Goal: Task Accomplishment & Management: Use online tool/utility

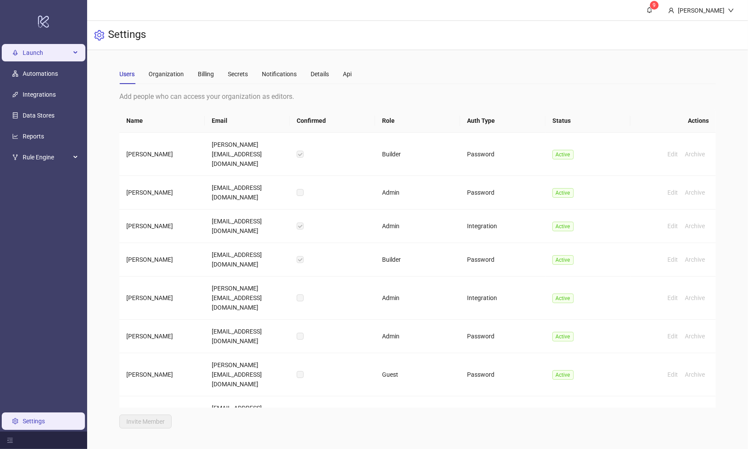
click at [27, 50] on span "Launch" at bounding box center [47, 52] width 48 height 17
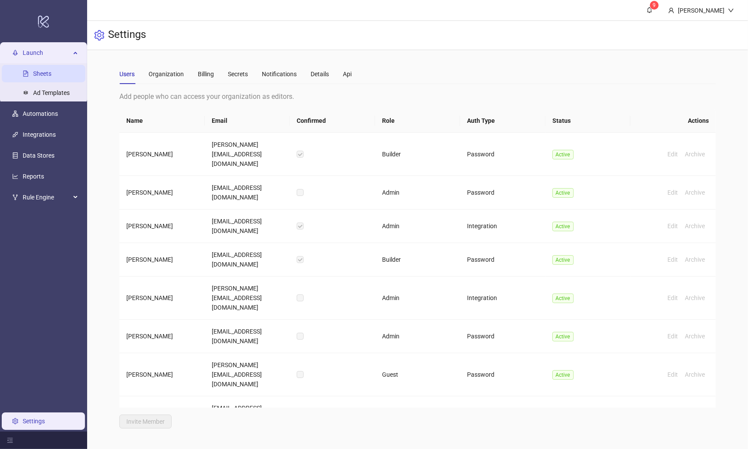
click at [51, 74] on link "Sheets" at bounding box center [42, 73] width 18 height 7
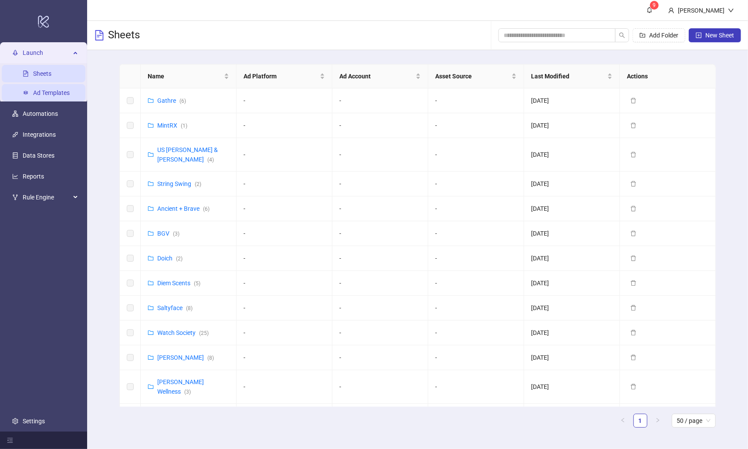
click at [49, 92] on link "Ad Templates" at bounding box center [51, 92] width 37 height 7
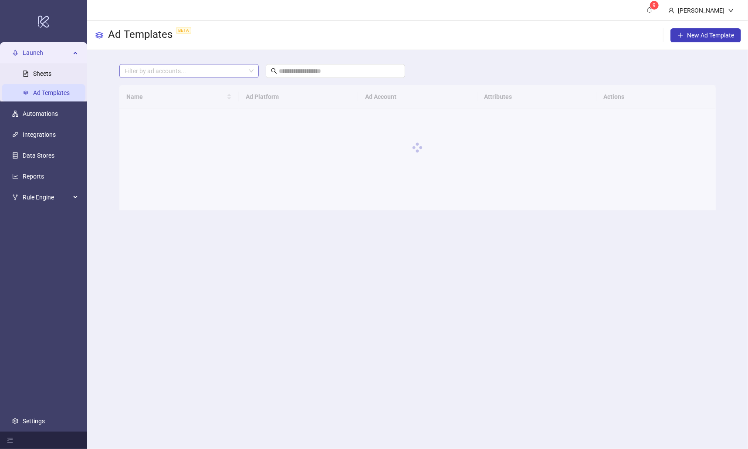
click at [202, 72] on div at bounding box center [184, 71] width 127 height 12
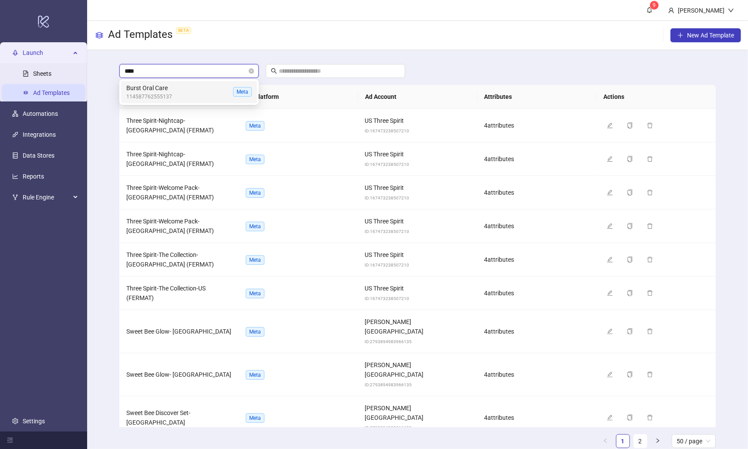
type input "*****"
click at [207, 88] on span "Burst Oral Care" at bounding box center [177, 88] width 103 height 10
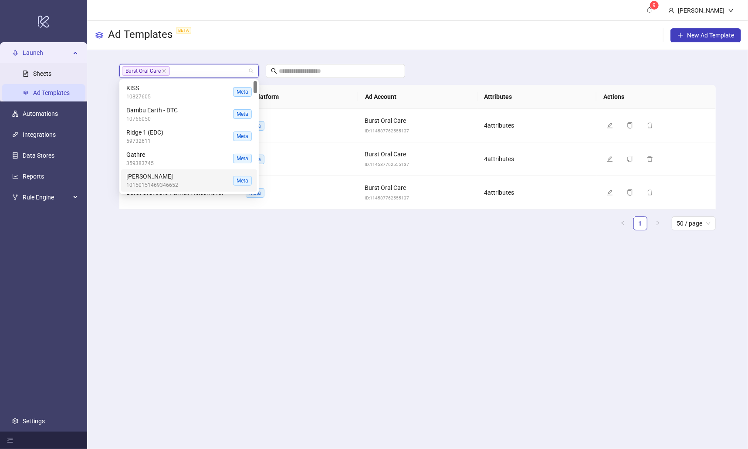
click at [182, 259] on main "9 [PERSON_NAME] Ad Templates BETA New Ad Template Burst Oral Care + 0 ... Name …" at bounding box center [417, 224] width 661 height 449
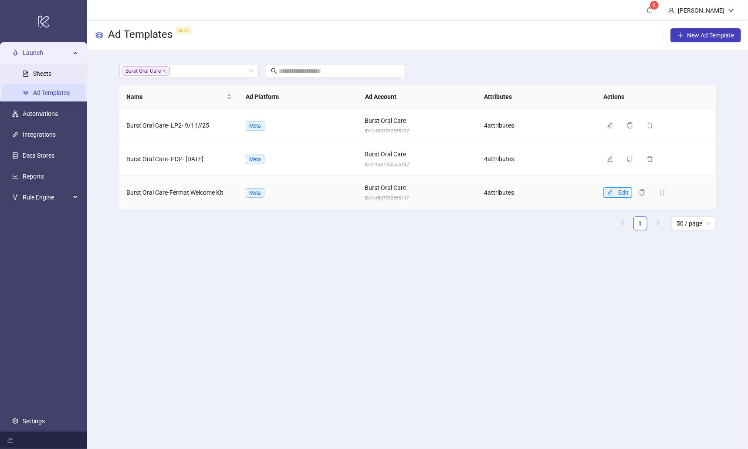
click at [612, 190] on icon "edit" at bounding box center [610, 193] width 6 height 6
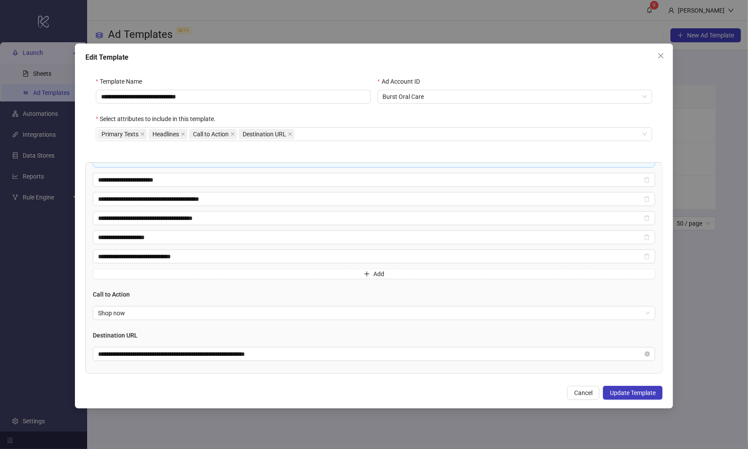
scroll to position [244, 0]
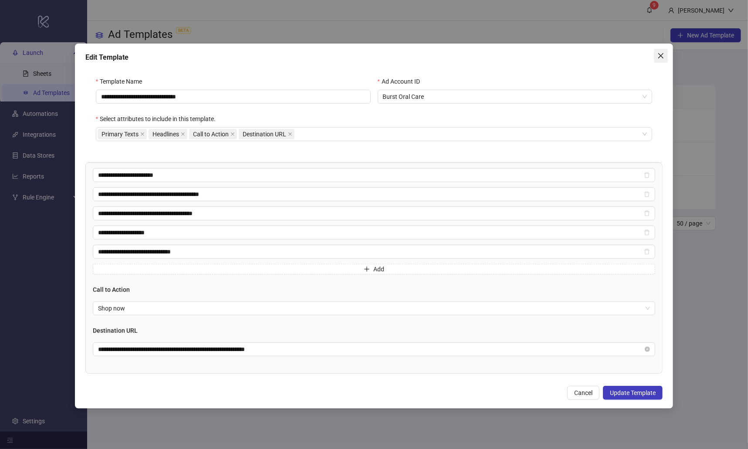
click at [617, 58] on icon "close" at bounding box center [661, 55] width 7 height 7
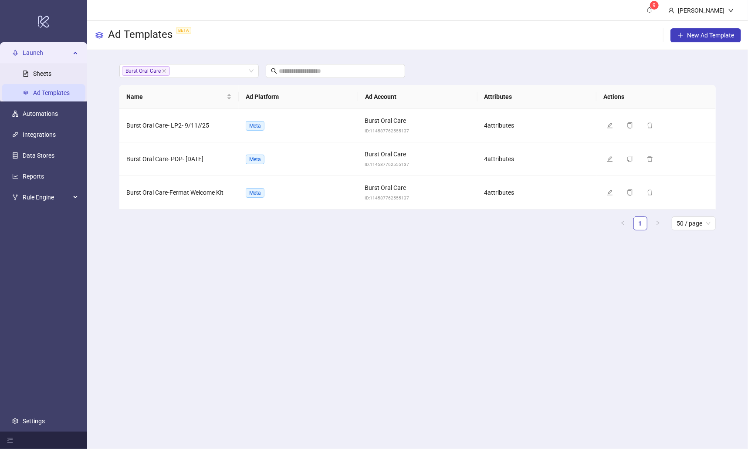
scroll to position [140, 0]
click at [49, 71] on link "Sheets" at bounding box center [42, 73] width 18 height 7
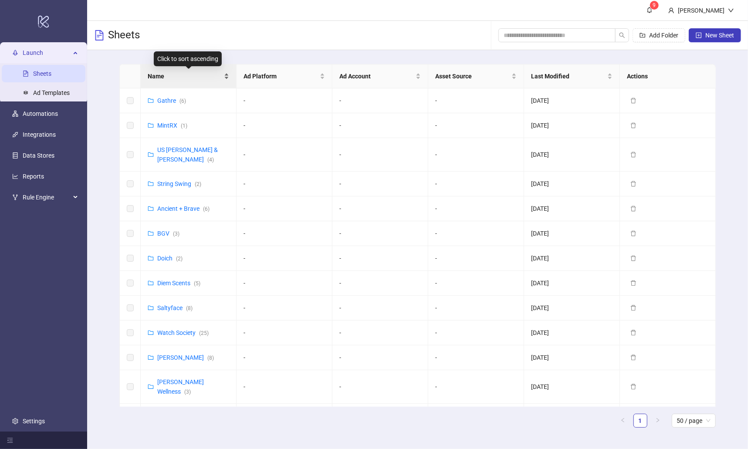
click at [159, 74] on span "Name" at bounding box center [185, 76] width 75 height 10
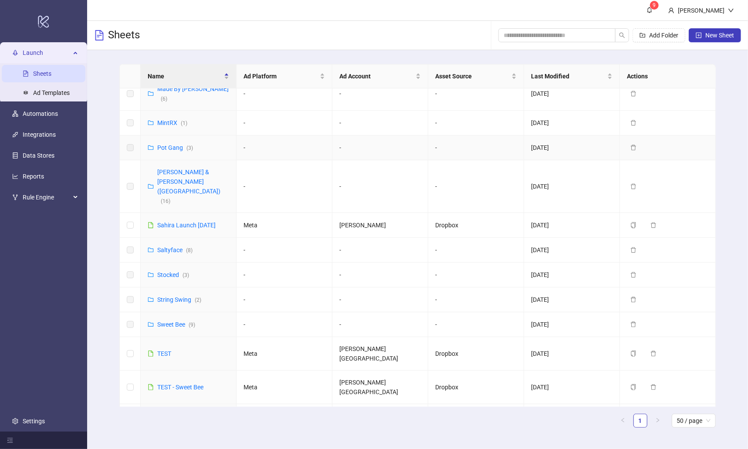
scroll to position [403, 0]
click at [172, 436] on link "Three Spirits ( 7 )" at bounding box center [179, 439] width 44 height 7
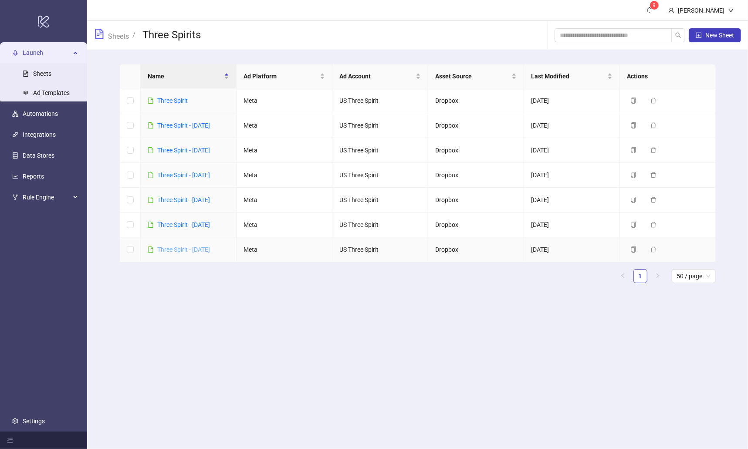
click at [199, 246] on link "Three Spirit - [DATE]" at bounding box center [183, 249] width 53 height 7
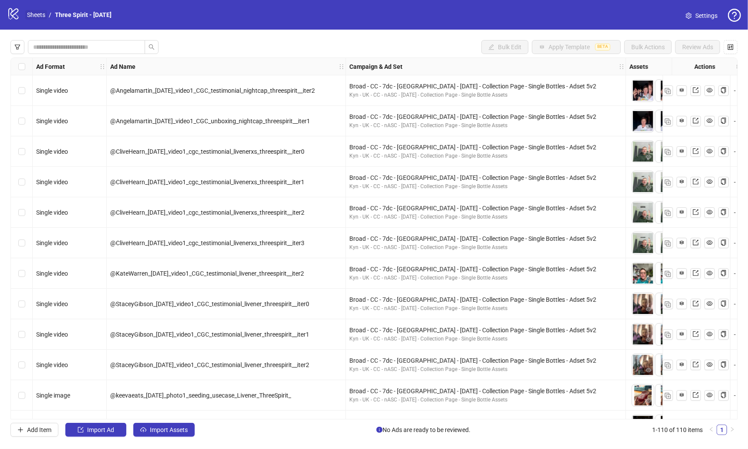
click at [43, 15] on link "Sheets" at bounding box center [36, 15] width 22 height 10
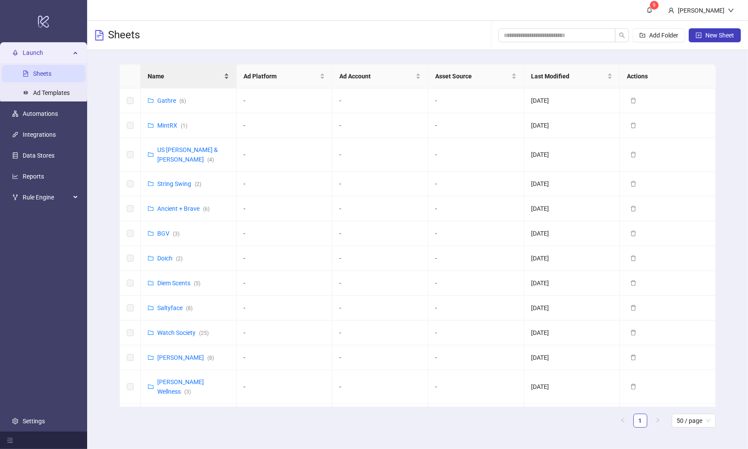
click at [183, 71] on div "Name" at bounding box center [188, 76] width 81 height 10
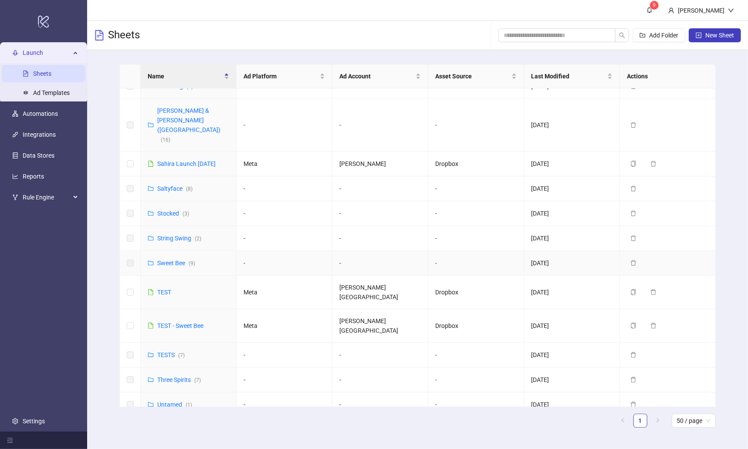
scroll to position [472, 0]
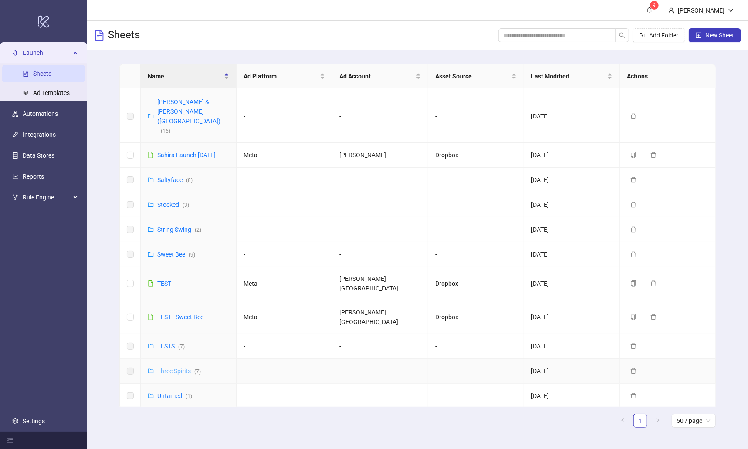
click at [181, 368] on link "Three Spirits ( 7 )" at bounding box center [179, 371] width 44 height 7
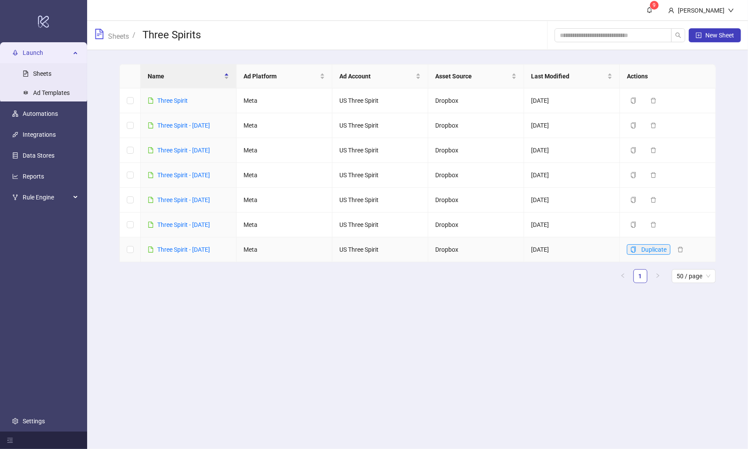
click at [617, 249] on icon "copy" at bounding box center [634, 250] width 6 height 6
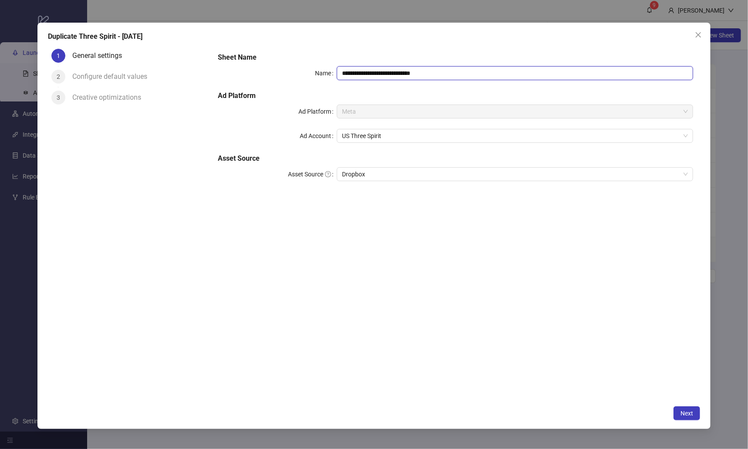
drag, startPoint x: 435, startPoint y: 74, endPoint x: 380, endPoint y: 74, distance: 55.3
click at [380, 74] on input "**********" at bounding box center [515, 73] width 357 height 14
type input "**********"
click at [617, 415] on span "Next" at bounding box center [687, 413] width 13 height 7
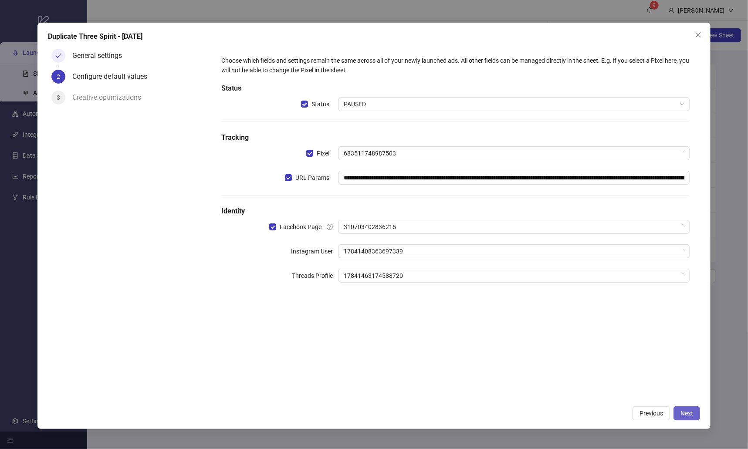
click at [617, 416] on span "Next" at bounding box center [687, 413] width 13 height 7
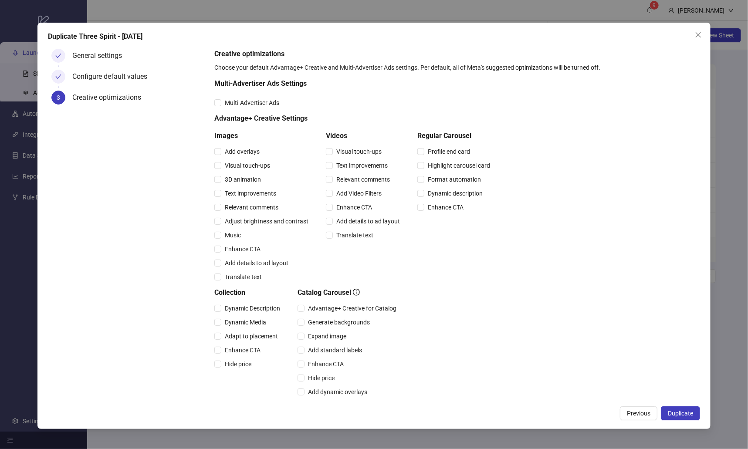
click at [617, 416] on span "Duplicate" at bounding box center [680, 413] width 25 height 7
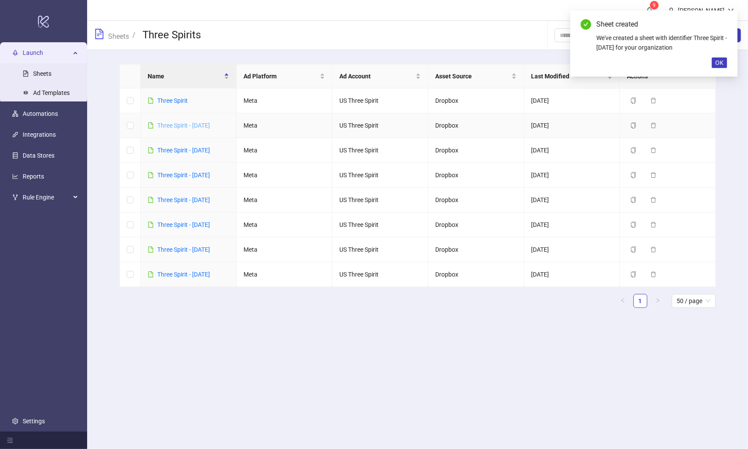
click at [210, 122] on link "Three Spirit - [DATE]" at bounding box center [183, 125] width 53 height 7
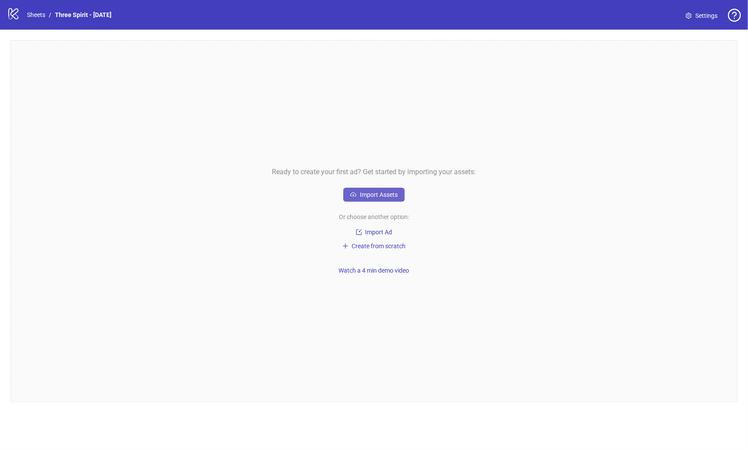
click at [364, 196] on span "Import Assets" at bounding box center [379, 194] width 38 height 7
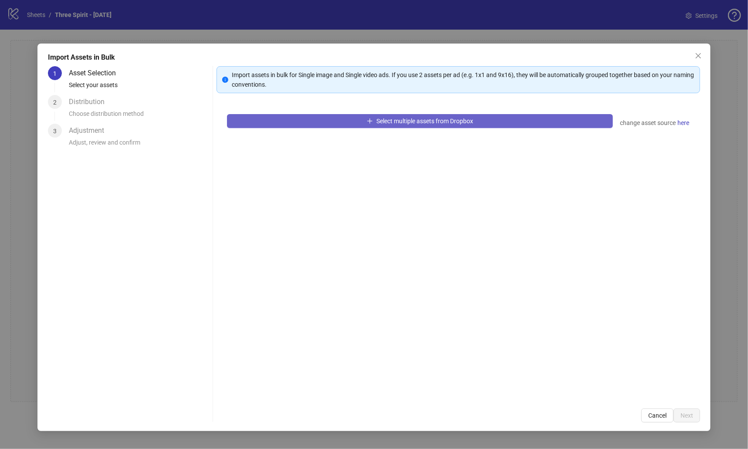
click at [369, 116] on button "Select multiple assets from Dropbox" at bounding box center [420, 121] width 386 height 14
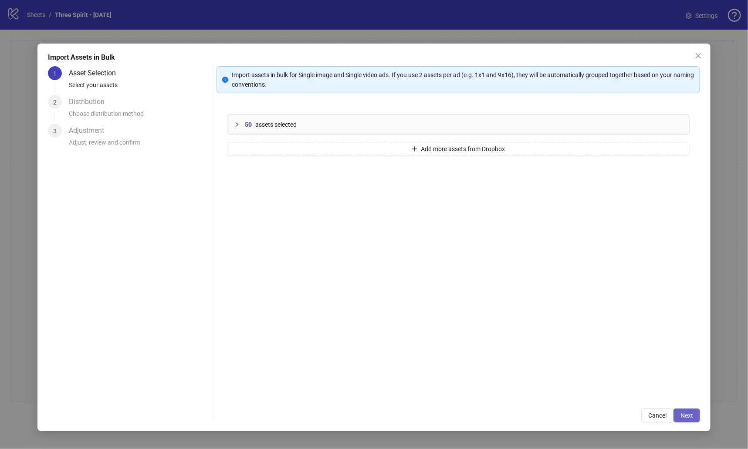
click at [617, 415] on span "Next" at bounding box center [687, 415] width 13 height 7
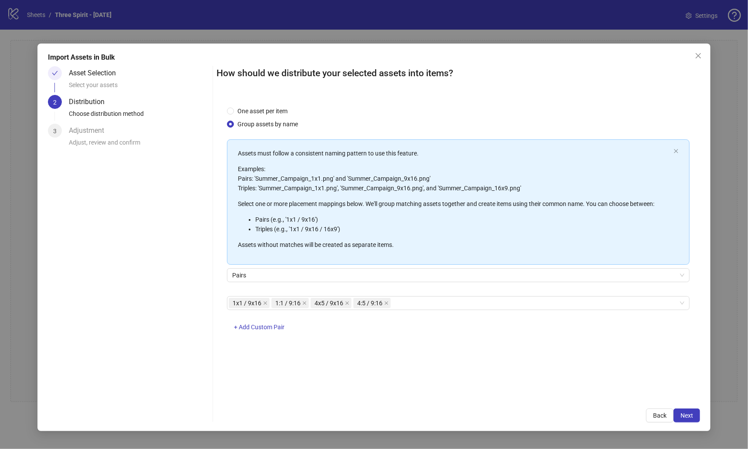
click at [617, 415] on span "Next" at bounding box center [687, 415] width 13 height 7
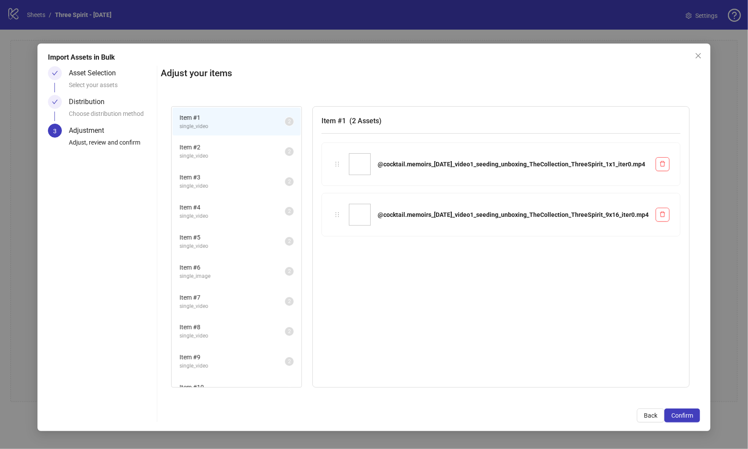
click at [617, 415] on span "Confirm" at bounding box center [683, 415] width 22 height 7
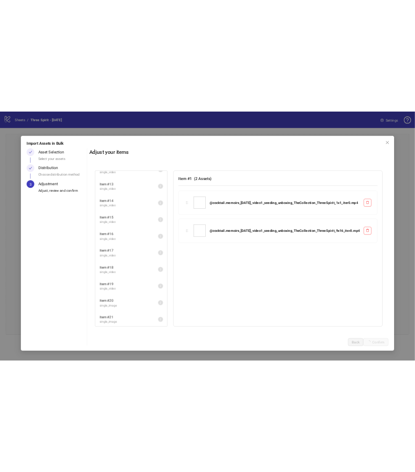
scroll to position [469, 0]
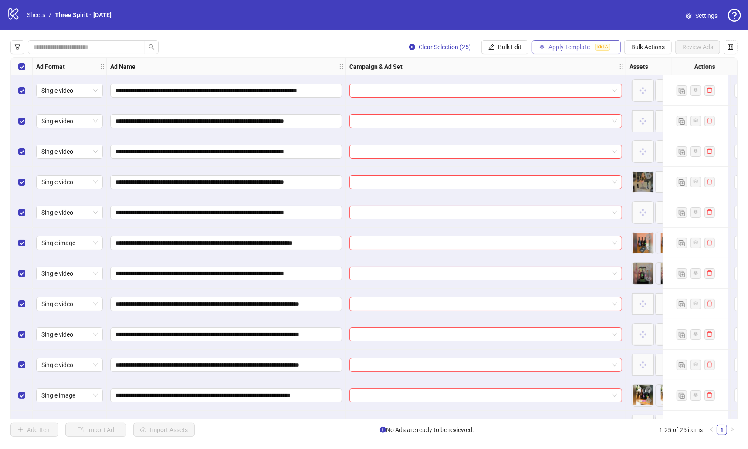
click at [574, 54] on button "Apply Template BETA" at bounding box center [576, 47] width 89 height 14
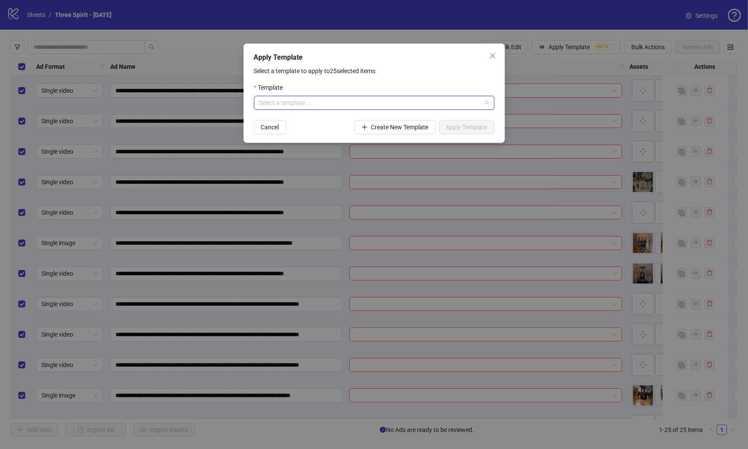
click at [391, 100] on input "search" at bounding box center [370, 102] width 222 height 13
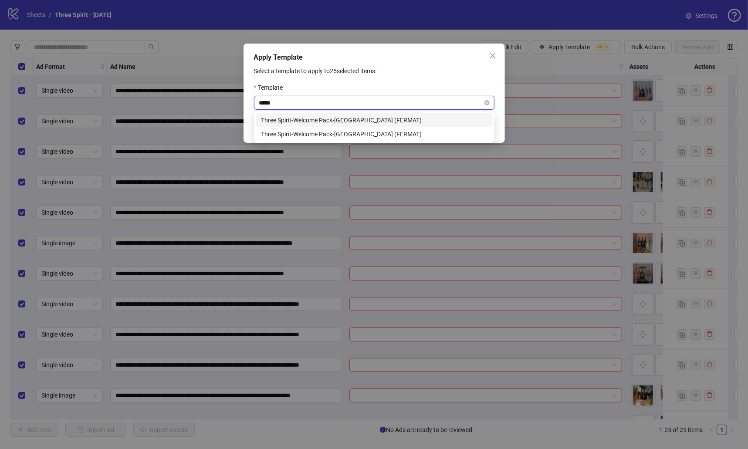
type input "******"
click at [380, 132] on div "Three Spirit-Welcome Pack-[GEOGRAPHIC_DATA] (FERMAT)" at bounding box center [374, 134] width 227 height 10
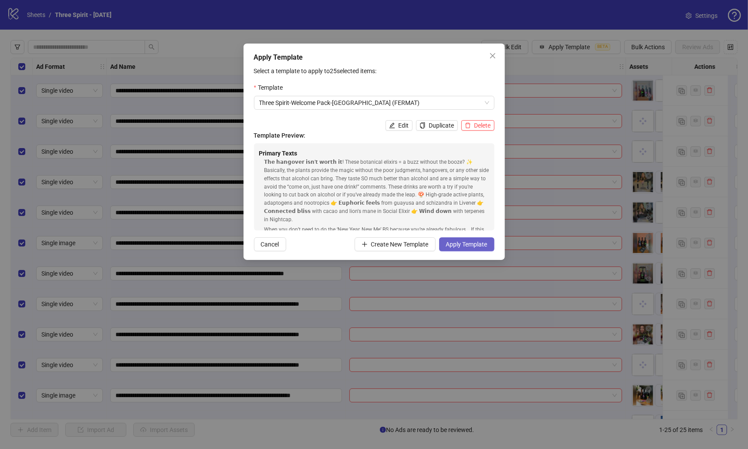
click at [459, 244] on span "Apply Template" at bounding box center [466, 244] width 41 height 7
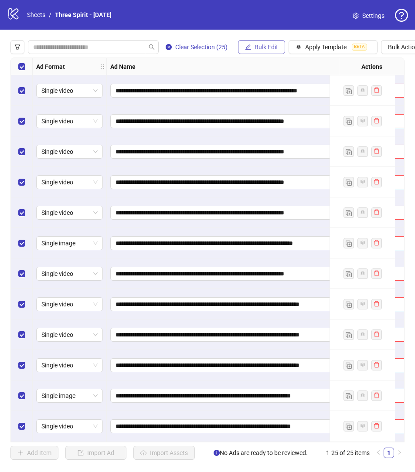
click at [269, 51] on span "Bulk Edit" at bounding box center [267, 47] width 24 height 7
click at [264, 51] on button "Bulk Edit" at bounding box center [261, 47] width 47 height 14
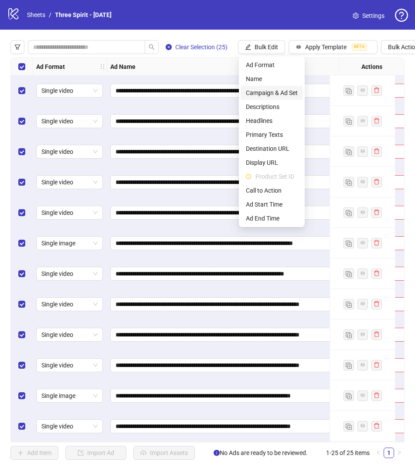
click at [268, 97] on span "Campaign & Ad Set" at bounding box center [272, 93] width 52 height 10
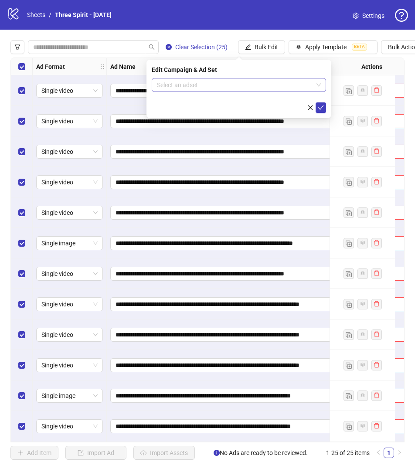
click at [224, 88] on input "search" at bounding box center [235, 84] width 156 height 13
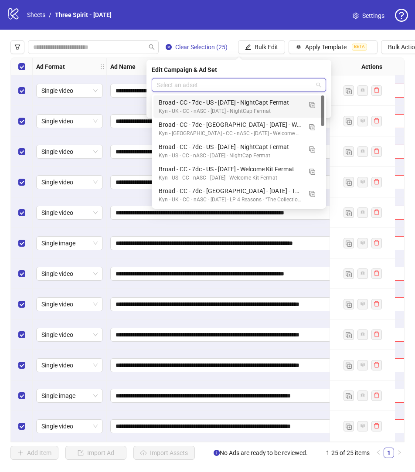
paste input "**********"
type input "**********"
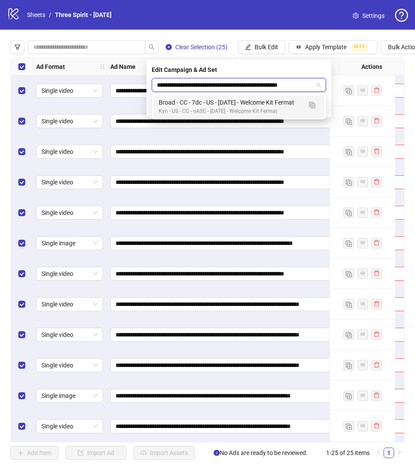
scroll to position [0, 2]
click at [224, 104] on div "Broad - CC - 7dc - US - [DATE] - Welcome Kit Fermat" at bounding box center [230, 103] width 143 height 10
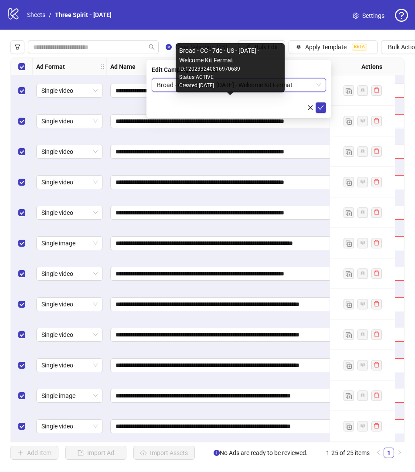
scroll to position [0, 0]
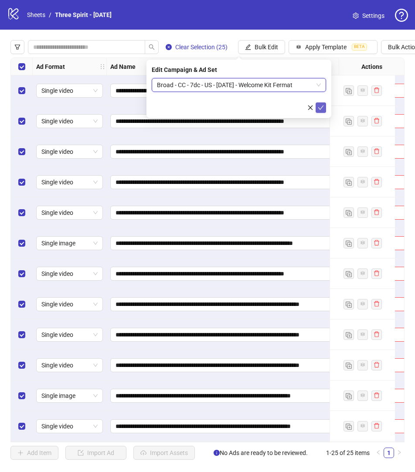
click at [321, 110] on icon "check" at bounding box center [321, 108] width 6 height 6
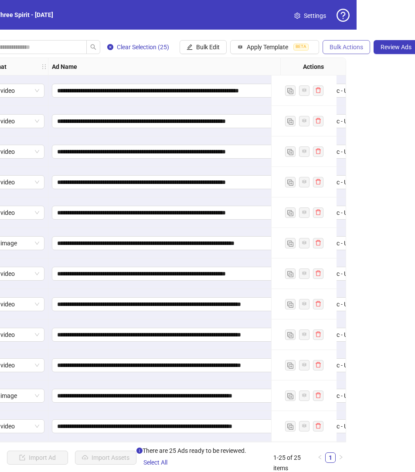
scroll to position [0, 81]
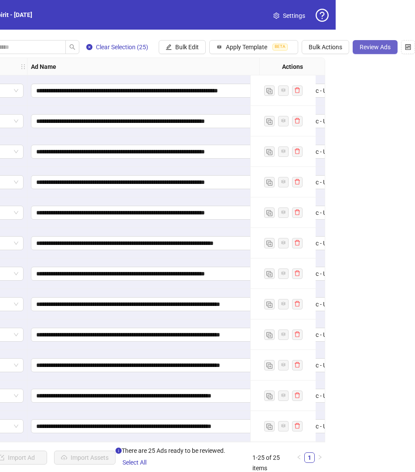
click at [382, 49] on span "Review Ads" at bounding box center [375, 47] width 31 height 7
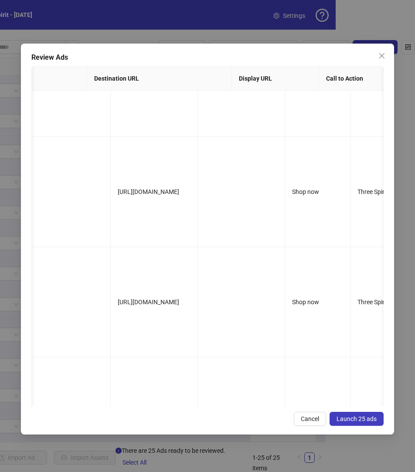
scroll to position [0, 0]
click at [355, 425] on div "Review Ads Ad Name Ad Set Assets Headlines Primary Texts Descriptions Destinati…" at bounding box center [207, 239] width 373 height 391
click at [353, 419] on span "Launch 25 ads" at bounding box center [356, 418] width 40 height 7
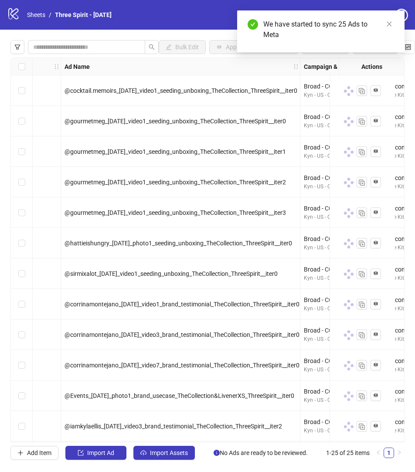
scroll to position [0, 48]
click at [390, 23] on icon "close" at bounding box center [389, 24] width 6 height 6
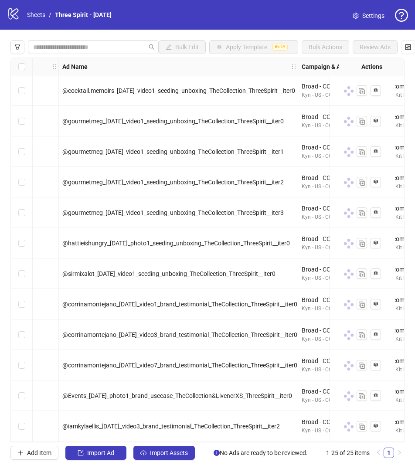
scroll to position [0, 0]
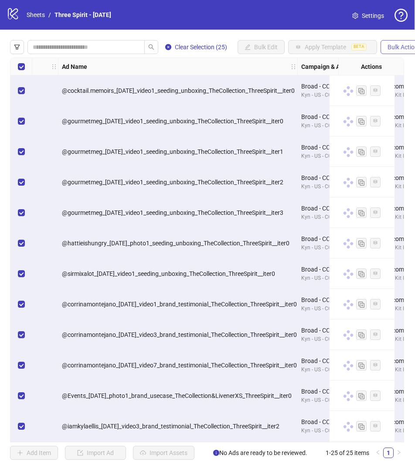
click at [395, 47] on span "Bulk Actions" at bounding box center [404, 47] width 34 height 7
click at [387, 94] on span "Duplicate with assets" at bounding box center [393, 93] width 60 height 10
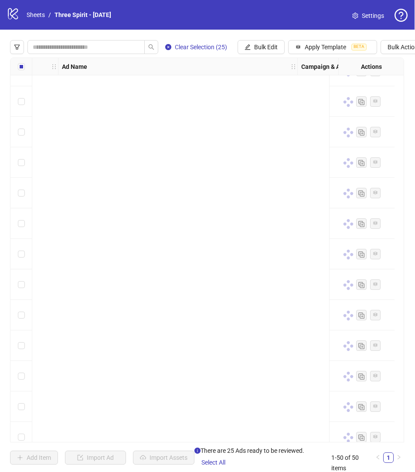
scroll to position [1162, 48]
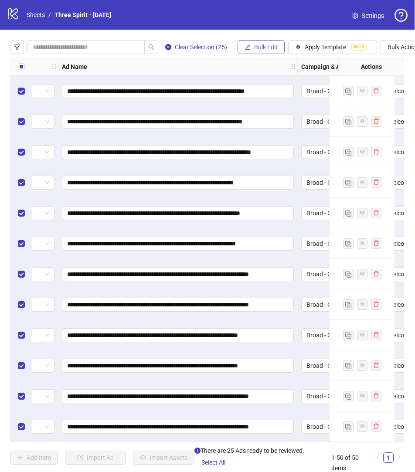
click at [271, 48] on span "Bulk Edit" at bounding box center [266, 47] width 24 height 7
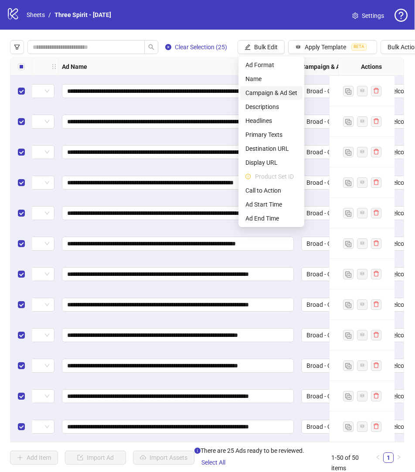
click at [266, 95] on span "Campaign & Ad Set" at bounding box center [271, 93] width 52 height 10
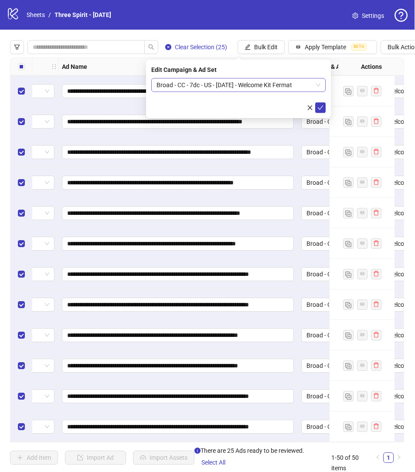
click at [231, 85] on span "Broad - CC - 7dc - US - [DATE] - Welcome Kit Fermat" at bounding box center [238, 84] width 164 height 13
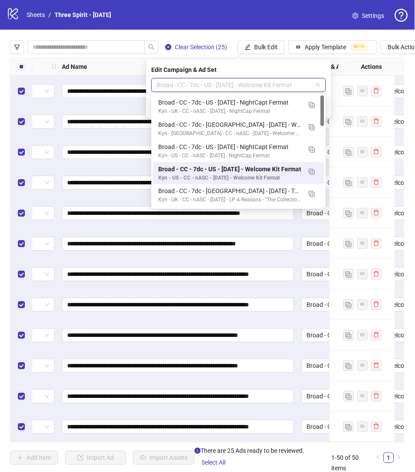
paste input "**********"
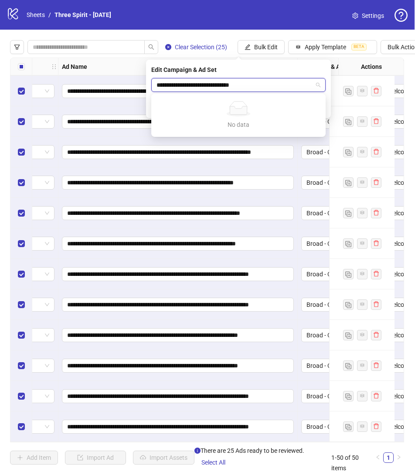
click at [217, 85] on input "**********" at bounding box center [234, 84] width 156 height 13
type input "**********"
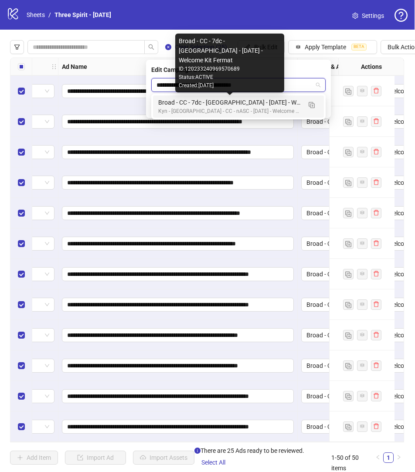
click at [258, 105] on div "Broad - CC - 7dc - [GEOGRAPHIC_DATA] - [DATE] - Welcome Kit Fermat" at bounding box center [229, 103] width 143 height 10
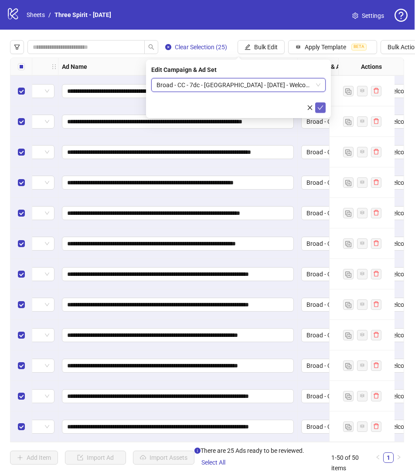
click at [319, 111] on button "submit" at bounding box center [320, 107] width 10 height 10
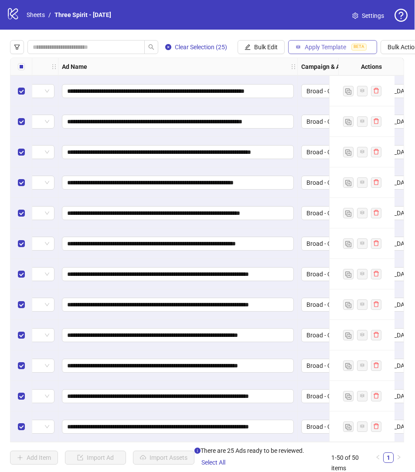
click at [314, 47] on span "Apply Template" at bounding box center [325, 47] width 41 height 7
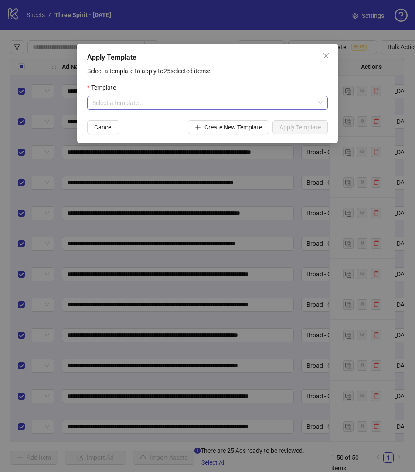
click at [238, 98] on input "search" at bounding box center [203, 102] width 222 height 13
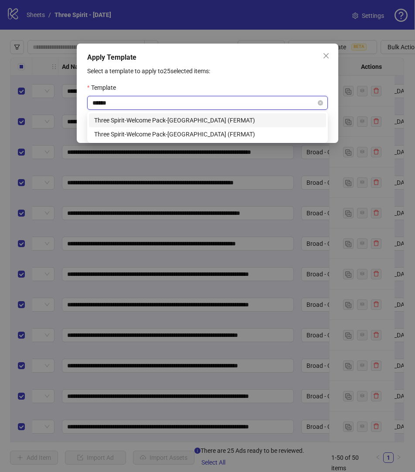
type input "*******"
click at [204, 120] on div "Three Spirit-Welcome Pack-UK (FERMAT)" at bounding box center [207, 120] width 227 height 10
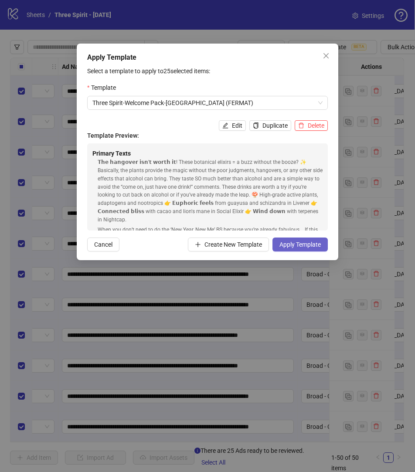
click at [306, 244] on span "Apply Template" at bounding box center [299, 244] width 41 height 7
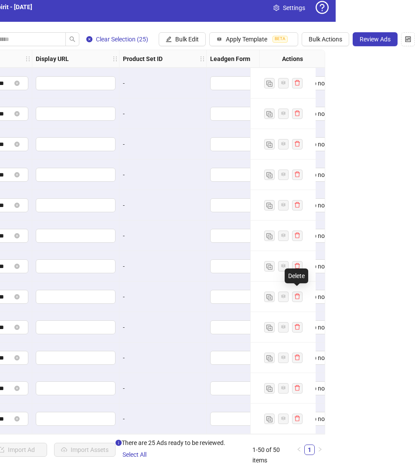
scroll to position [1162, 1279]
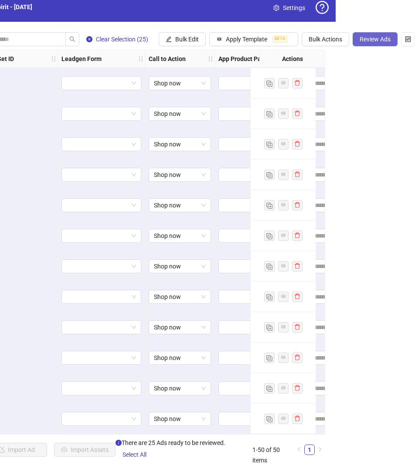
click at [383, 35] on button "Review Ads" at bounding box center [375, 39] width 45 height 14
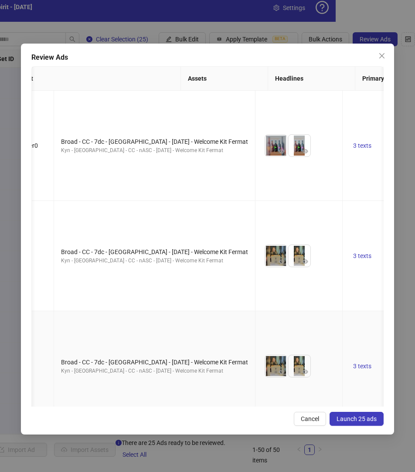
scroll to position [0, 243]
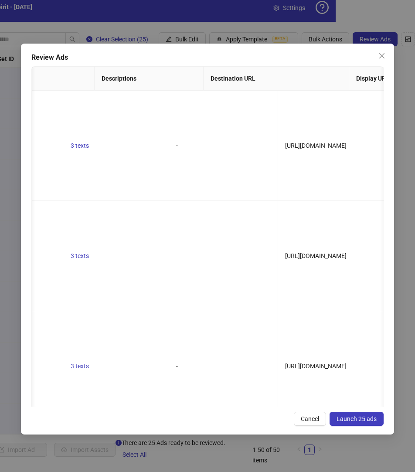
click at [354, 416] on span "Launch 25 ads" at bounding box center [356, 418] width 40 height 7
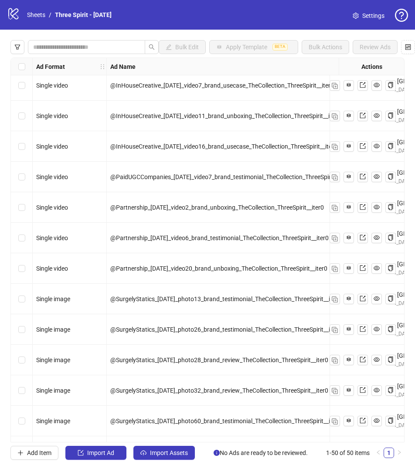
scroll to position [1162, 0]
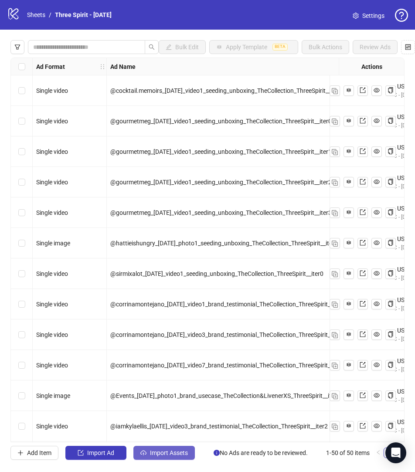
click at [153, 456] on button "Import Assets" at bounding box center [163, 453] width 61 height 14
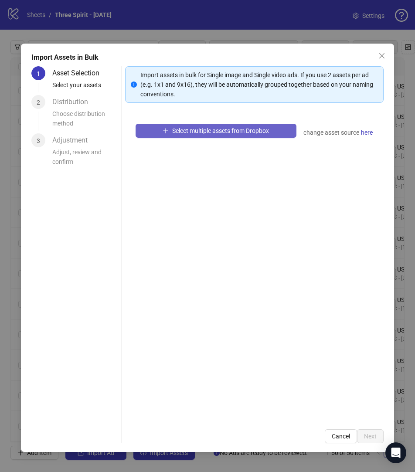
click at [221, 128] on span "Select multiple assets from Dropbox" at bounding box center [220, 130] width 97 height 7
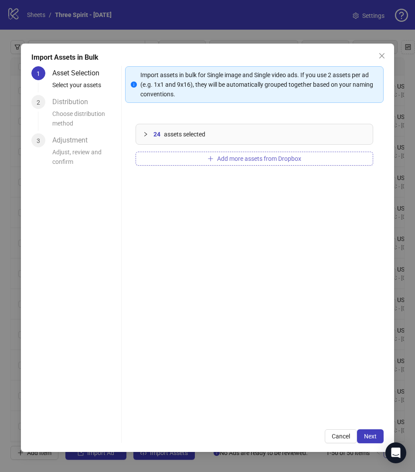
click at [242, 157] on span "Add more assets from Dropbox" at bounding box center [259, 158] width 84 height 7
click at [220, 156] on span "Add more assets from Dropbox" at bounding box center [259, 158] width 84 height 7
click at [205, 133] on span "assets selected" at bounding box center [184, 134] width 41 height 10
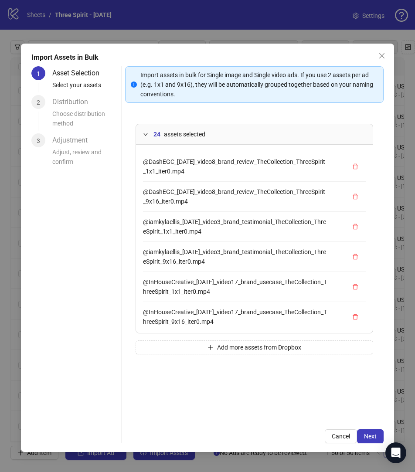
click at [251, 127] on div "24 assets selected" at bounding box center [254, 134] width 237 height 20
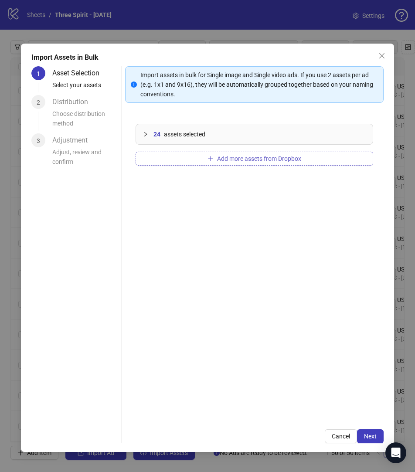
click at [237, 159] on span "Add more assets from Dropbox" at bounding box center [259, 158] width 84 height 7
click at [369, 439] on span "Next" at bounding box center [370, 436] width 13 height 7
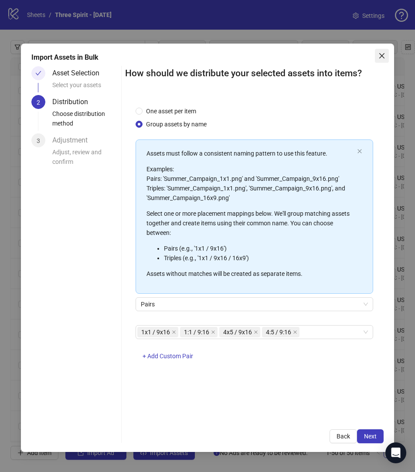
click at [381, 55] on icon "close" at bounding box center [381, 55] width 7 height 7
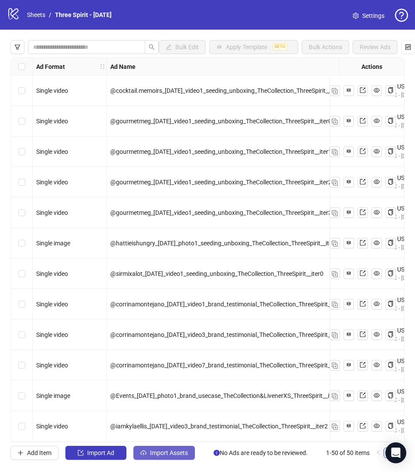
click at [166, 456] on button "Import Assets" at bounding box center [163, 453] width 61 height 14
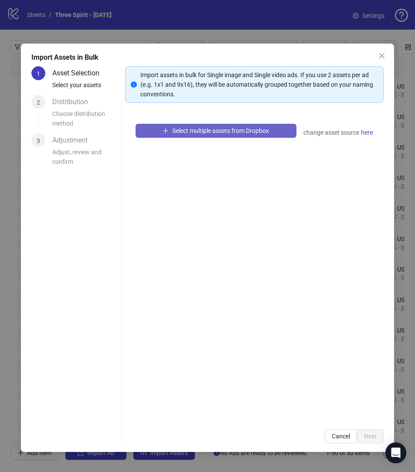
click at [172, 129] on span "Select multiple assets from Dropbox" at bounding box center [220, 130] width 97 height 7
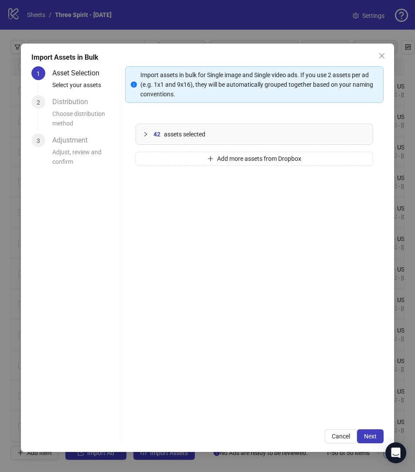
click at [373, 429] on div "Cancel Next" at bounding box center [254, 436] width 259 height 14
click at [373, 431] on button "Next" at bounding box center [370, 436] width 27 height 14
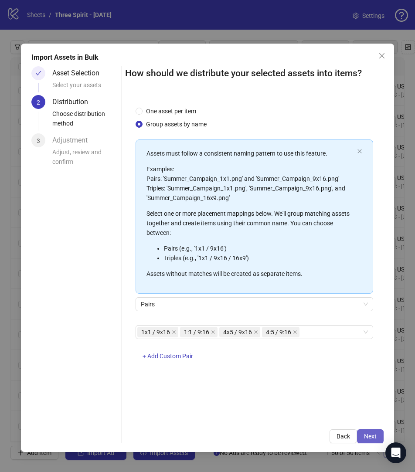
click at [368, 435] on span "Next" at bounding box center [370, 436] width 13 height 7
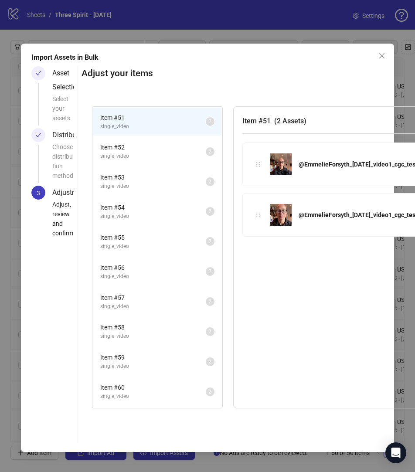
scroll to position [358, 0]
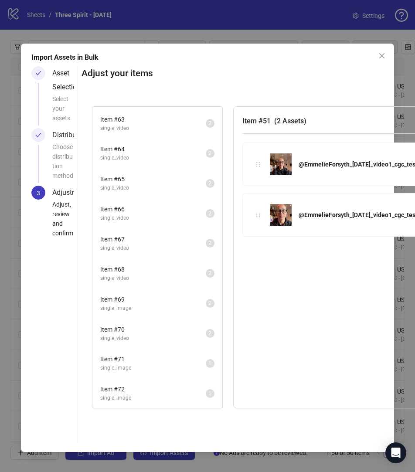
click at [178, 384] on li "Item # 72 single_image 1" at bounding box center [157, 393] width 128 height 28
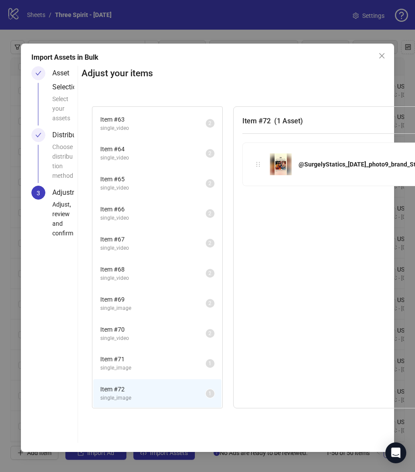
click at [179, 352] on li "Item # 71 single_image 1" at bounding box center [157, 363] width 128 height 28
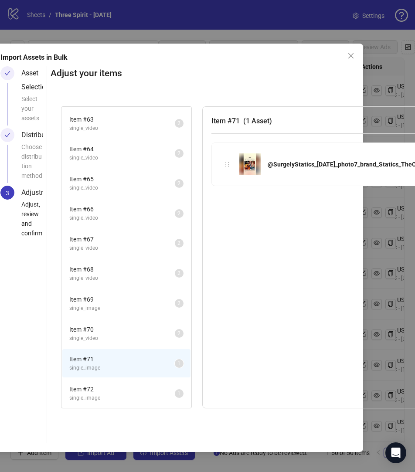
scroll to position [0, 10]
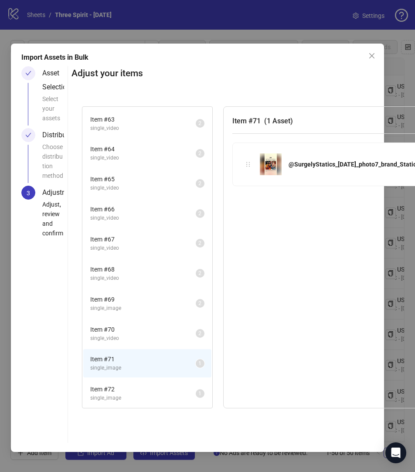
click at [140, 391] on span "Item # 72" at bounding box center [142, 389] width 105 height 10
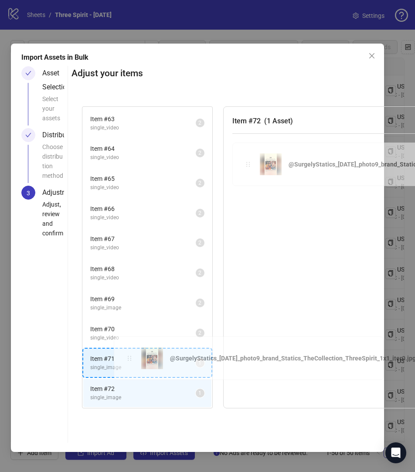
drag, startPoint x: 248, startPoint y: 162, endPoint x: 127, endPoint y: 361, distance: 232.7
click at [127, 361] on div "Item # 51 single_video 2 Item # 52 single_video 2 Item # 53 single_video 2 Item…" at bounding box center [328, 257] width 514 height 323
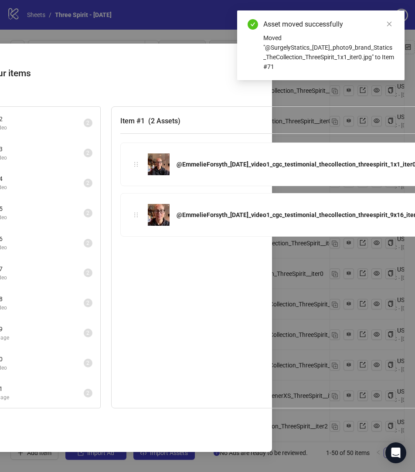
scroll to position [0, 124]
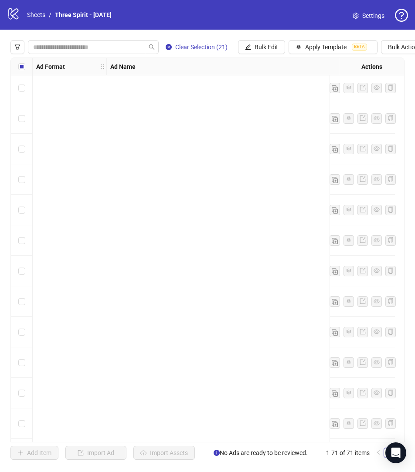
scroll to position [1803, 0]
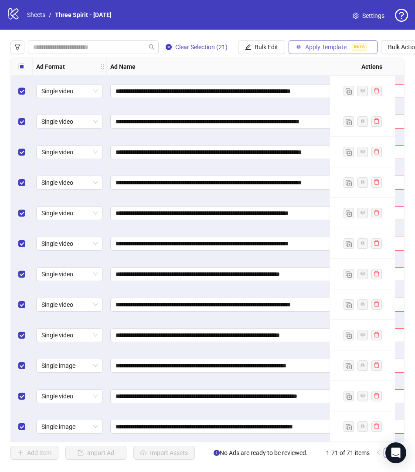
click at [310, 45] on span "Apply Template" at bounding box center [325, 47] width 41 height 7
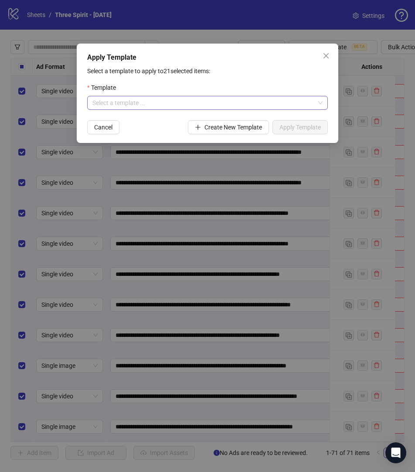
click at [220, 106] on input "search" at bounding box center [203, 102] width 222 height 13
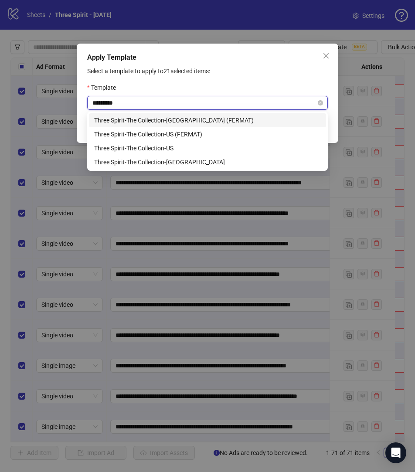
type input "**********"
click at [212, 133] on div "Three Spirit-The Collection-US (FERMAT)" at bounding box center [207, 134] width 227 height 10
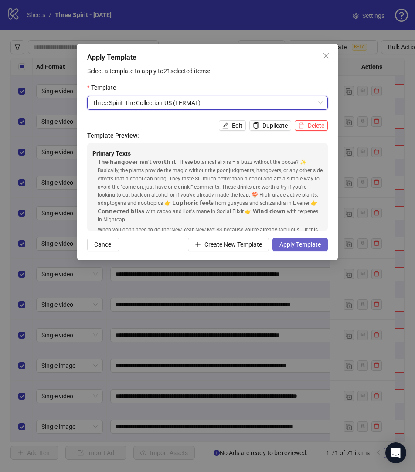
click at [291, 243] on span "Apply Template" at bounding box center [299, 244] width 41 height 7
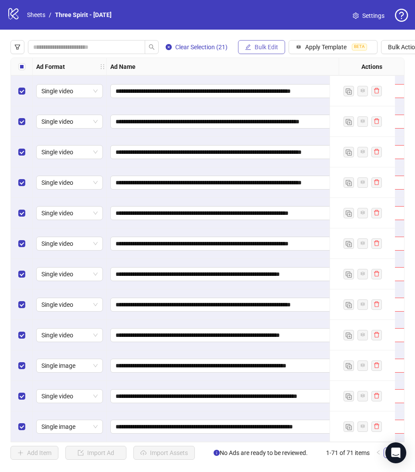
click at [269, 48] on span "Bulk Edit" at bounding box center [267, 47] width 24 height 7
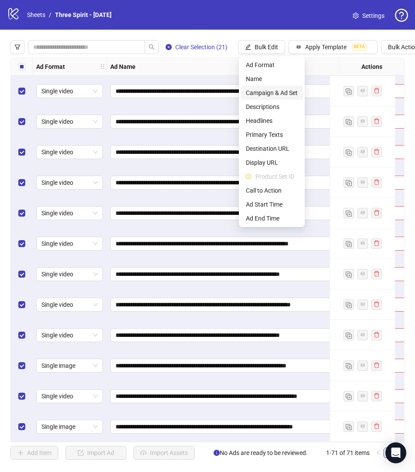
click at [261, 90] on span "Campaign & Ad Set" at bounding box center [272, 93] width 52 height 10
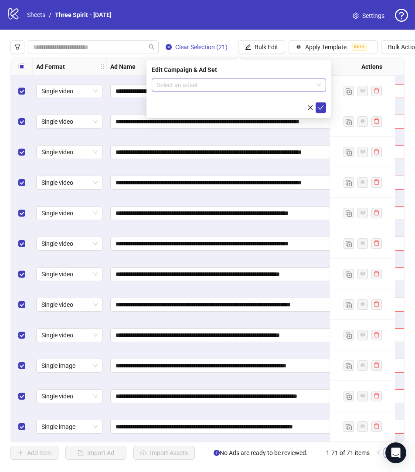
click at [223, 88] on input "search" at bounding box center [235, 84] width 156 height 13
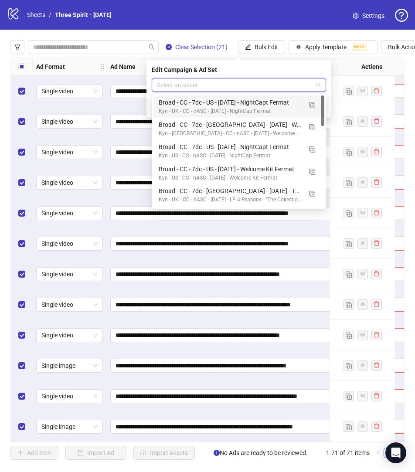
paste input "**********"
type input "**********"
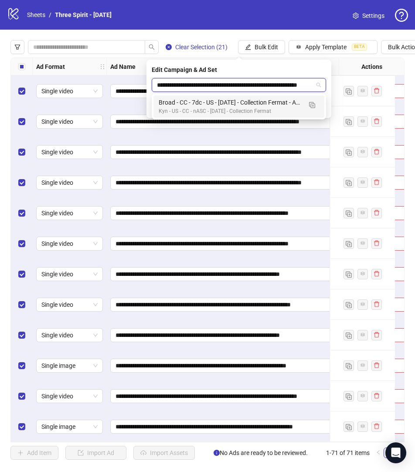
click at [221, 109] on div "Kyn - US - CC - nASC - [DATE] - Collection Fermat" at bounding box center [230, 111] width 143 height 8
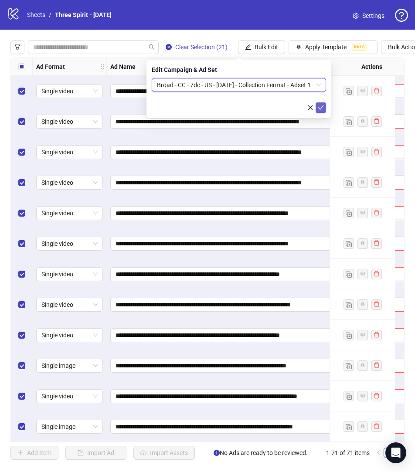
click at [319, 108] on icon "check" at bounding box center [321, 108] width 6 height 6
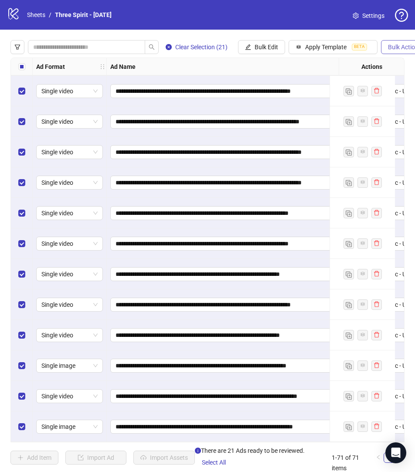
click at [396, 48] on span "Bulk Actions" at bounding box center [405, 47] width 34 height 7
click at [390, 90] on span "Duplicate with assets" at bounding box center [393, 93] width 60 height 10
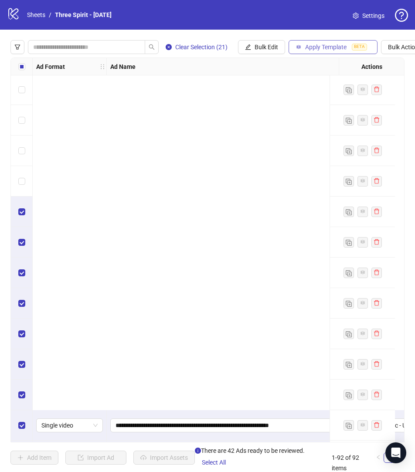
scroll to position [2443, 0]
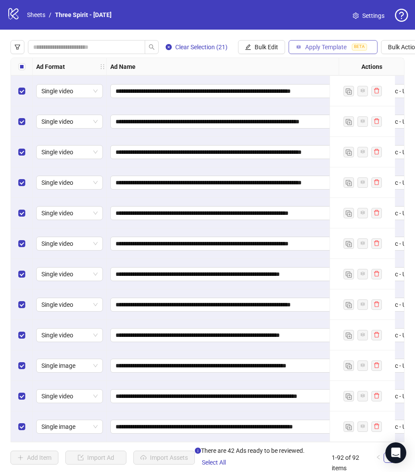
click at [335, 47] on span "Apply Template" at bounding box center [325, 47] width 41 height 7
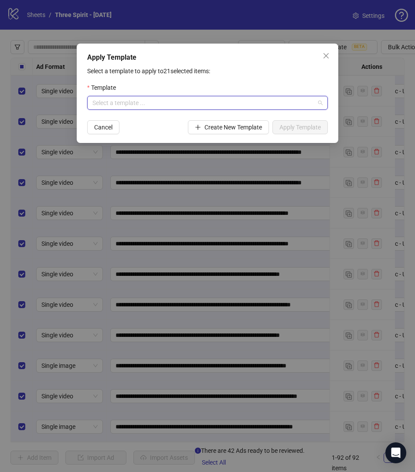
click at [252, 101] on input "search" at bounding box center [203, 102] width 222 height 13
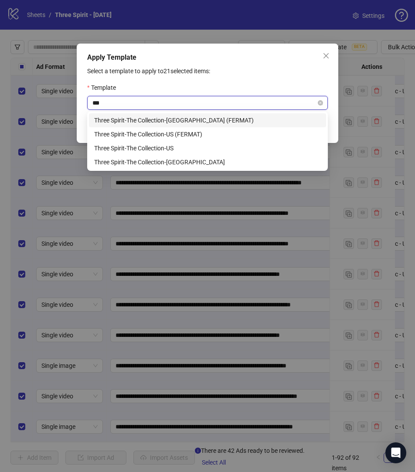
type input "****"
click at [226, 121] on div "Three Spirit-The Collection-[GEOGRAPHIC_DATA] (FERMAT)" at bounding box center [207, 120] width 227 height 10
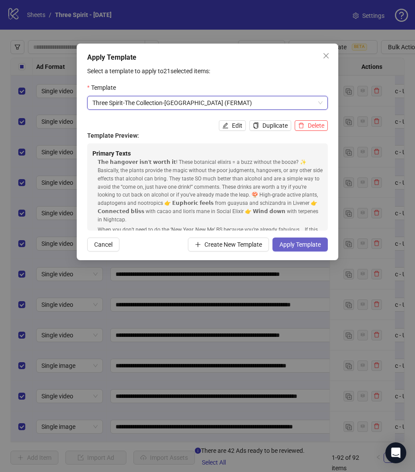
click at [295, 243] on span "Apply Template" at bounding box center [299, 244] width 41 height 7
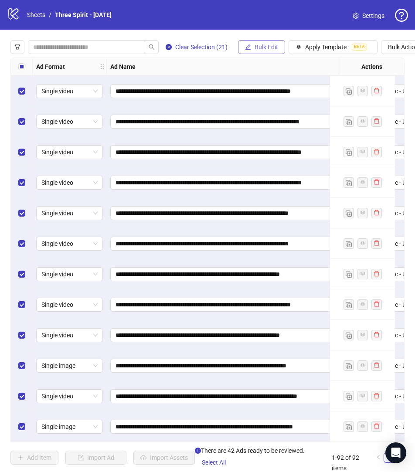
click at [270, 44] on span "Bulk Edit" at bounding box center [267, 47] width 24 height 7
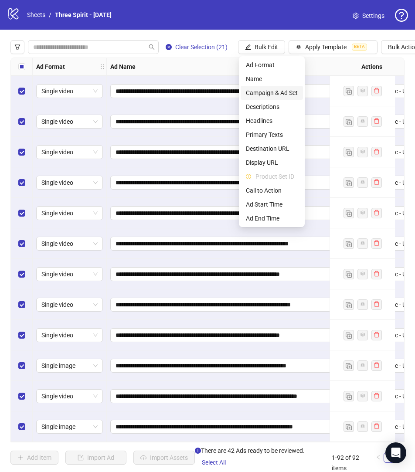
click at [267, 91] on span "Campaign & Ad Set" at bounding box center [272, 93] width 52 height 10
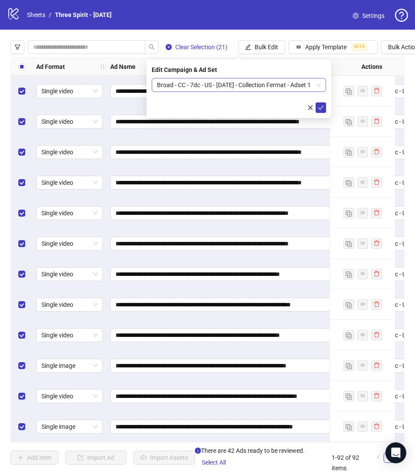
click at [216, 87] on span "Broad - CC - 7dc - US - [DATE] - Collection Fermat - Adset 1" at bounding box center [239, 84] width 164 height 13
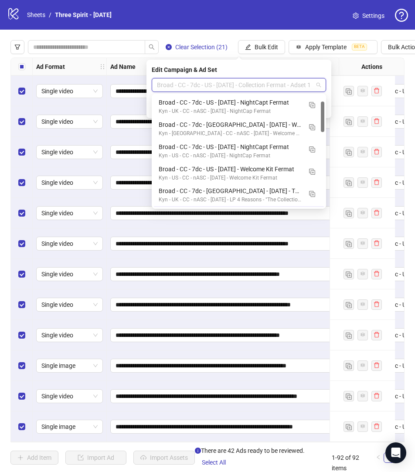
scroll to position [22, 0]
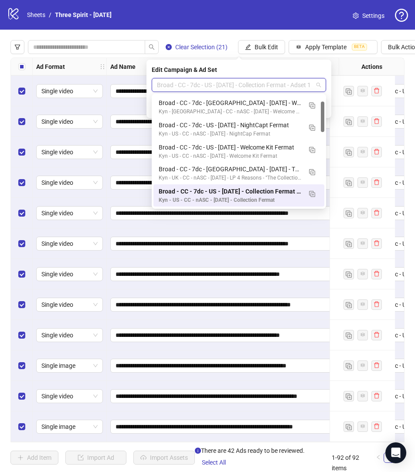
paste input "**********"
type input "**********"
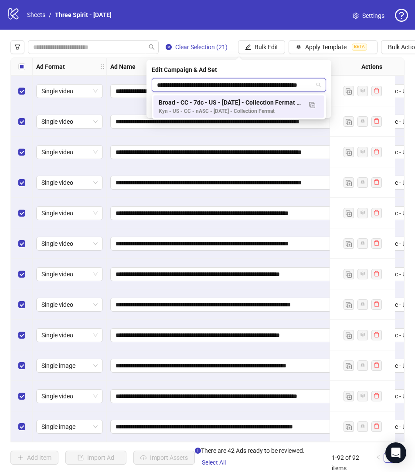
scroll to position [0, 22]
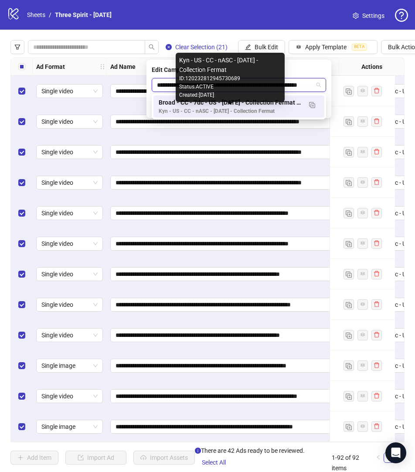
click at [220, 110] on div "Kyn - US - CC - nASC - [DATE] - Collection Fermat" at bounding box center [230, 111] width 143 height 8
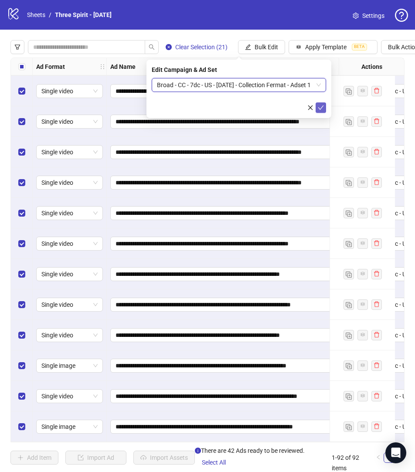
click at [320, 109] on icon "check" at bounding box center [321, 108] width 6 height 6
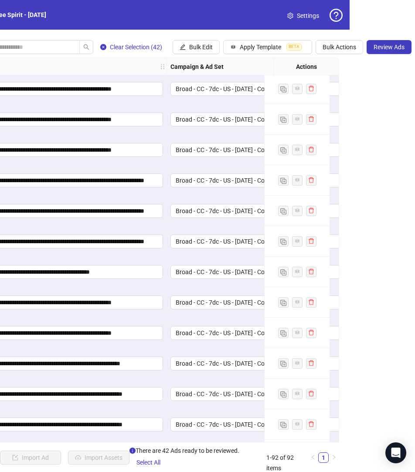
scroll to position [0, 81]
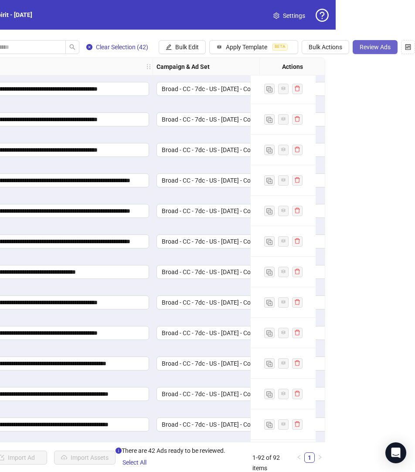
click at [377, 46] on span "Review Ads" at bounding box center [375, 47] width 31 height 7
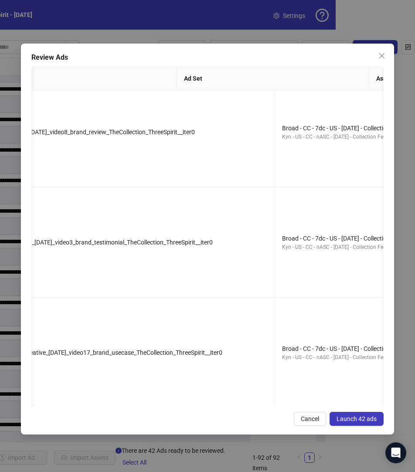
scroll to position [0, 0]
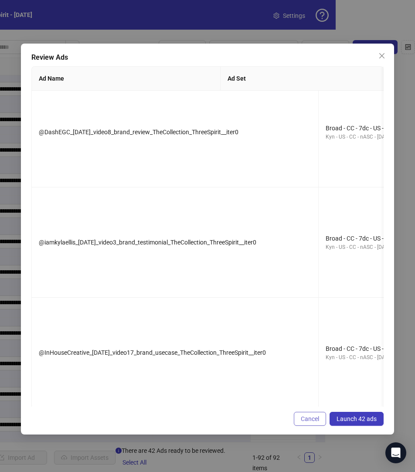
click at [304, 415] on span "Cancel" at bounding box center [310, 418] width 18 height 7
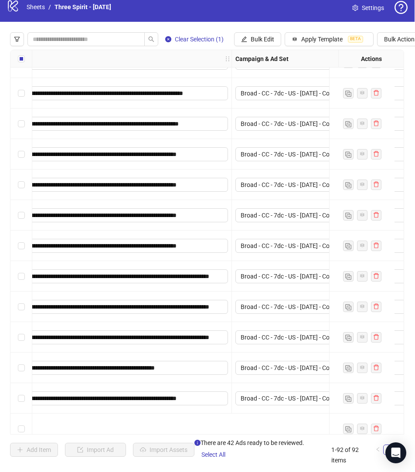
scroll to position [2036, 114]
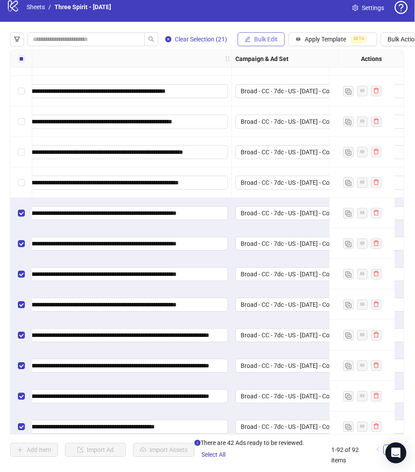
click at [279, 39] on button "Bulk Edit" at bounding box center [261, 39] width 47 height 14
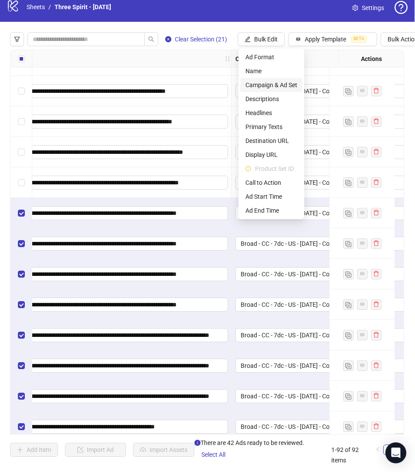
click at [251, 84] on span "Campaign & Ad Set" at bounding box center [271, 85] width 52 height 10
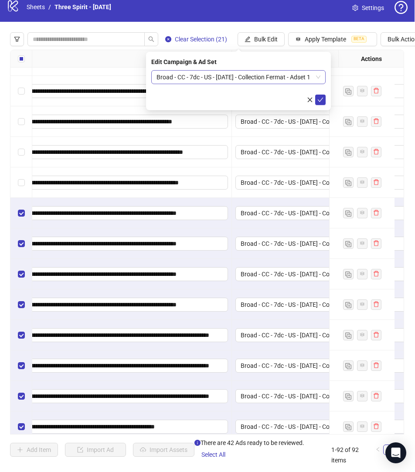
click at [250, 76] on span "Broad - CC - 7dc - US - [DATE] - Collection Fermat - Adset 1" at bounding box center [238, 77] width 164 height 13
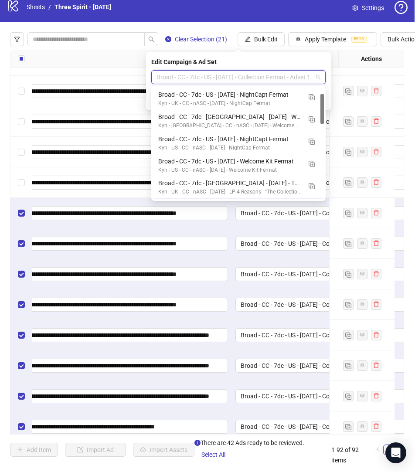
scroll to position [22, 0]
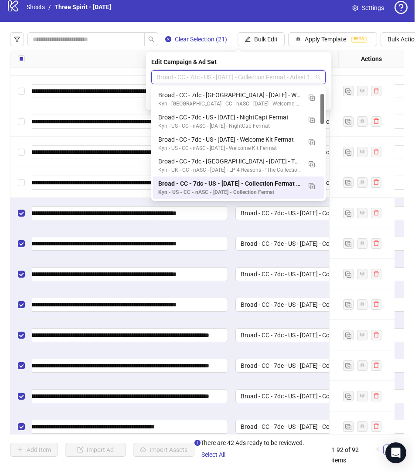
paste input "**********"
type input "**********"
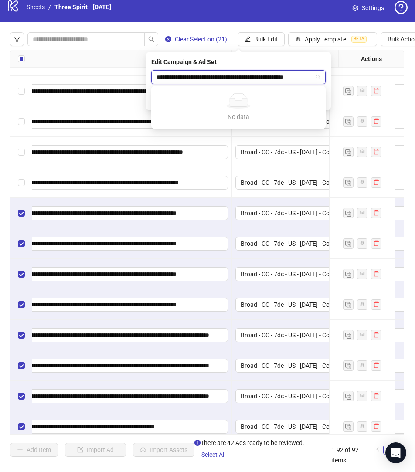
scroll to position [0, 7]
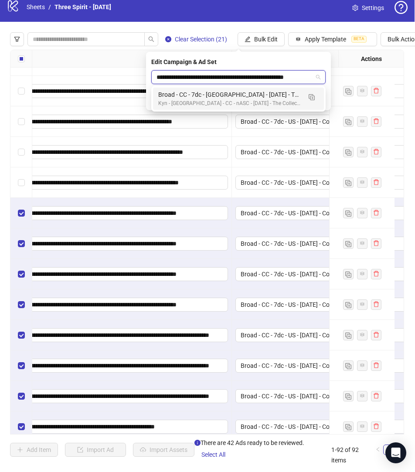
click at [218, 101] on div "Kyn - UK - CC - nASC - 10/02/2025 - The Collection Fermat" at bounding box center [229, 103] width 143 height 8
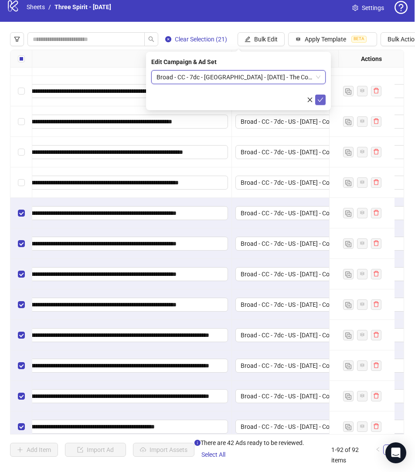
click at [321, 100] on icon "check" at bounding box center [320, 100] width 6 height 6
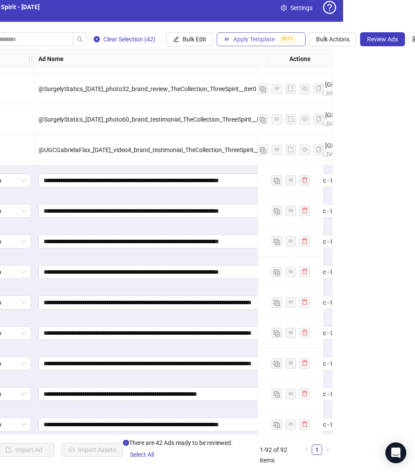
scroll to position [8, 81]
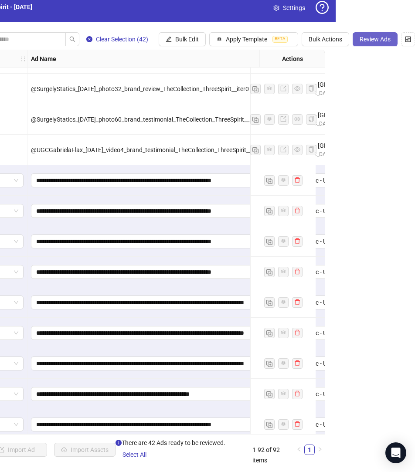
click at [372, 37] on span "Review Ads" at bounding box center [375, 39] width 31 height 7
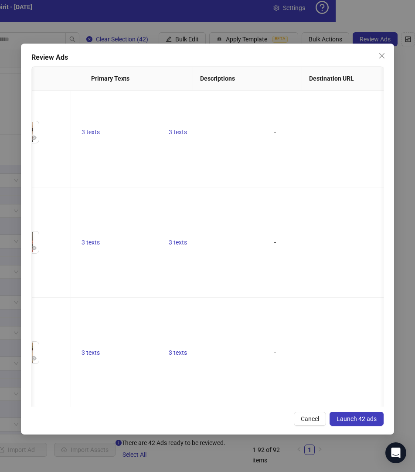
scroll to position [0, 0]
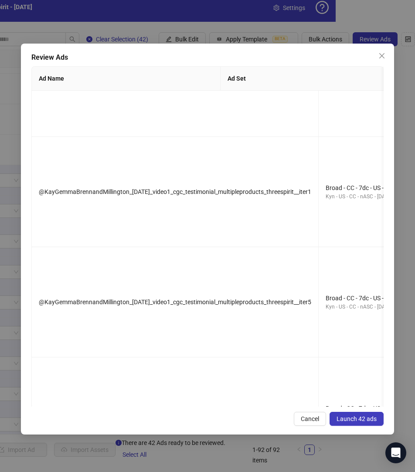
click at [353, 419] on span "Launch 42 ads" at bounding box center [356, 418] width 40 height 7
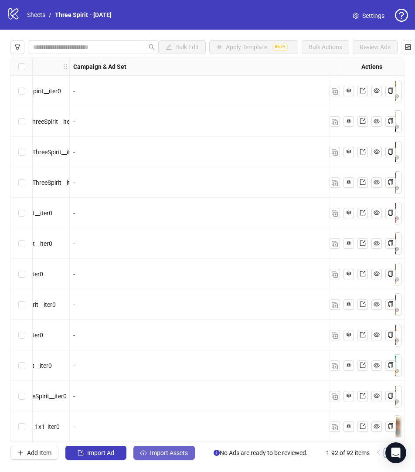
click at [160, 458] on button "Import Assets" at bounding box center [163, 453] width 61 height 14
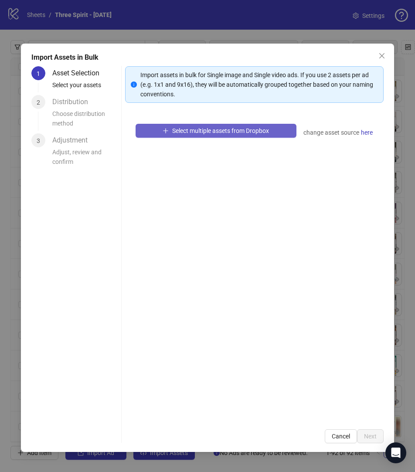
click at [205, 132] on span "Select multiple assets from Dropbox" at bounding box center [220, 130] width 97 height 7
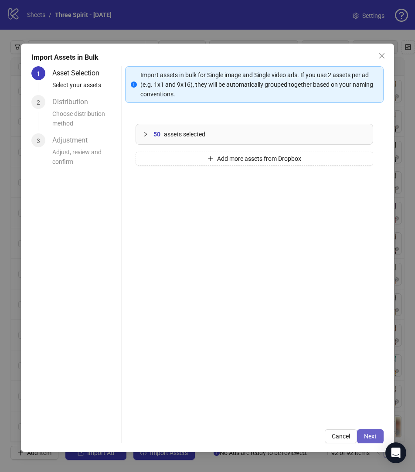
click at [368, 431] on button "Next" at bounding box center [370, 436] width 27 height 14
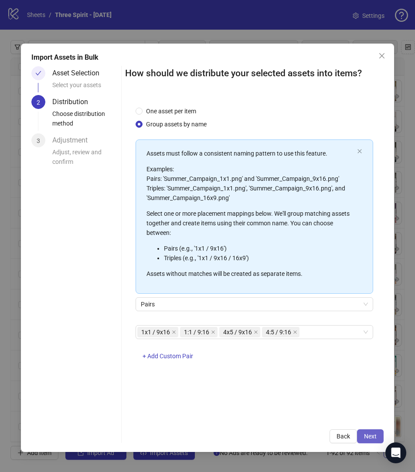
click at [370, 435] on span "Next" at bounding box center [370, 436] width 13 height 7
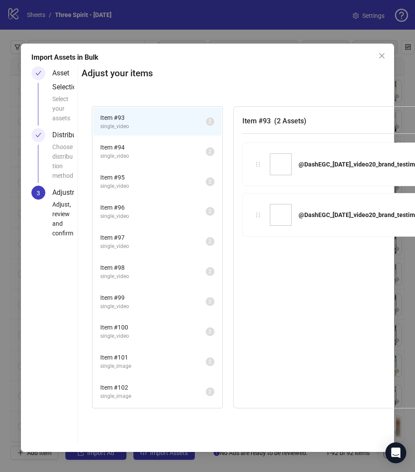
scroll to position [509, 0]
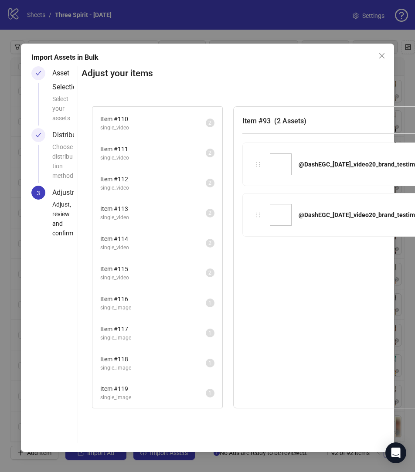
click at [166, 384] on span "Item # 119" at bounding box center [152, 389] width 105 height 10
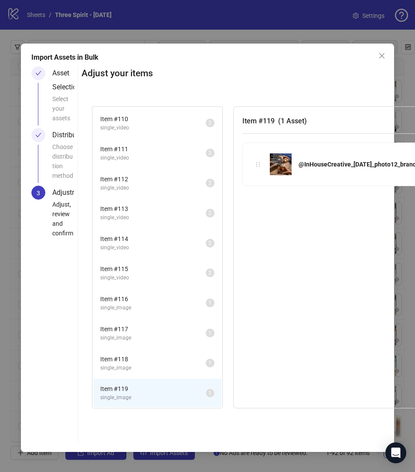
click at [168, 359] on span "Item # 118" at bounding box center [152, 359] width 105 height 10
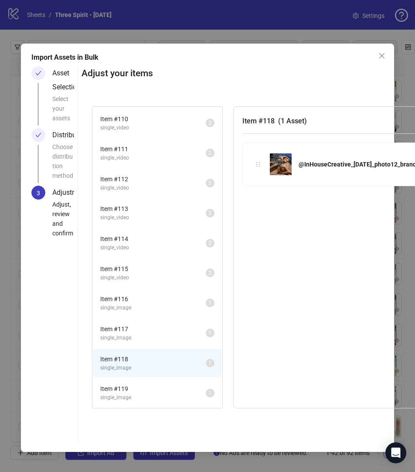
click at [165, 335] on span "single_image" at bounding box center [152, 338] width 105 height 8
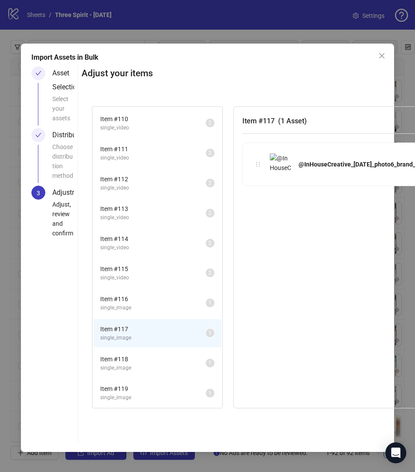
click at [158, 304] on span "single_image" at bounding box center [152, 308] width 105 height 8
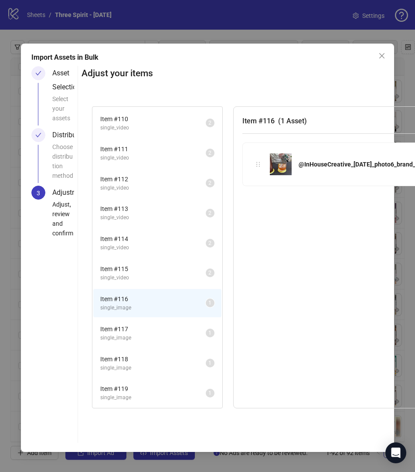
click at [155, 387] on span "Item # 119" at bounding box center [152, 389] width 105 height 10
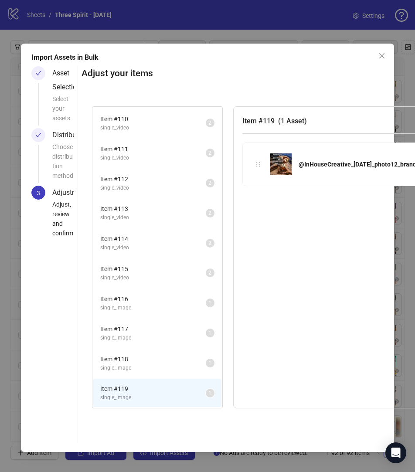
click at [156, 358] on span "Item # 118" at bounding box center [152, 359] width 105 height 10
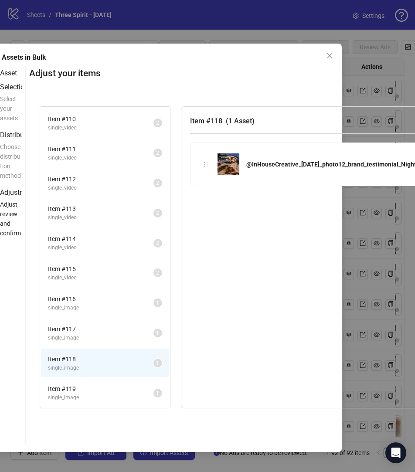
scroll to position [0, 30]
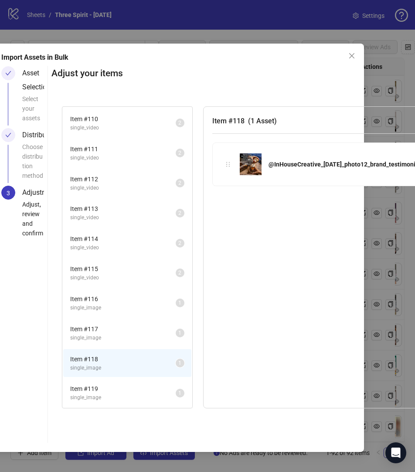
click at [107, 388] on span "Item # 119" at bounding box center [122, 389] width 105 height 10
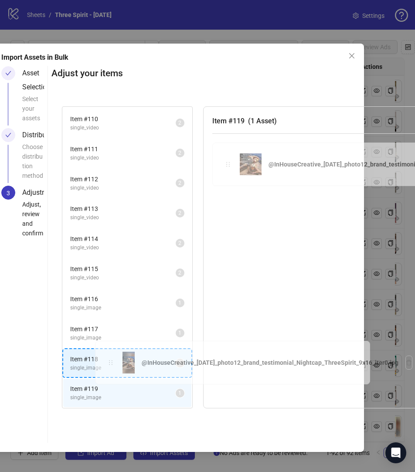
drag, startPoint x: 227, startPoint y: 162, endPoint x: 110, endPoint y: 362, distance: 231.5
click at [110, 362] on div "Item # 93 single_video 2 Item # 94 single_video 2 Item # 95 single_video 2 Item…" at bounding box center [313, 257] width 525 height 323
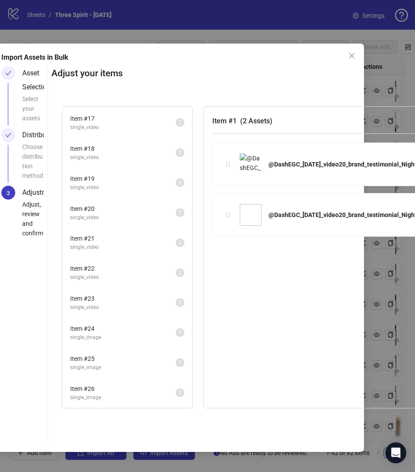
scroll to position [479, 0]
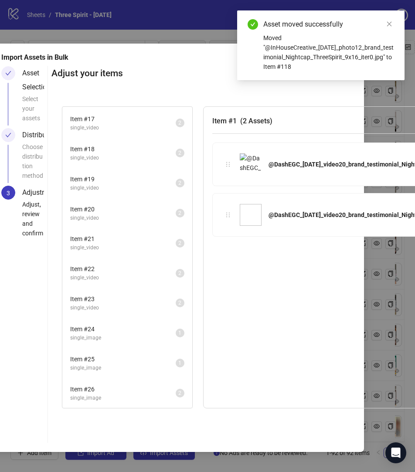
click at [111, 395] on span "single_image" at bounding box center [122, 398] width 105 height 8
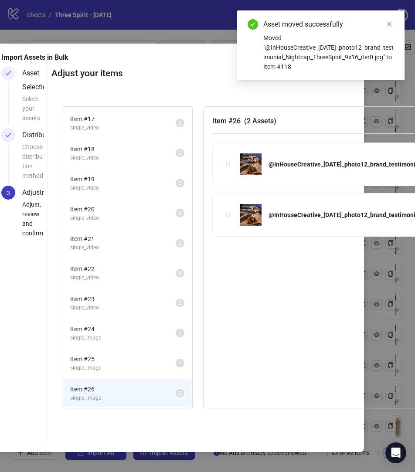
click at [122, 369] on span "single_image" at bounding box center [122, 368] width 105 height 8
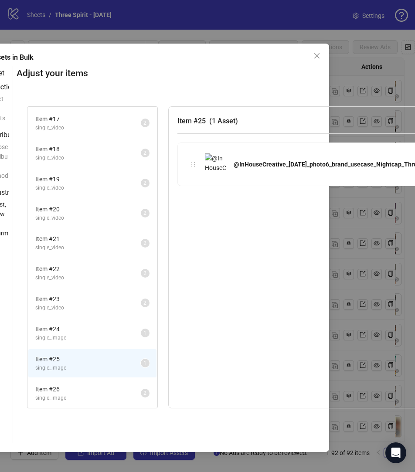
scroll to position [0, 61]
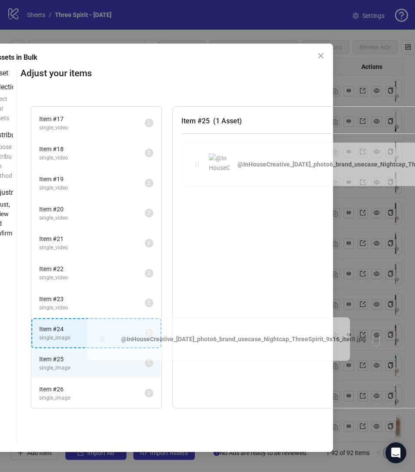
drag, startPoint x: 200, startPoint y: 163, endPoint x: 105, endPoint y: 340, distance: 200.8
click at [105, 340] on div "Item # 1 single_video 2 Item # 2 single_video 2 Item # 3 single_video 2 Item # …" at bounding box center [276, 257] width 513 height 323
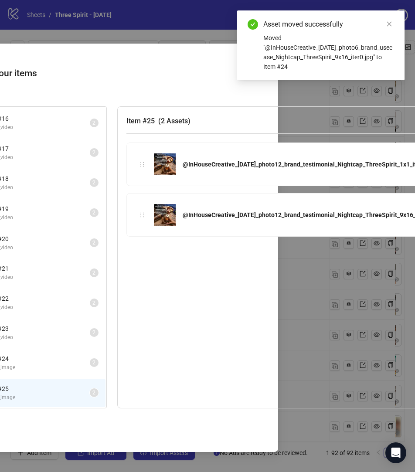
scroll to position [0, 122]
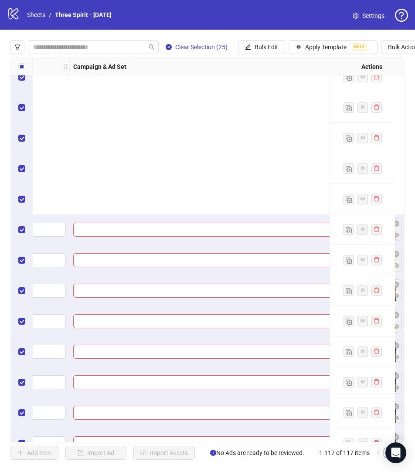
scroll to position [3206, 276]
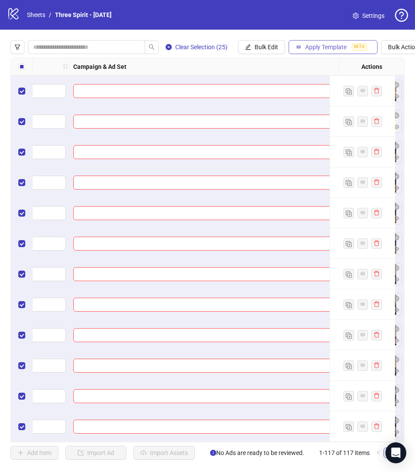
click at [309, 48] on span "Apply Template" at bounding box center [325, 47] width 41 height 7
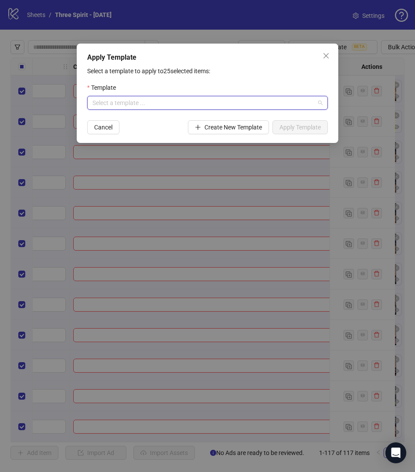
click at [200, 102] on input "search" at bounding box center [203, 102] width 222 height 13
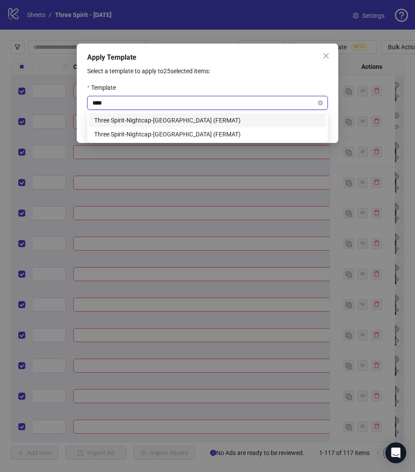
type input "*****"
click at [161, 132] on div "Three Spirit-Nightcap-[GEOGRAPHIC_DATA] (FERMAT)" at bounding box center [207, 134] width 227 height 10
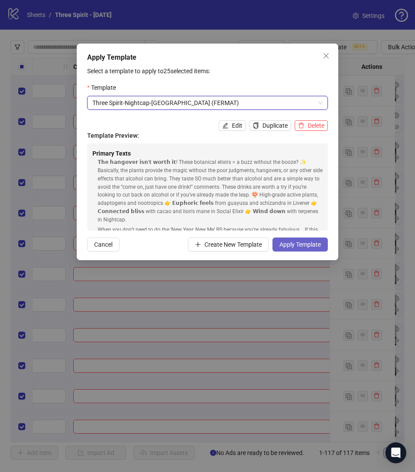
click at [298, 244] on span "Apply Template" at bounding box center [299, 244] width 41 height 7
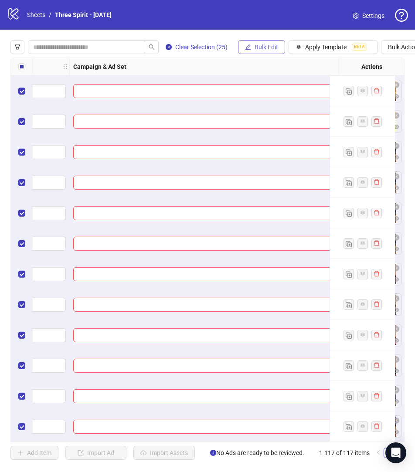
click at [278, 48] on span "Bulk Edit" at bounding box center [267, 47] width 24 height 7
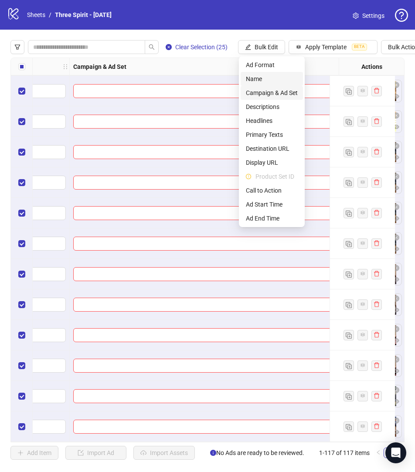
click at [268, 91] on span "Campaign & Ad Set" at bounding box center [272, 93] width 52 height 10
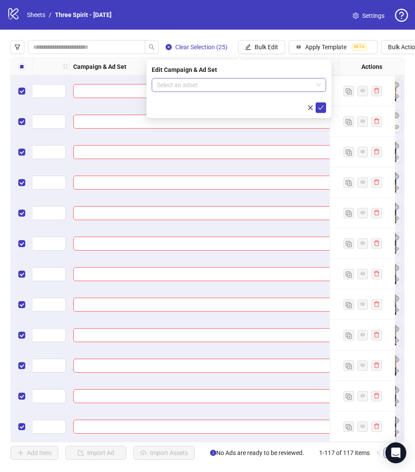
click at [236, 90] on input "search" at bounding box center [235, 84] width 156 height 13
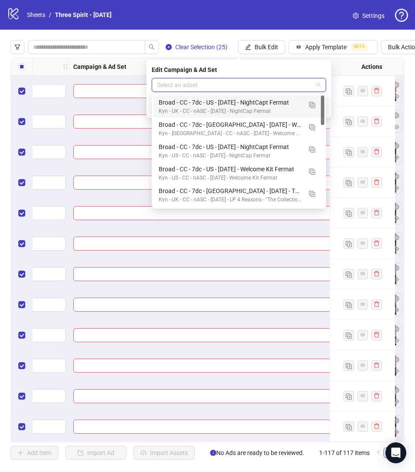
paste input "**********"
type input "**********"
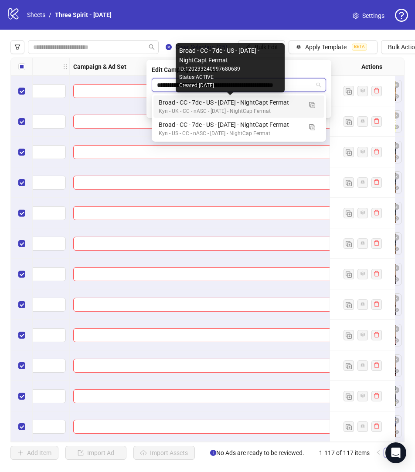
click at [267, 104] on div "Broad - CC - 7dc - US - [DATE] - NightCapt Fermat" at bounding box center [230, 103] width 143 height 10
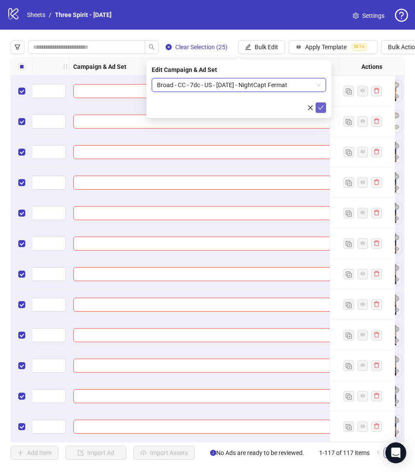
click at [317, 108] on button "submit" at bounding box center [321, 107] width 10 height 10
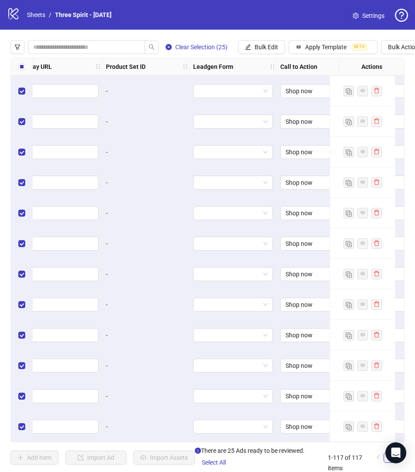
scroll to position [3206, 1299]
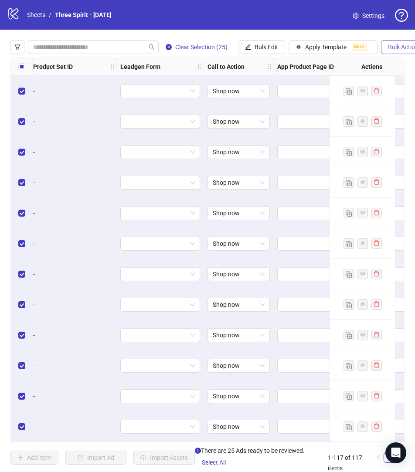
click at [393, 48] on span "Bulk Actions" at bounding box center [405, 47] width 34 height 7
click at [390, 92] on span "Duplicate with assets" at bounding box center [393, 93] width 60 height 10
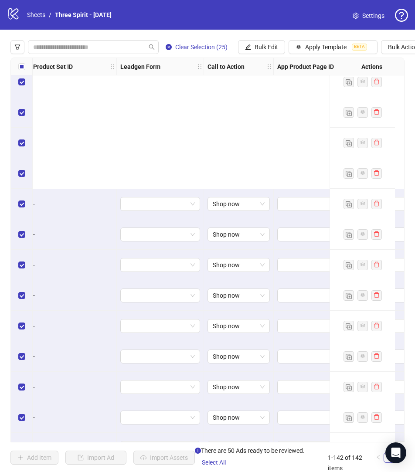
scroll to position [3969, 1299]
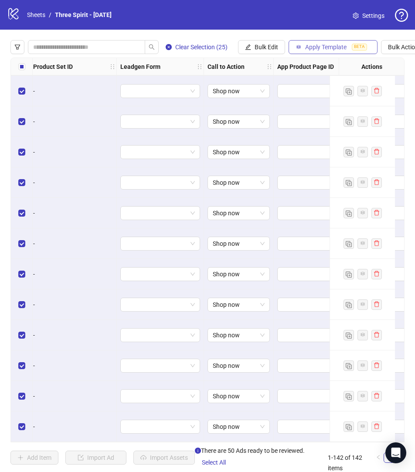
click at [334, 46] on span "Apply Template" at bounding box center [325, 47] width 41 height 7
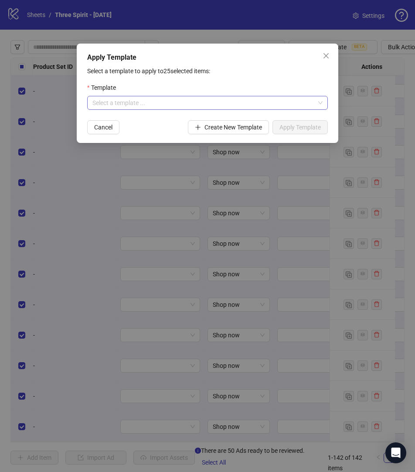
click at [181, 99] on input "search" at bounding box center [203, 102] width 222 height 13
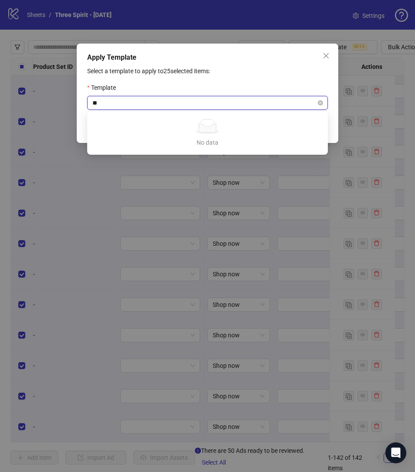
type input "*"
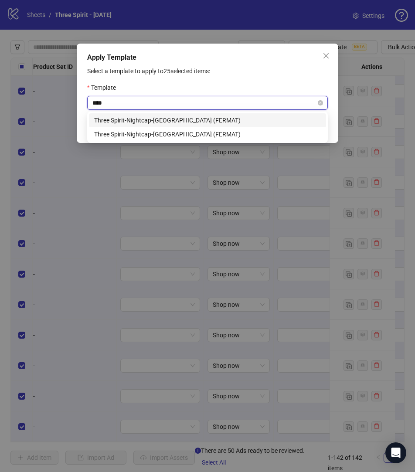
type input "*****"
click at [144, 116] on div "Three Spirit-Nightcap-UK (FERMAT)" at bounding box center [207, 120] width 227 height 10
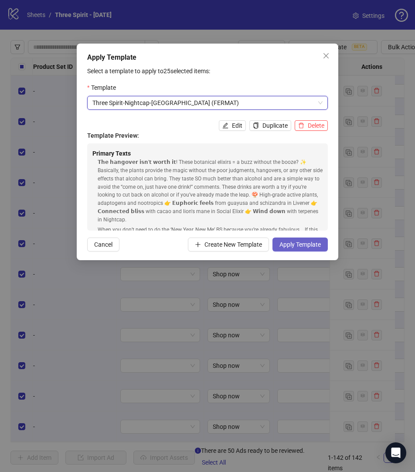
click at [286, 243] on span "Apply Template" at bounding box center [299, 244] width 41 height 7
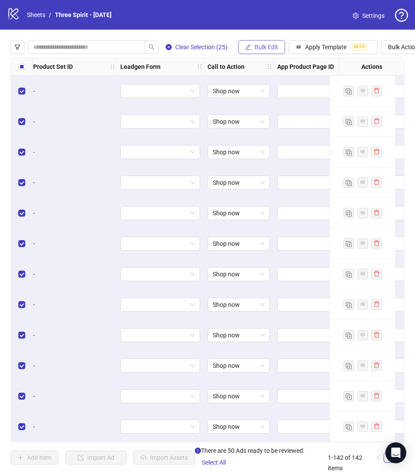
click at [264, 44] on span "Bulk Edit" at bounding box center [267, 47] width 24 height 7
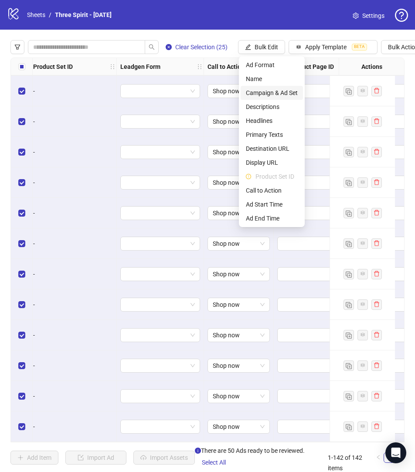
click at [275, 92] on span "Campaign & Ad Set" at bounding box center [272, 93] width 52 height 10
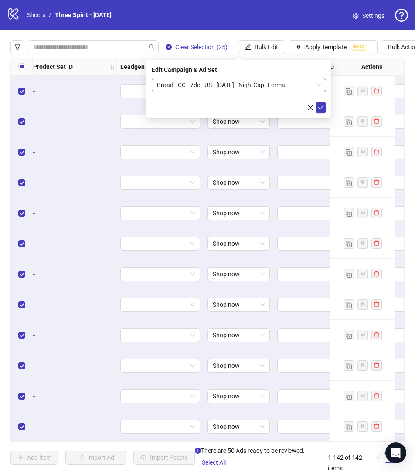
click at [242, 80] on span "Broad - CC - 7dc - US - 10/02/2025 - NightCapt Fermat" at bounding box center [239, 84] width 164 height 13
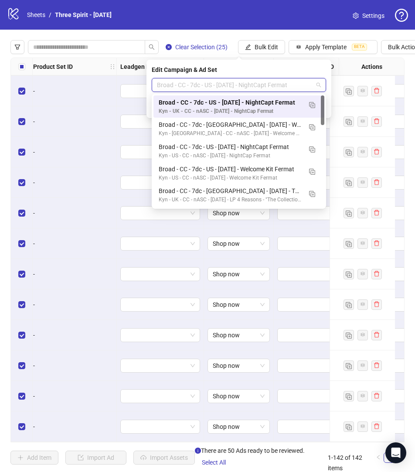
paste input "**********"
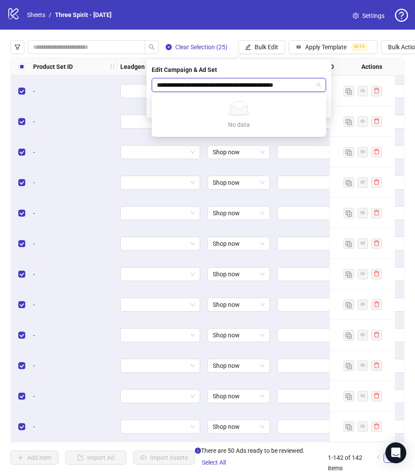
drag, startPoint x: 310, startPoint y: 84, endPoint x: 259, endPoint y: 85, distance: 50.6
click at [259, 85] on input "**********" at bounding box center [235, 84] width 156 height 13
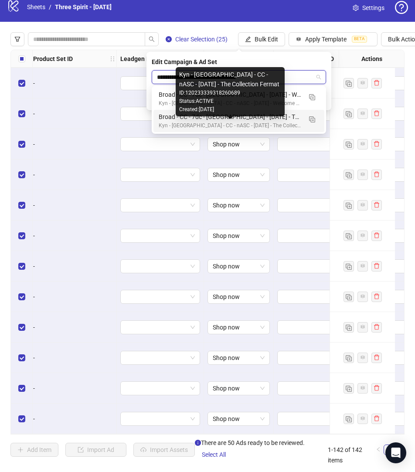
scroll to position [6, 0]
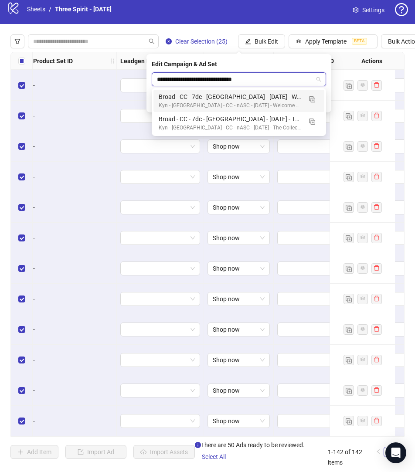
click at [208, 80] on input "**********" at bounding box center [235, 79] width 156 height 13
type input "**********"
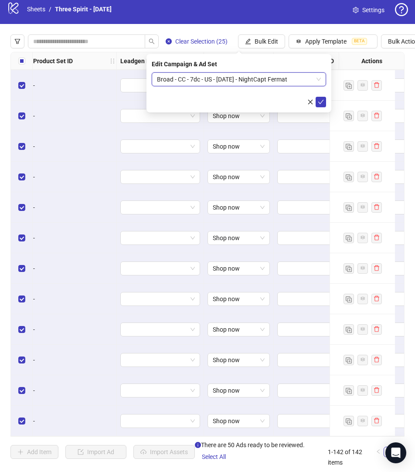
click at [191, 80] on span "Broad - CC - 7dc - US - 10/02/2025 - NightCapt Fermat" at bounding box center [239, 79] width 164 height 13
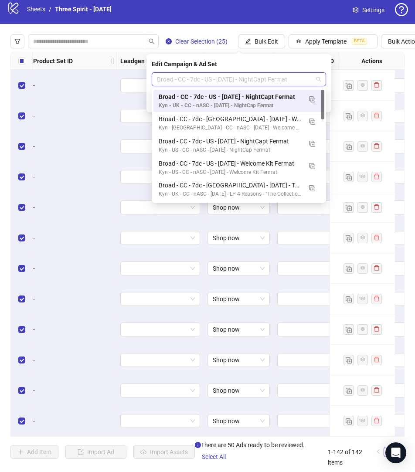
click at [191, 80] on span "Broad - CC - 7dc - US - 10/02/2025 - NightCapt Fermat" at bounding box center [239, 79] width 164 height 13
paste input "**********"
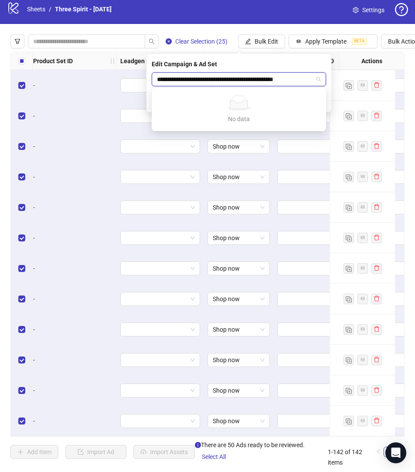
click at [198, 80] on input "**********" at bounding box center [235, 79] width 156 height 13
click at [221, 117] on div "No data" at bounding box center [238, 119] width 153 height 10
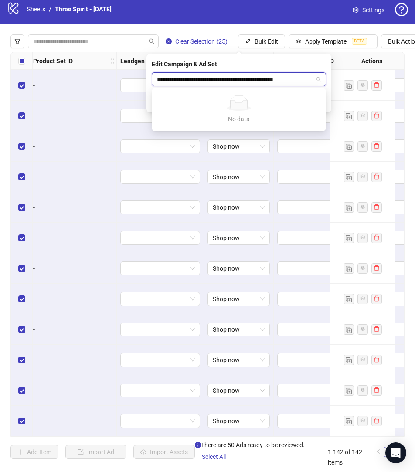
click at [242, 107] on icon at bounding box center [238, 105] width 17 height 8
click at [311, 80] on input "**********" at bounding box center [235, 79] width 156 height 13
type input "**********"
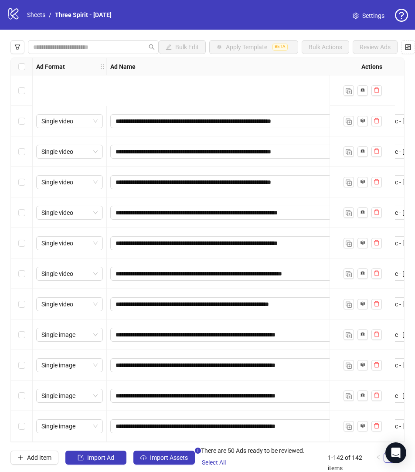
click at [158, 121] on div "**********" at bounding box center [207, 250] width 394 height 385
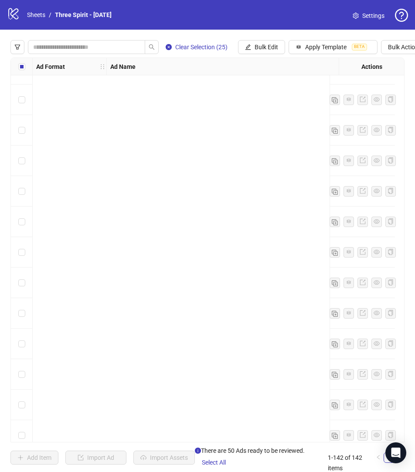
scroll to position [131, 0]
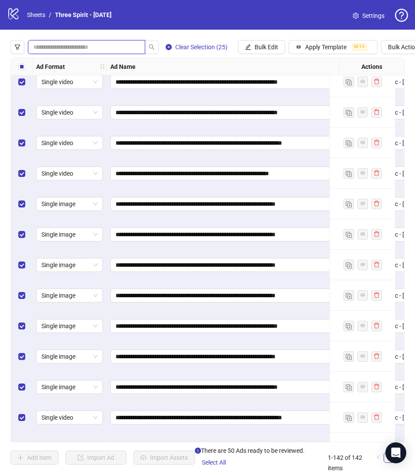
click at [82, 49] on input "search" at bounding box center [83, 47] width 100 height 10
type input "********"
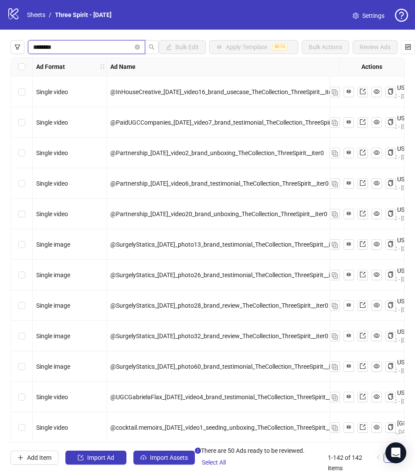
scroll to position [1845, 0]
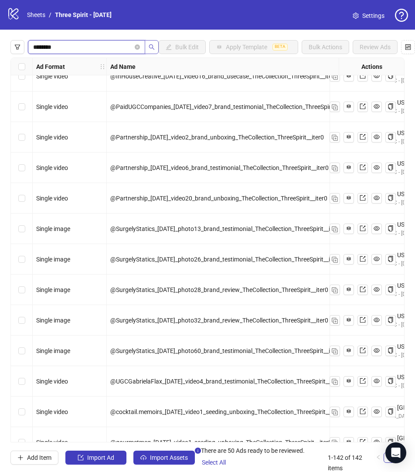
click at [154, 48] on icon "search" at bounding box center [152, 47] width 6 height 6
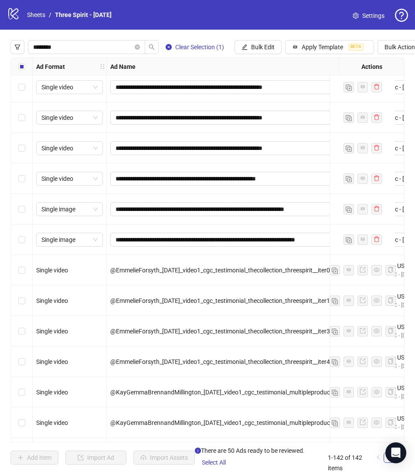
scroll to position [590, 0]
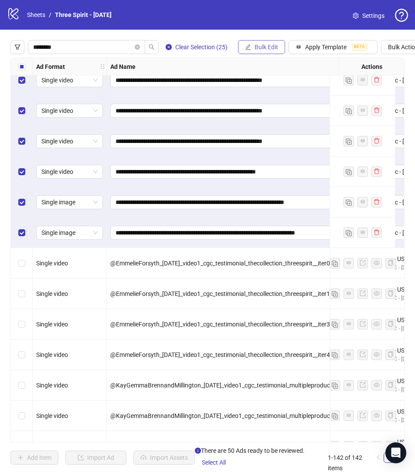
click at [258, 48] on span "Bulk Edit" at bounding box center [267, 47] width 24 height 7
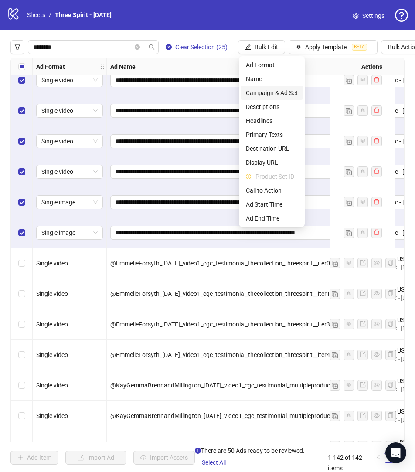
click at [270, 92] on span "Campaign & Ad Set" at bounding box center [272, 93] width 52 height 10
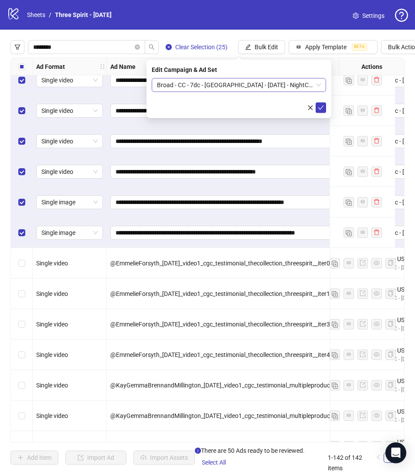
click at [255, 86] on span "Broad - CC - 7dc - UK - 10/02/2025 - NightCapt Fermat" at bounding box center [239, 84] width 164 height 13
click at [320, 107] on icon "check" at bounding box center [321, 108] width 6 height 6
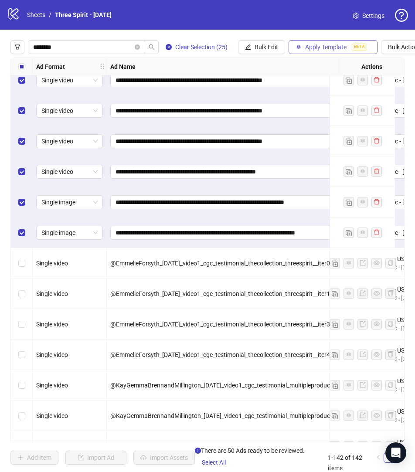
click at [318, 48] on span "Apply Template" at bounding box center [325, 47] width 41 height 7
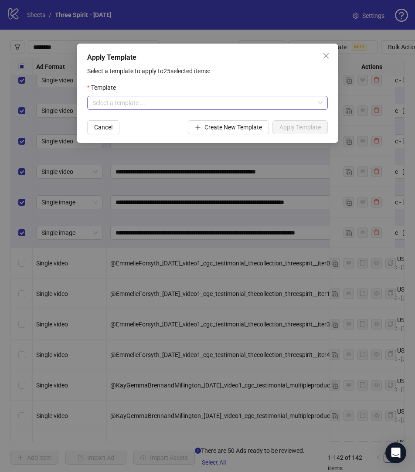
click at [236, 97] on input "search" at bounding box center [203, 102] width 222 height 13
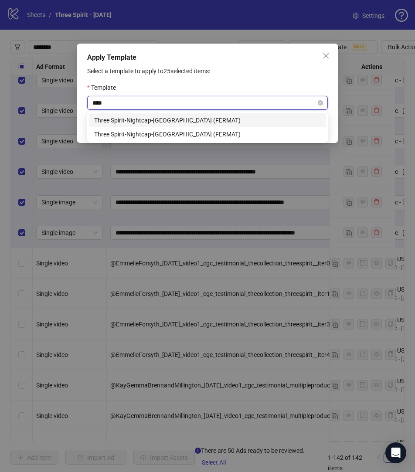
type input "*****"
click at [207, 120] on div "Three Spirit-Nightcap-[GEOGRAPHIC_DATA] (FERMAT)" at bounding box center [207, 120] width 227 height 10
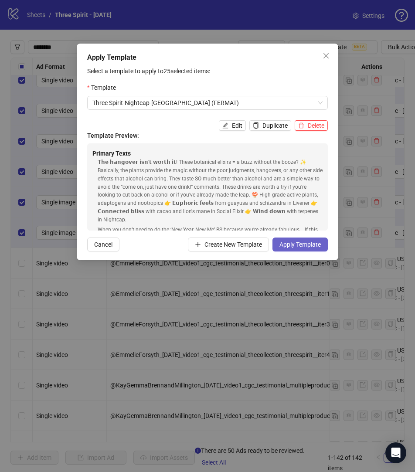
click at [284, 244] on span "Apply Template" at bounding box center [299, 244] width 41 height 7
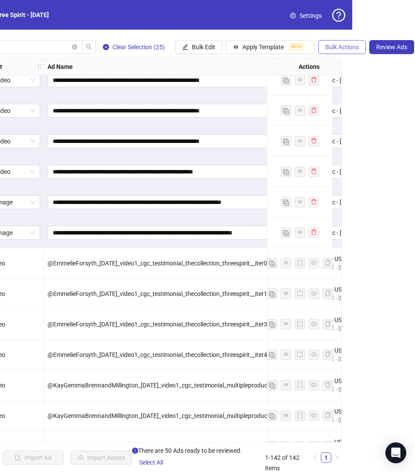
scroll to position [0, 81]
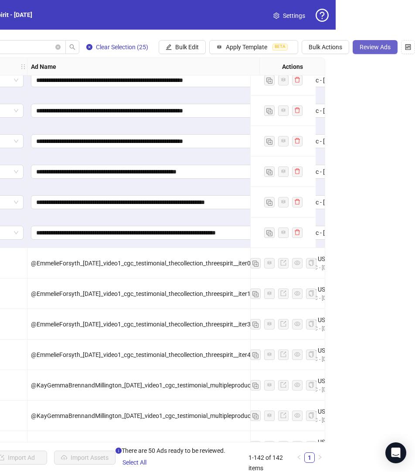
click at [366, 46] on span "Review Ads" at bounding box center [375, 47] width 31 height 7
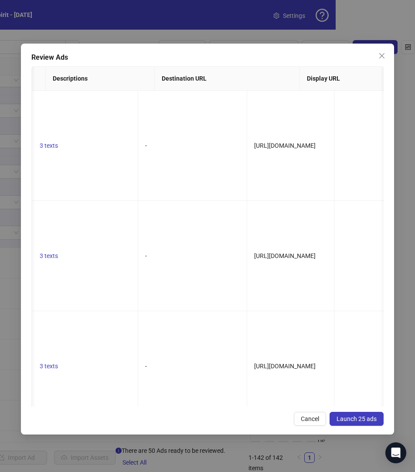
scroll to position [0, 0]
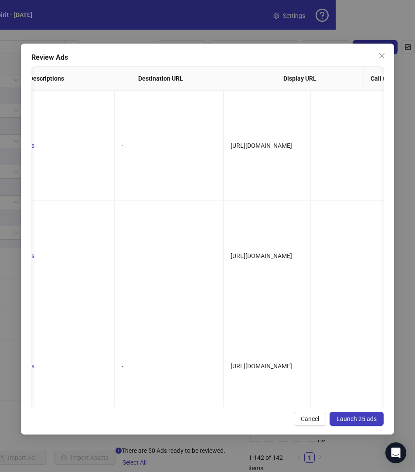
click at [351, 419] on span "Launch 25 ads" at bounding box center [356, 418] width 40 height 7
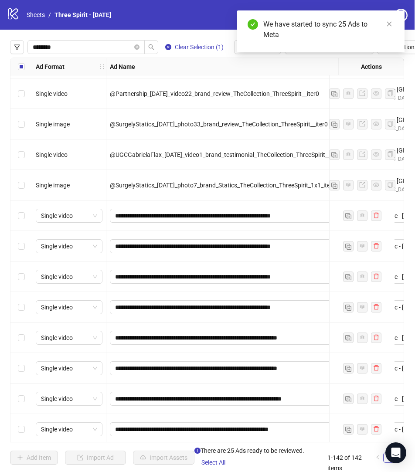
scroll to position [3443, 0]
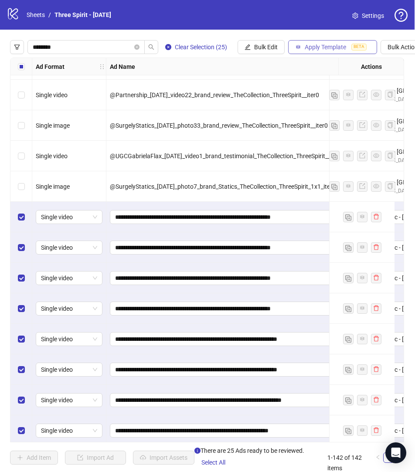
click at [316, 45] on span "Apply Template" at bounding box center [325, 47] width 41 height 7
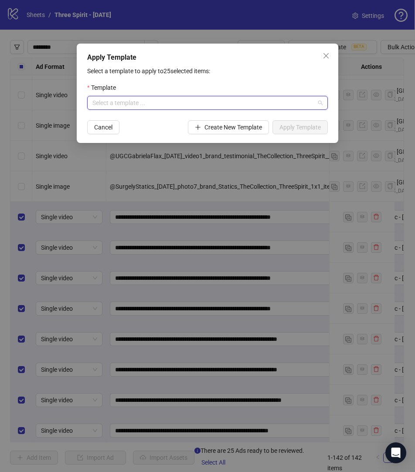
click at [204, 99] on input "search" at bounding box center [203, 102] width 222 height 13
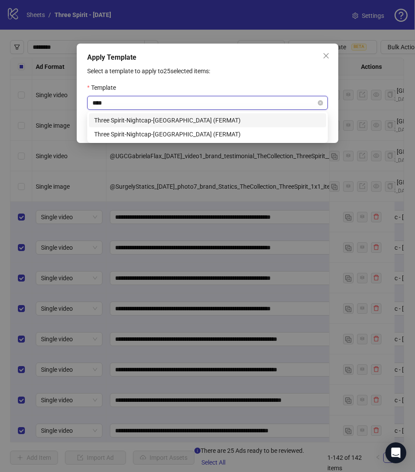
type input "*****"
click at [185, 132] on div "Three Spirit-Nightcap-[GEOGRAPHIC_DATA] (FERMAT)" at bounding box center [207, 134] width 227 height 10
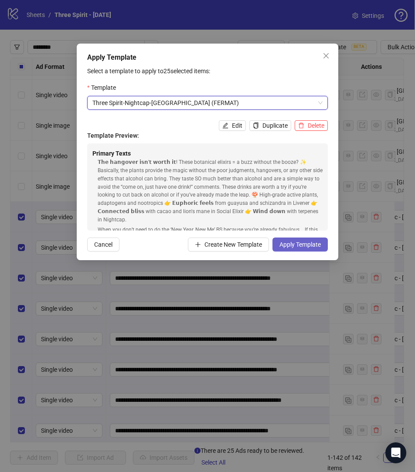
click at [297, 245] on span "Apply Template" at bounding box center [299, 244] width 41 height 7
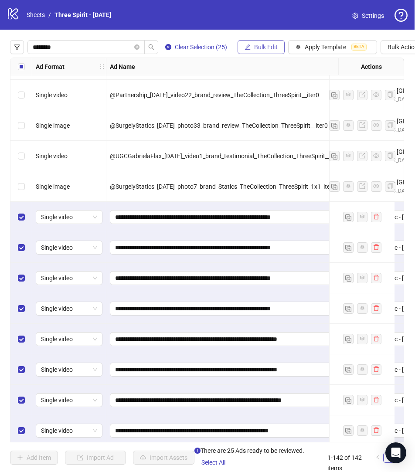
click at [260, 48] on span "Bulk Edit" at bounding box center [266, 47] width 24 height 7
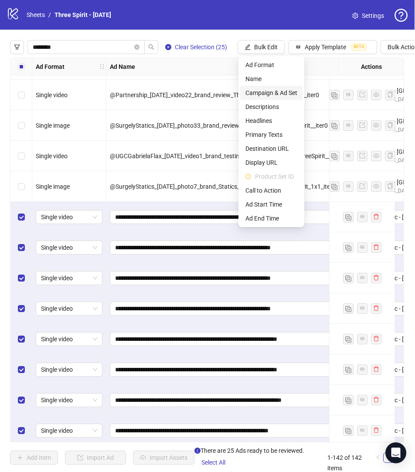
click at [255, 92] on span "Campaign & Ad Set" at bounding box center [271, 93] width 52 height 10
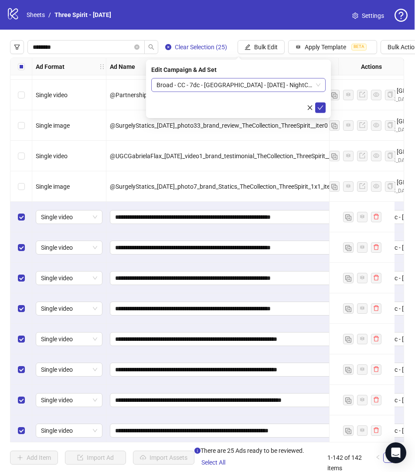
click at [248, 85] on span "Broad - CC - 7dc - UK - 10/02/2025 - NightCapt Fermat" at bounding box center [238, 84] width 164 height 13
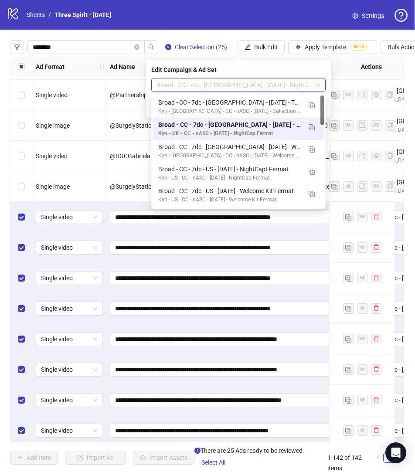
paste input "**********"
type input "**********"
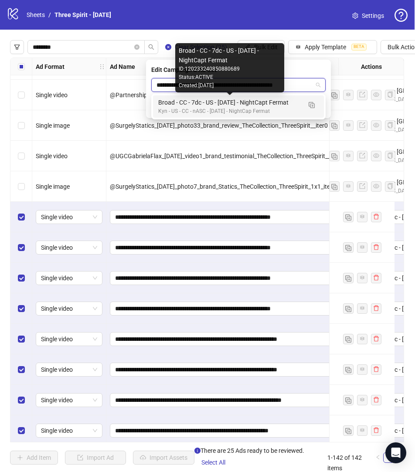
click at [246, 104] on div "Broad - CC - 7dc - US - [DATE] - NightCapt Fermat" at bounding box center [229, 103] width 143 height 10
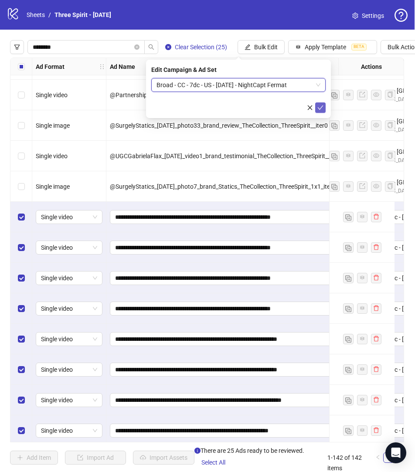
click at [322, 106] on icon "check" at bounding box center [320, 108] width 6 height 6
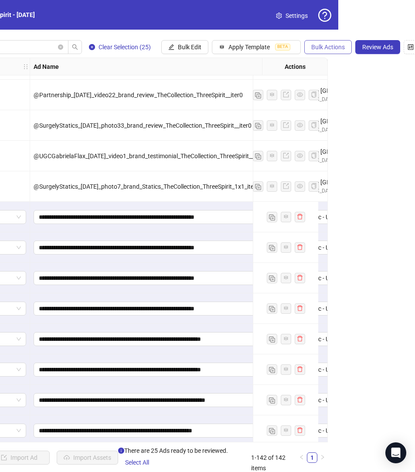
scroll to position [0, 81]
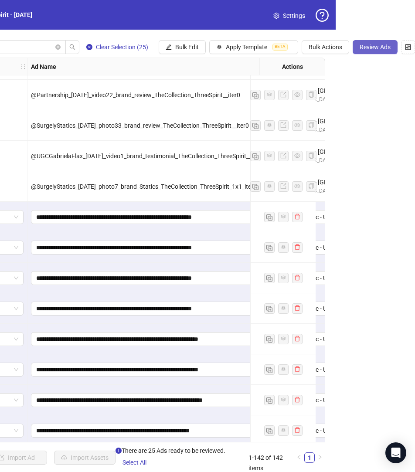
click at [370, 48] on span "Review Ads" at bounding box center [375, 47] width 31 height 7
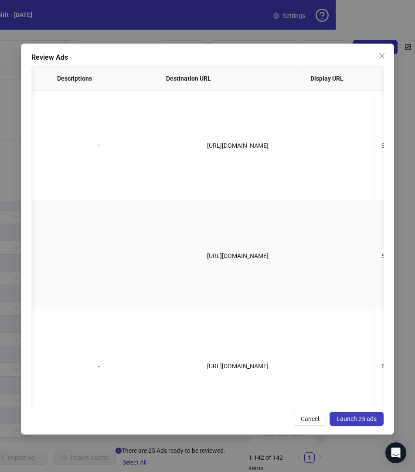
scroll to position [0, 644]
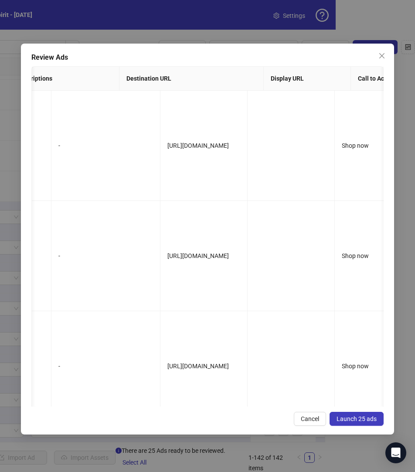
click at [347, 416] on span "Launch 25 ads" at bounding box center [356, 418] width 40 height 7
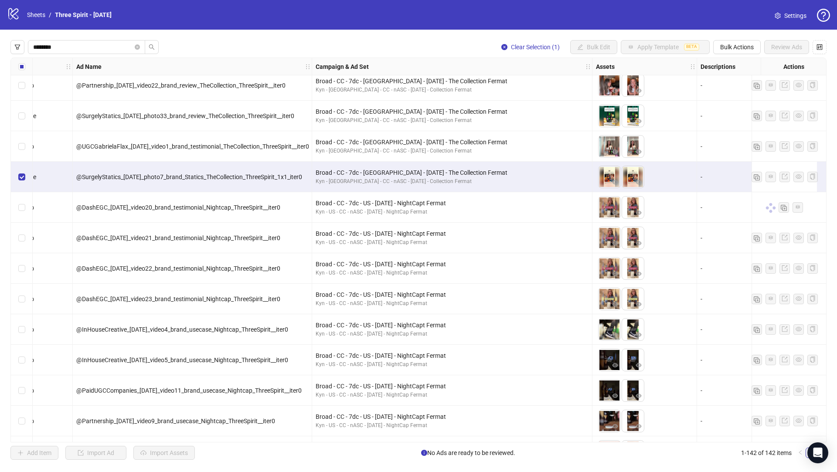
scroll to position [3453, 27]
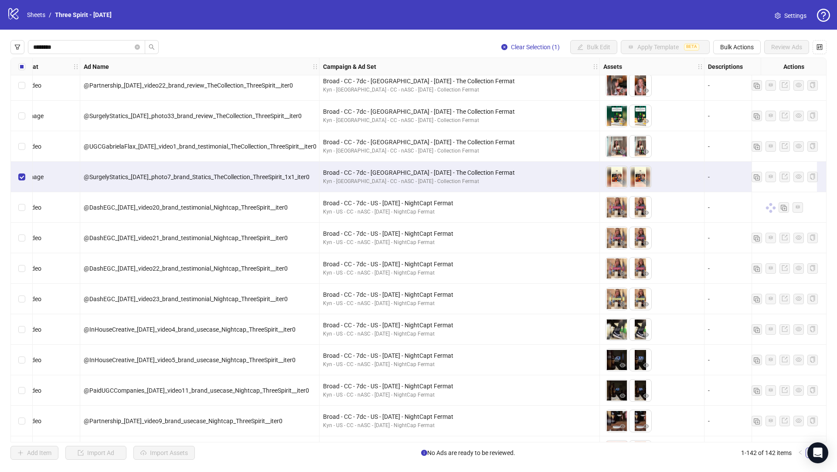
click at [285, 177] on span "@SurgelyStatics_09-22-25_photo7_brand_Statics_TheCollection_ThreeSpirit_1x1_ite…" at bounding box center [197, 176] width 226 height 7
copy span "@SurgelyStatics_09-22-25_photo7_brand_Statics_TheCollection_ThreeSpirit_1x1_ite…"
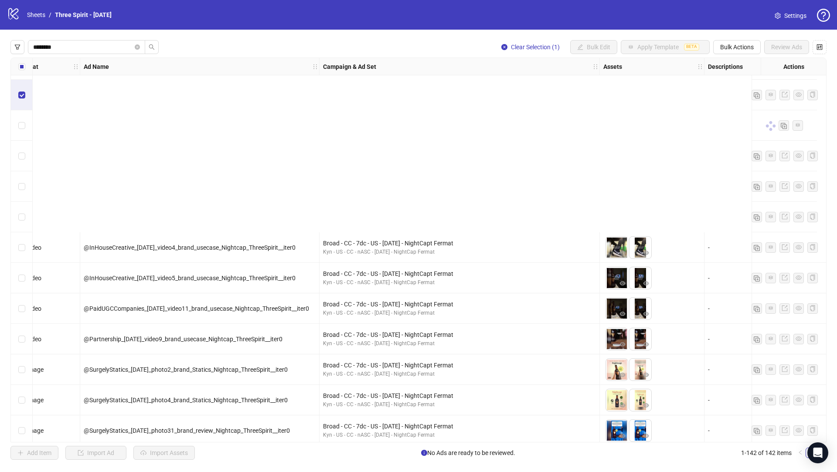
scroll to position [3969, 27]
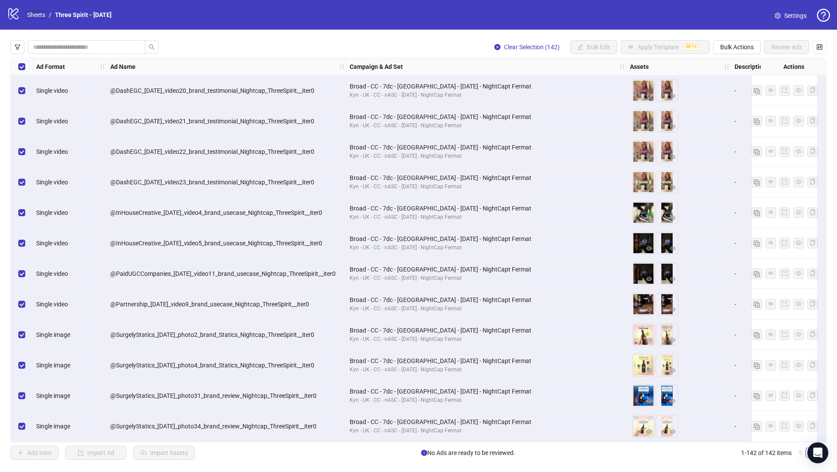
click at [34, 14] on link "Sheets" at bounding box center [36, 15] width 22 height 10
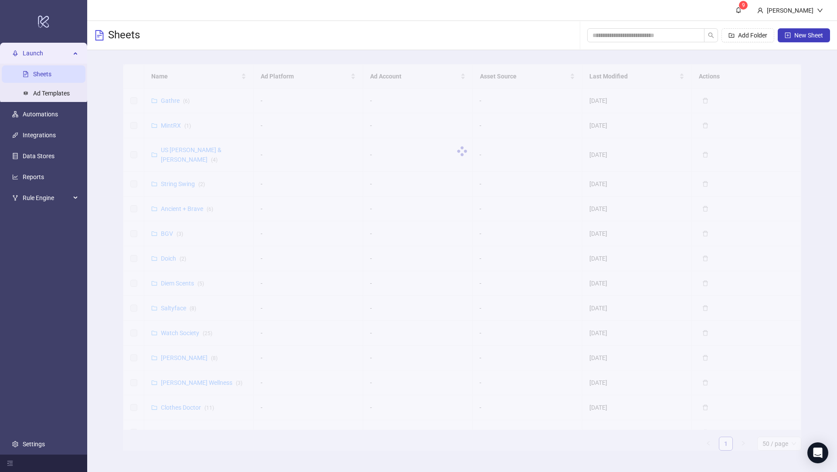
click at [166, 76] on div at bounding box center [462, 151] width 678 height 174
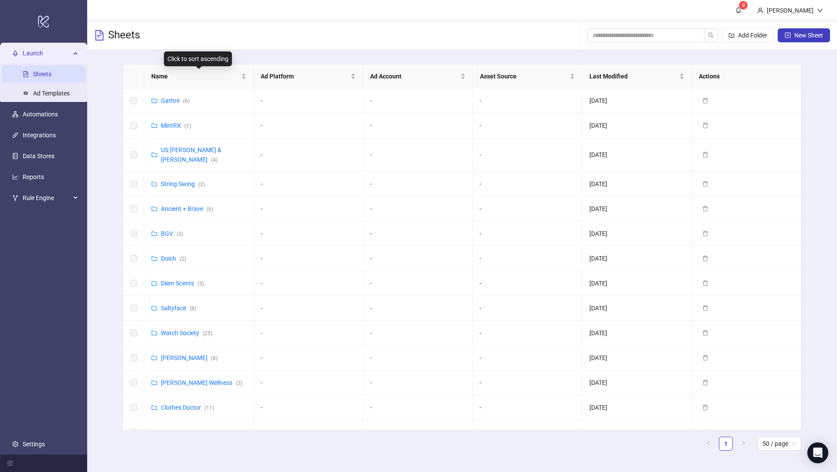
click at [166, 76] on span "Name" at bounding box center [195, 76] width 88 height 10
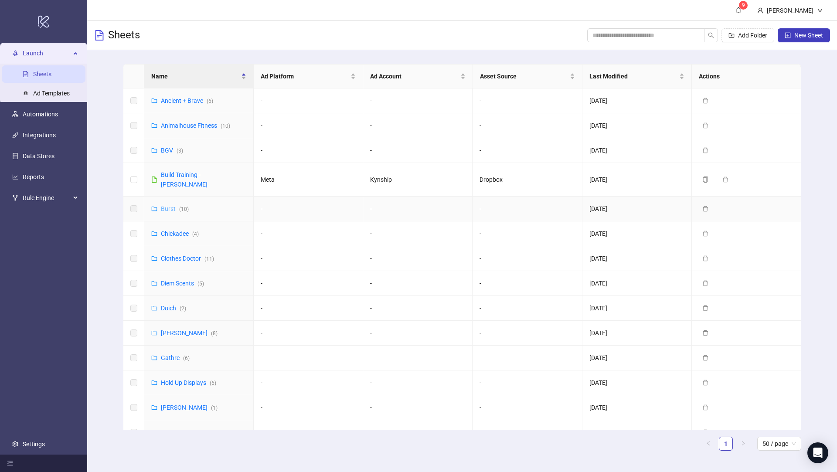
click at [173, 205] on link "Burst ( 10 )" at bounding box center [175, 208] width 28 height 7
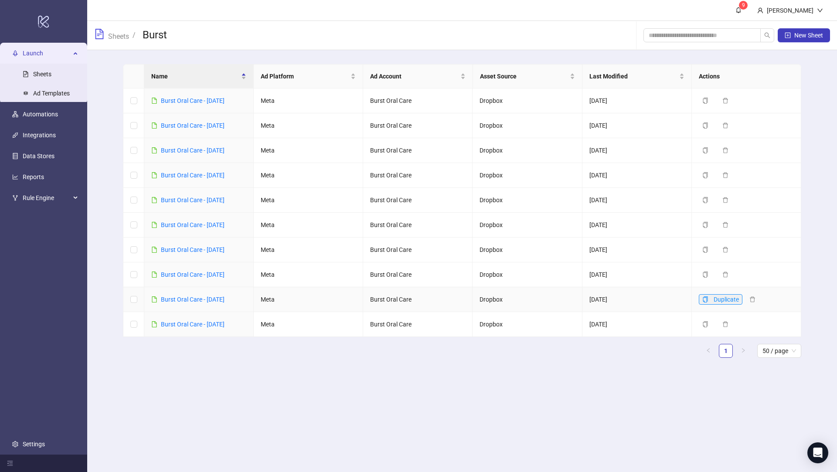
click at [706, 299] on icon "copy" at bounding box center [705, 299] width 6 height 6
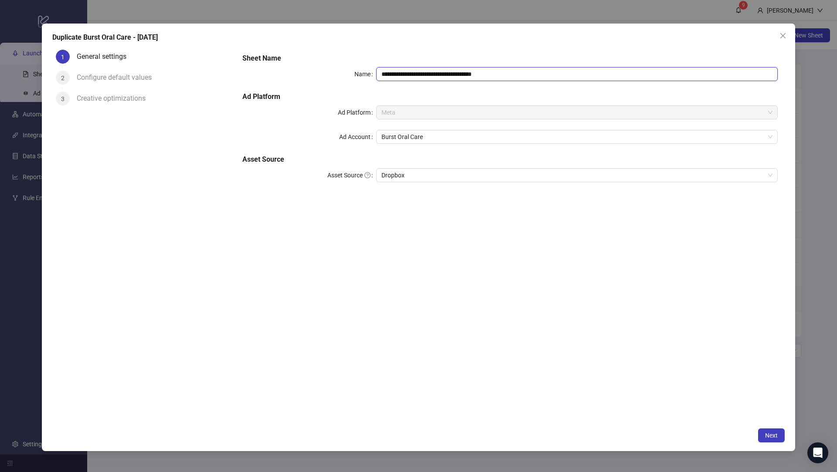
drag, startPoint x: 498, startPoint y: 73, endPoint x: 465, endPoint y: 75, distance: 32.3
click at [465, 74] on input "**********" at bounding box center [576, 74] width 401 height 14
click at [446, 73] on input "**********" at bounding box center [576, 74] width 401 height 14
click at [443, 74] on input "**********" at bounding box center [576, 74] width 401 height 14
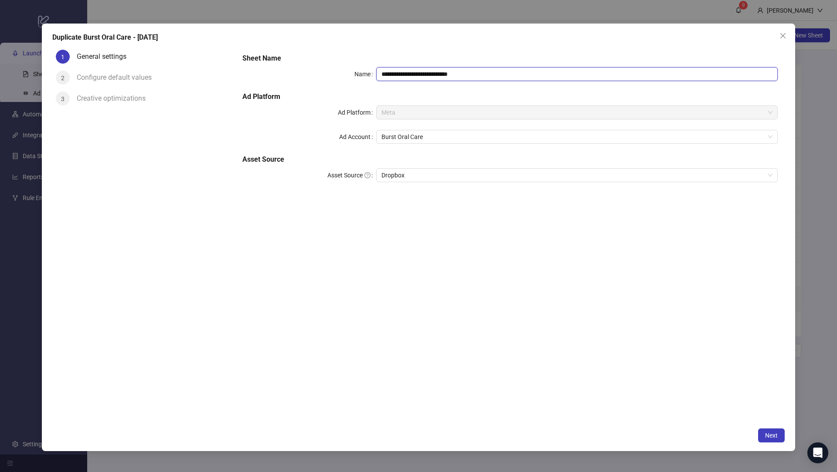
click at [433, 74] on input "**********" at bounding box center [576, 74] width 401 height 14
type input "**********"
click at [763, 430] on button "Next" at bounding box center [771, 435] width 27 height 14
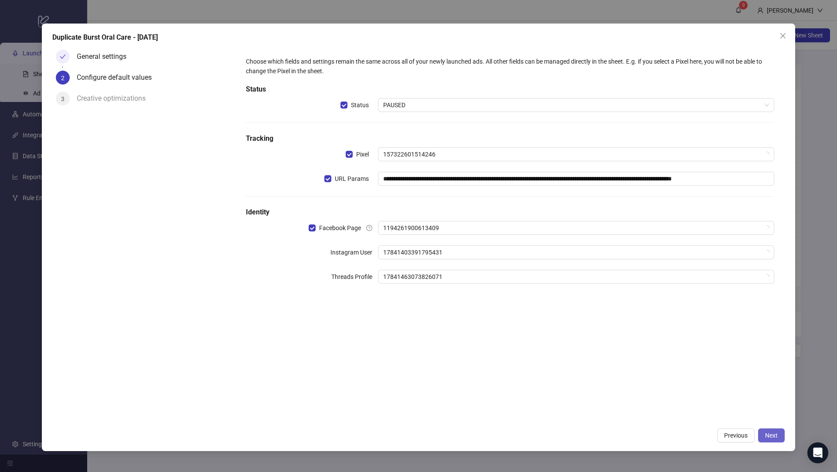
click at [763, 430] on button "Next" at bounding box center [771, 435] width 27 height 14
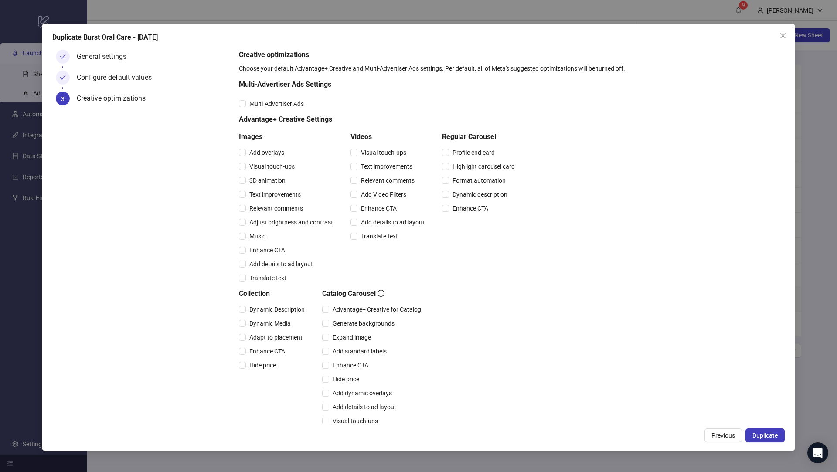
click at [763, 430] on button "Duplicate" at bounding box center [764, 435] width 39 height 14
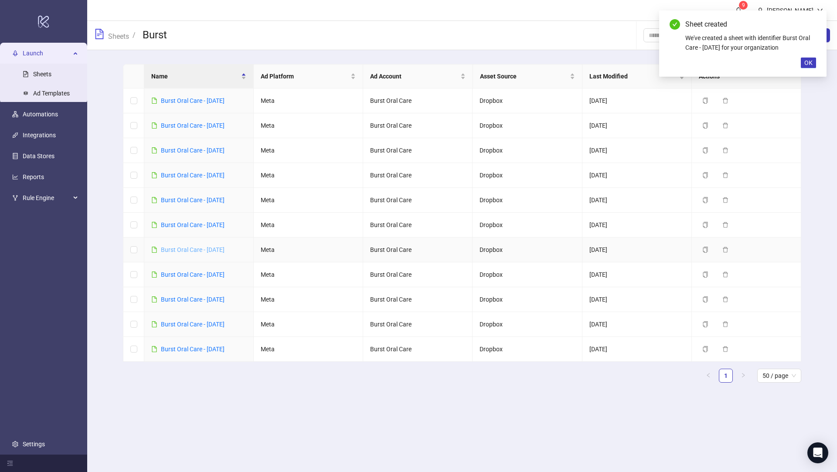
click at [224, 249] on link "Burst Oral Care - Oct 3, 2025" at bounding box center [193, 249] width 64 height 7
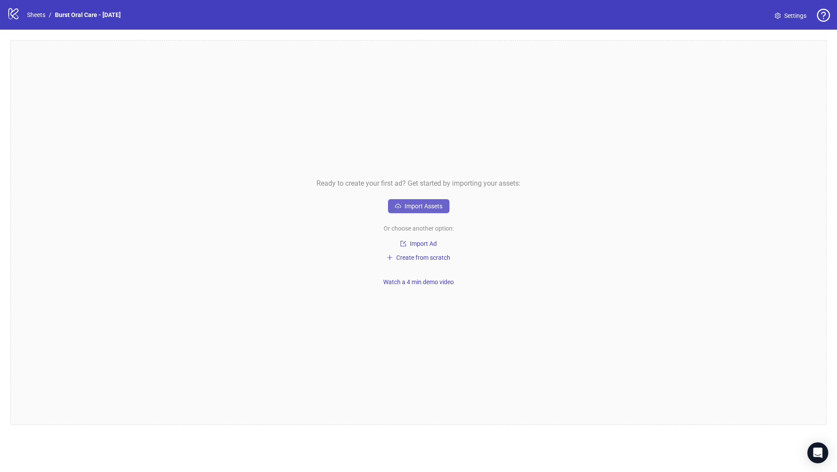
click at [407, 206] on span "Import Assets" at bounding box center [423, 206] width 38 height 7
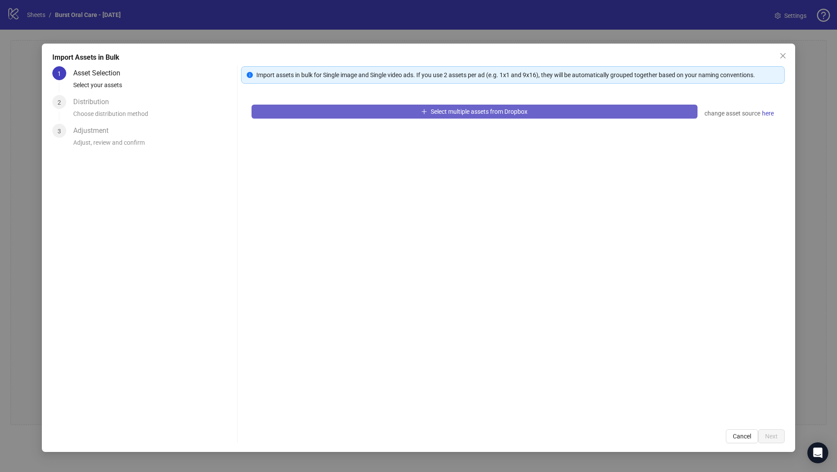
click at [293, 116] on button "Select multiple assets from Dropbox" at bounding box center [474, 112] width 446 height 14
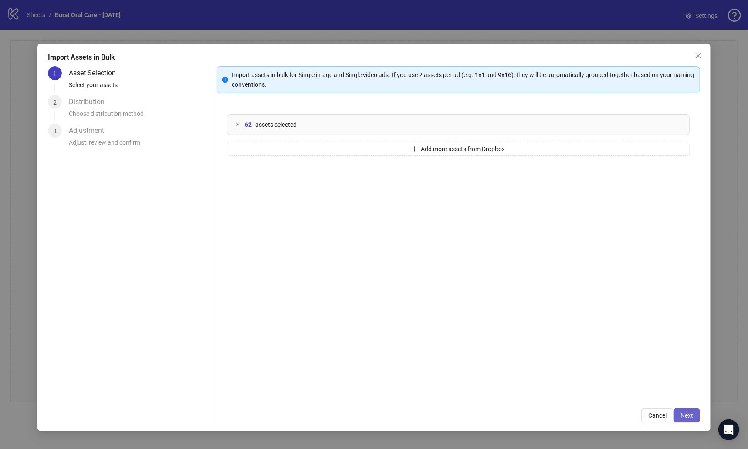
click at [690, 417] on span "Next" at bounding box center [687, 415] width 13 height 7
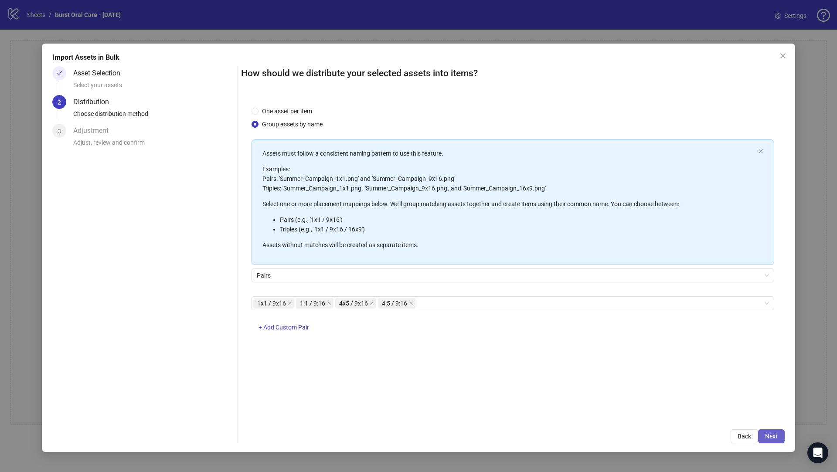
click at [774, 431] on button "Next" at bounding box center [771, 436] width 27 height 14
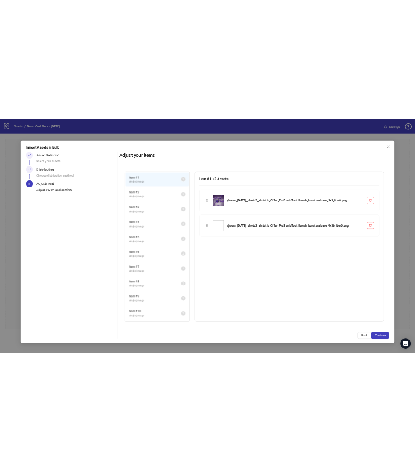
scroll to position [628, 0]
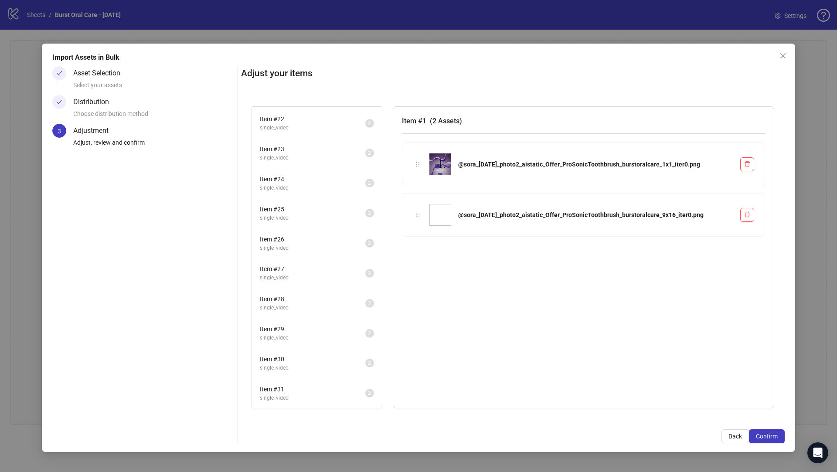
click at [339, 401] on span "single_video" at bounding box center [312, 398] width 105 height 8
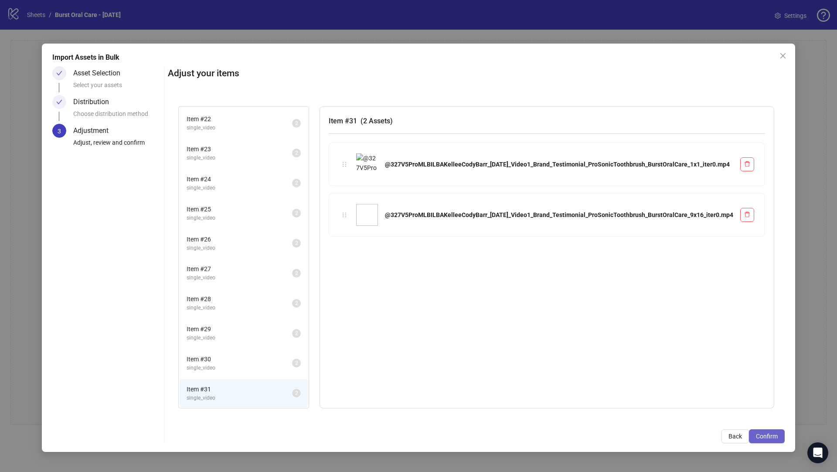
click at [776, 437] on span "Confirm" at bounding box center [767, 436] width 22 height 7
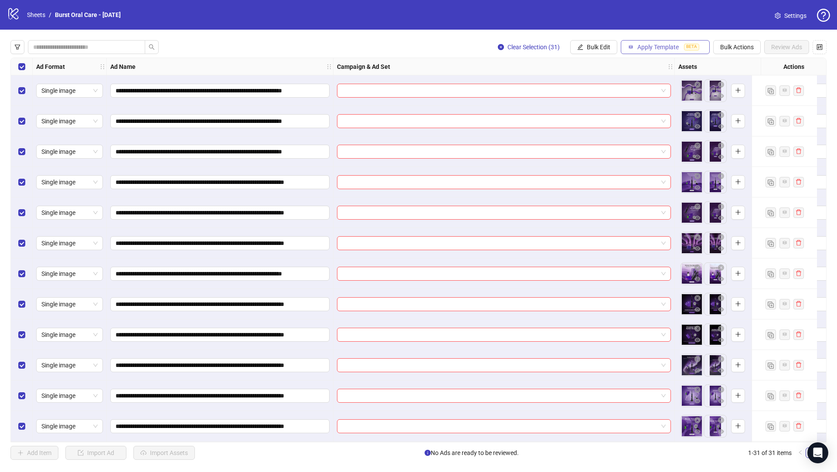
click at [641, 48] on span "Apply Template" at bounding box center [657, 47] width 41 height 7
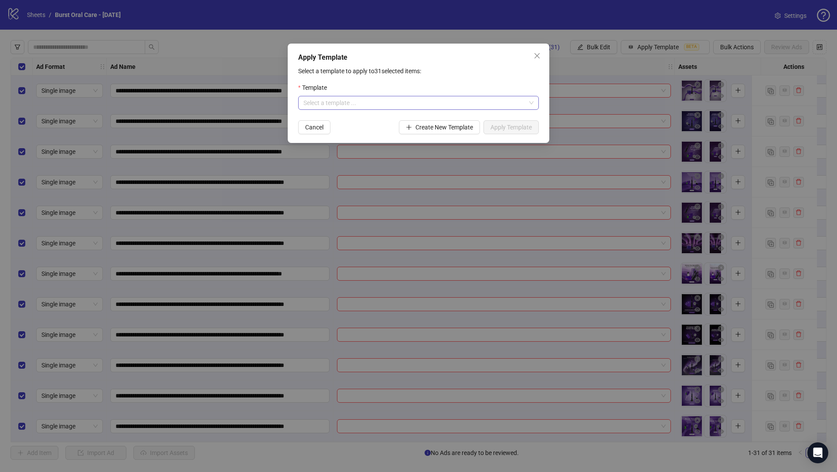
click at [404, 102] on input "search" at bounding box center [414, 102] width 222 height 13
type input "******"
click at [404, 118] on div "Burst Oral Care-Fermat Welcome Kit" at bounding box center [418, 120] width 227 height 10
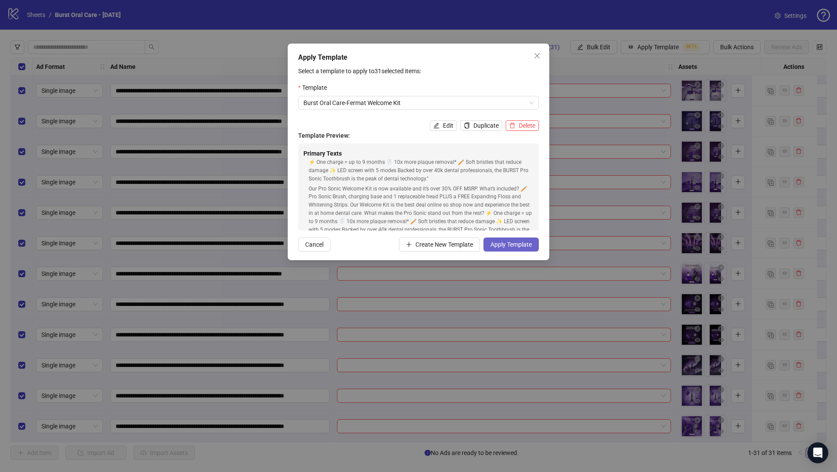
click at [510, 243] on span "Apply Template" at bounding box center [510, 244] width 41 height 7
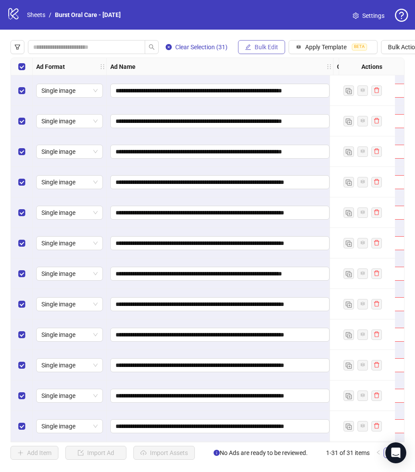
click at [275, 44] on span "Bulk Edit" at bounding box center [267, 47] width 24 height 7
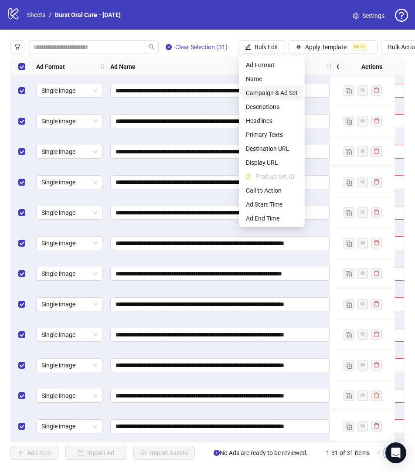
click at [259, 89] on span "Campaign & Ad Set" at bounding box center [272, 93] width 52 height 10
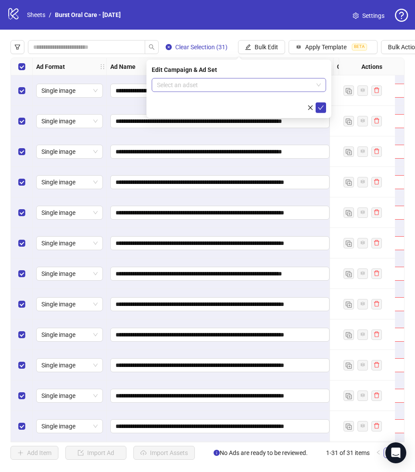
click at [194, 88] on input "search" at bounding box center [235, 84] width 156 height 13
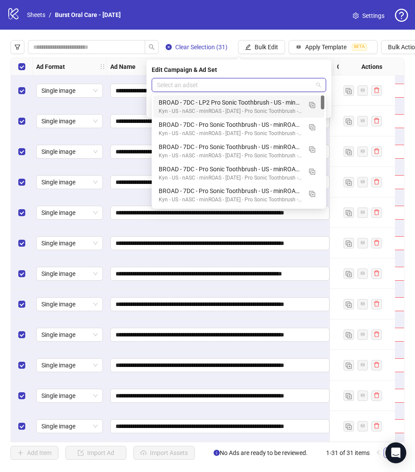
paste input "**********"
type input "**********"
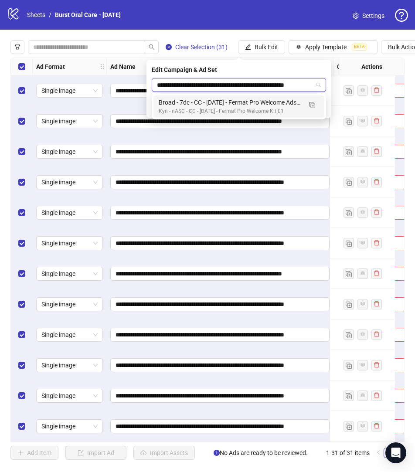
scroll to position [0, 12]
click at [199, 109] on div "Kyn - nASC - CC - 09/18/2025 - Fermat Pro Welcome Kit 01" at bounding box center [230, 111] width 143 height 8
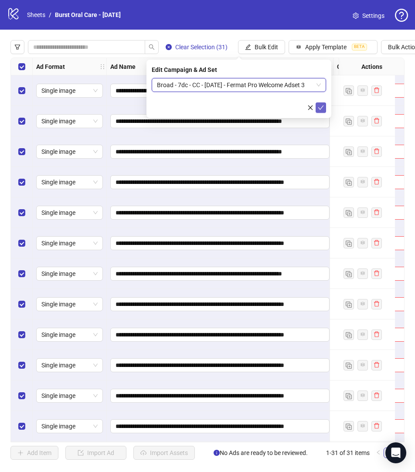
click at [323, 105] on icon "check" at bounding box center [321, 108] width 6 height 6
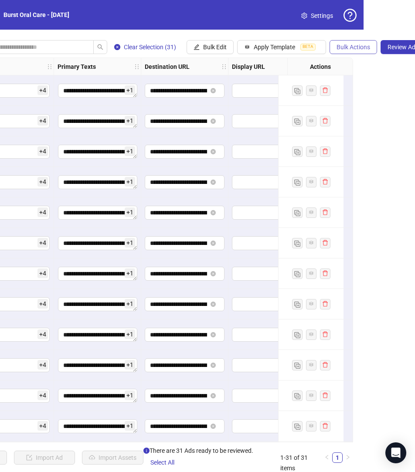
scroll to position [0, 59]
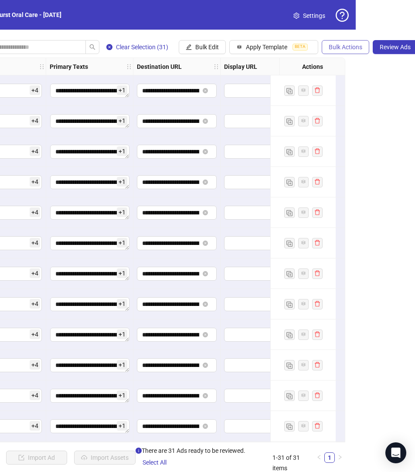
click at [398, 47] on span "Review Ads" at bounding box center [395, 47] width 31 height 7
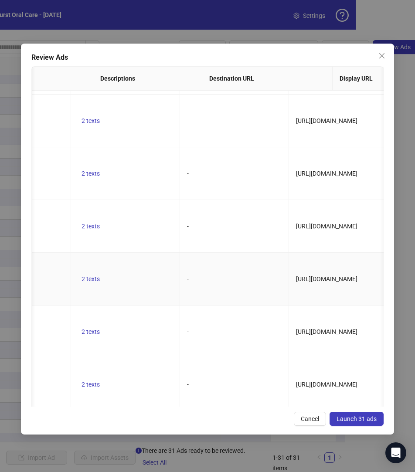
scroll to position [0, 0]
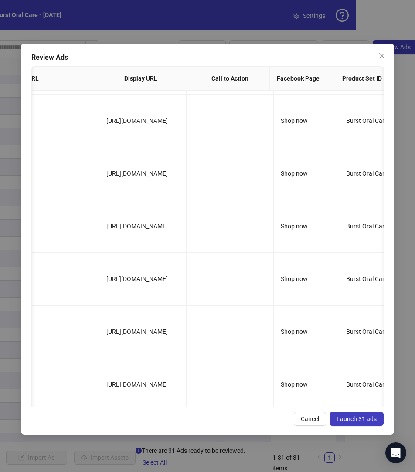
click at [352, 418] on span "Launch 31 ads" at bounding box center [356, 418] width 40 height 7
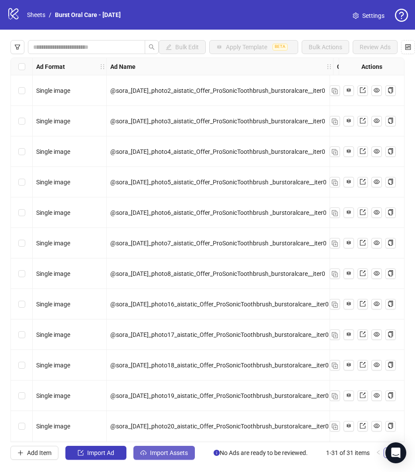
click at [150, 452] on span "Import Assets" at bounding box center [169, 452] width 38 height 7
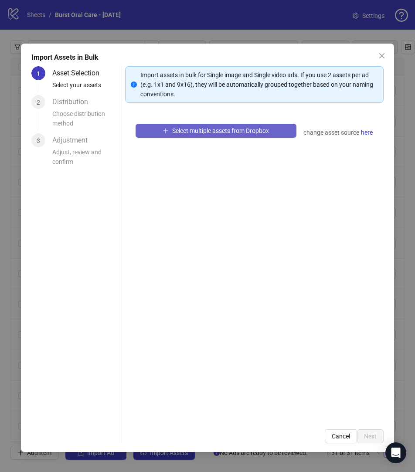
click at [185, 129] on span "Select multiple assets from Dropbox" at bounding box center [220, 130] width 97 height 7
click at [191, 131] on span "Select multiple assets from Dropbox" at bounding box center [220, 130] width 97 height 7
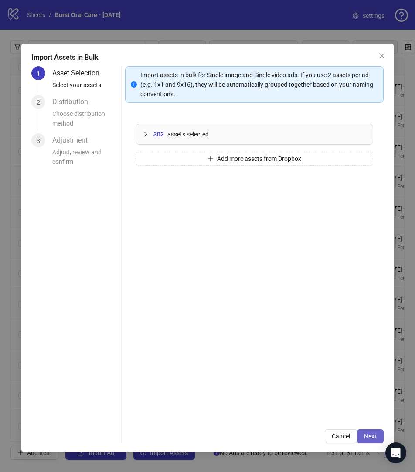
click at [369, 438] on span "Next" at bounding box center [370, 436] width 13 height 7
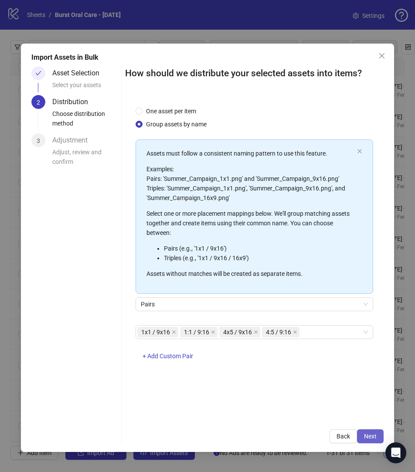
click at [370, 435] on span "Next" at bounding box center [370, 436] width 13 height 7
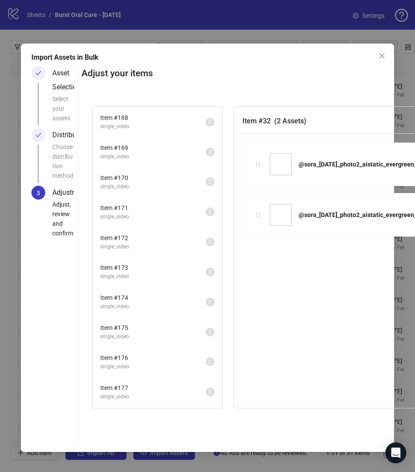
scroll to position [4230, 0]
click at [148, 387] on span "Item # 182" at bounding box center [152, 389] width 105 height 10
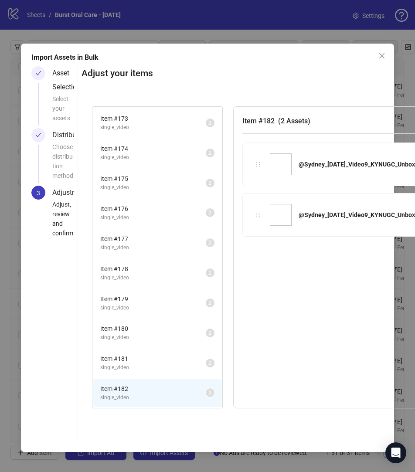
click at [156, 367] on span "single_video" at bounding box center [152, 367] width 105 height 8
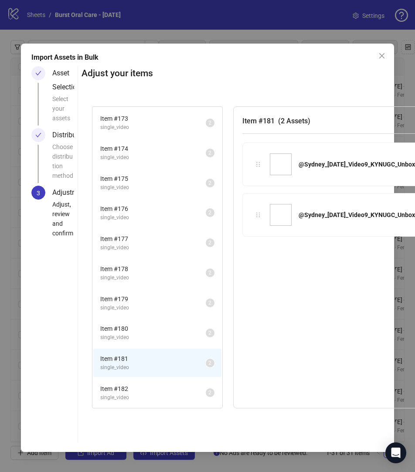
click at [155, 339] on span "single_video" at bounding box center [152, 337] width 105 height 8
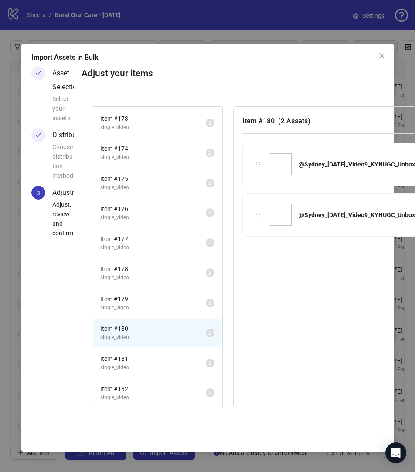
click at [157, 312] on li "Item # 179 single_video 2" at bounding box center [157, 303] width 128 height 28
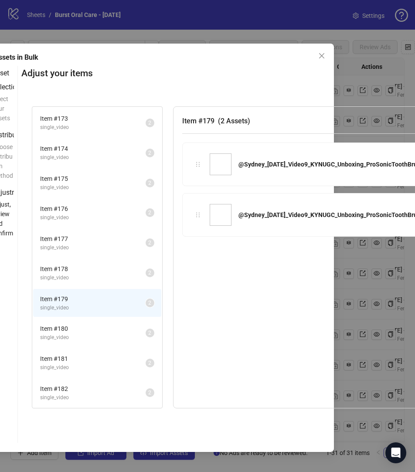
scroll to position [0, 142]
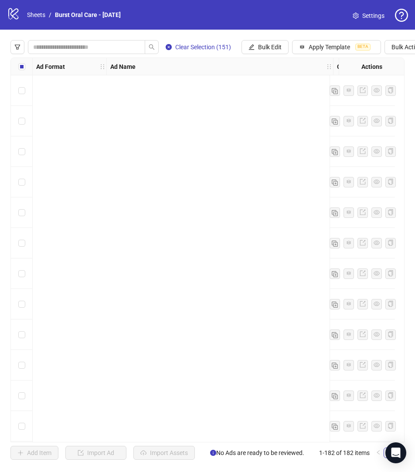
scroll to position [5189, 0]
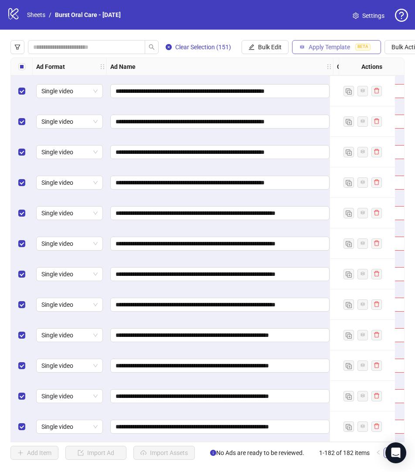
click at [319, 46] on span "Apply Template" at bounding box center [329, 47] width 41 height 7
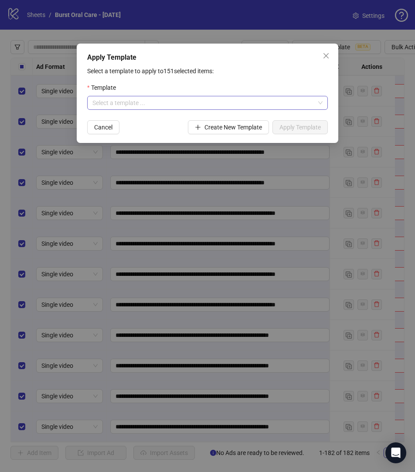
click at [191, 102] on input "search" at bounding box center [203, 102] width 222 height 13
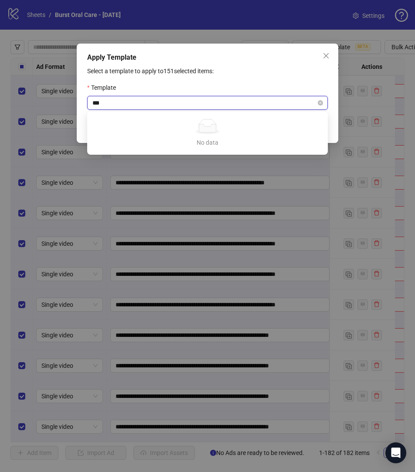
type input "**"
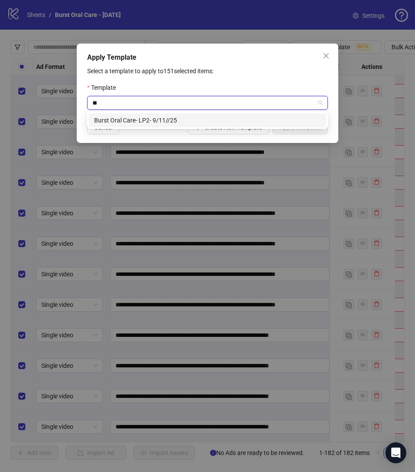
click at [147, 122] on div "Burst Oral Care- LP2- 9/11//25" at bounding box center [207, 120] width 227 height 10
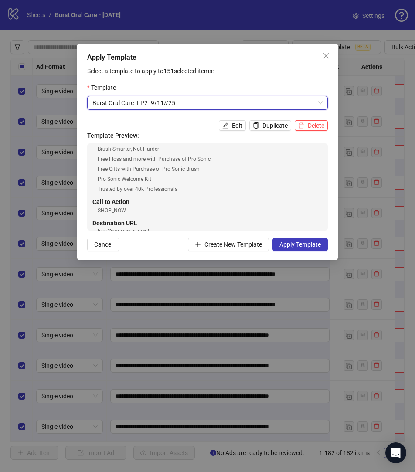
scroll to position [124, 0]
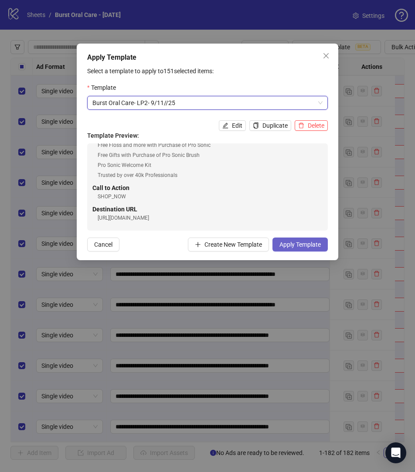
click at [309, 247] on span "Apply Template" at bounding box center [299, 244] width 41 height 7
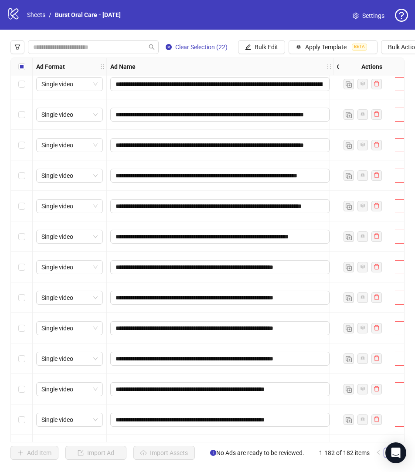
scroll to position [2242, 0]
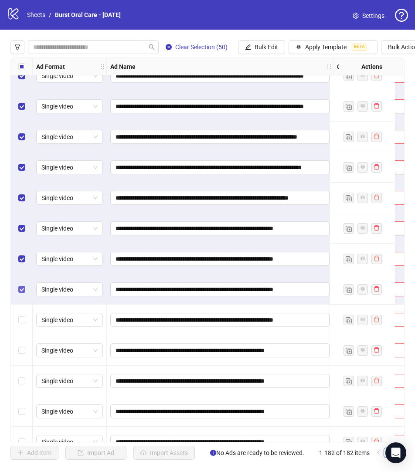
click at [23, 285] on label "Select row 81" at bounding box center [21, 290] width 7 height 10
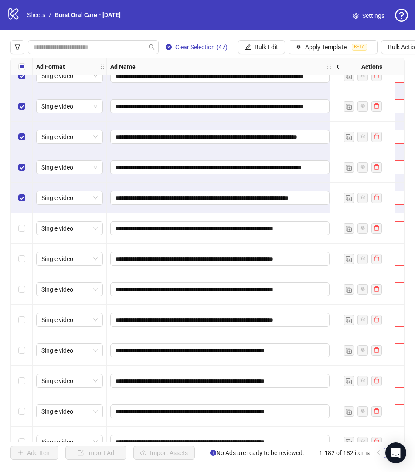
click at [21, 192] on div "Select row 78" at bounding box center [22, 198] width 22 height 31
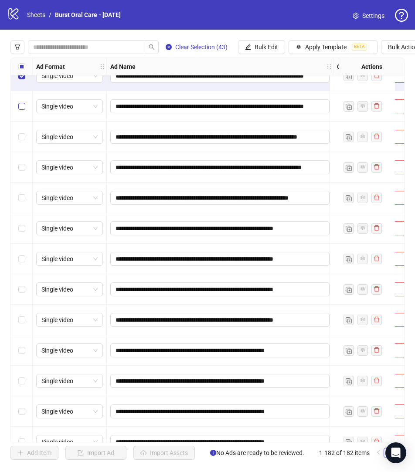
scroll to position [2205, 0]
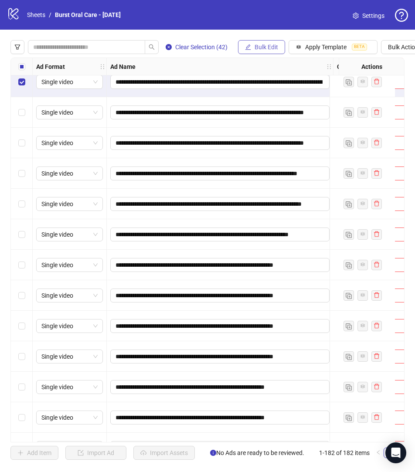
click at [277, 47] on span "Bulk Edit" at bounding box center [267, 47] width 24 height 7
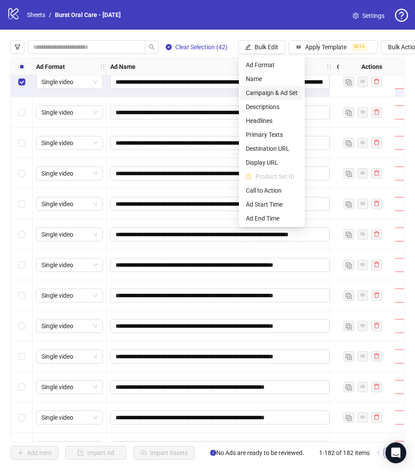
click at [263, 90] on span "Campaign & Ad Set" at bounding box center [272, 93] width 52 height 10
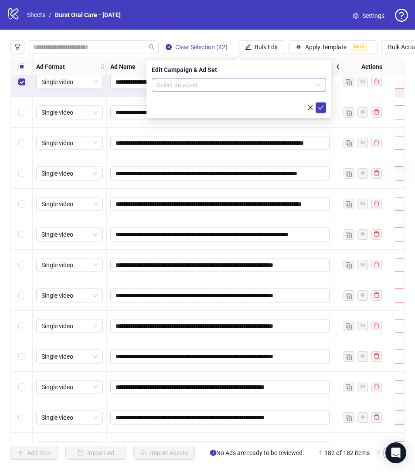
click at [204, 84] on input "search" at bounding box center [235, 84] width 156 height 13
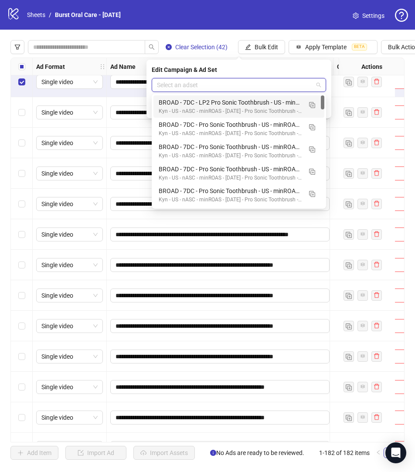
paste input "**********"
type input "**********"
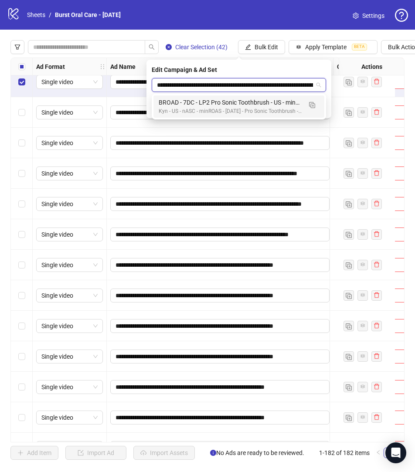
scroll to position [0, 74]
click at [208, 105] on div "BROAD - 7DC - LP2 Pro Sonic Toothbrush - US - minROAS - [DATE] - Ad Set 11" at bounding box center [230, 103] width 143 height 10
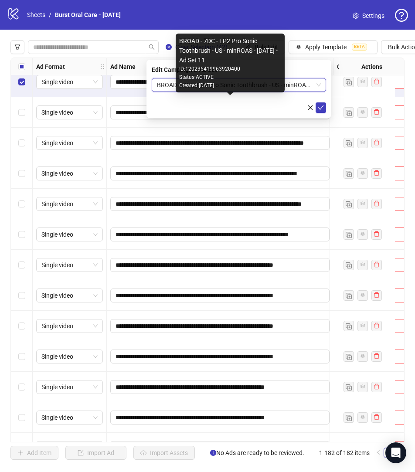
scroll to position [0, 0]
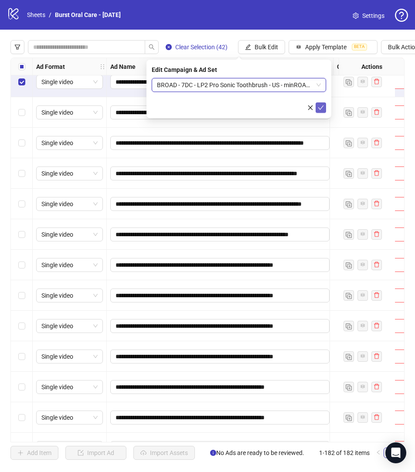
click at [323, 109] on icon "check" at bounding box center [321, 108] width 6 height 6
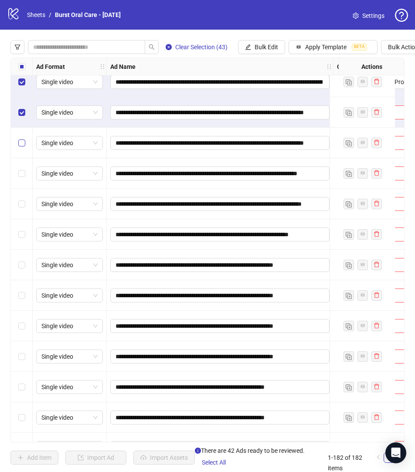
click at [22, 138] on label "Select row 75" at bounding box center [21, 143] width 7 height 10
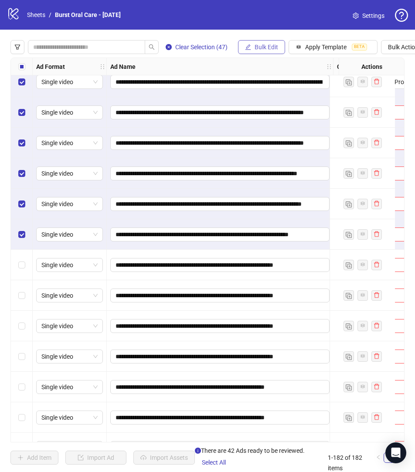
click at [258, 50] on span "Bulk Edit" at bounding box center [267, 47] width 24 height 7
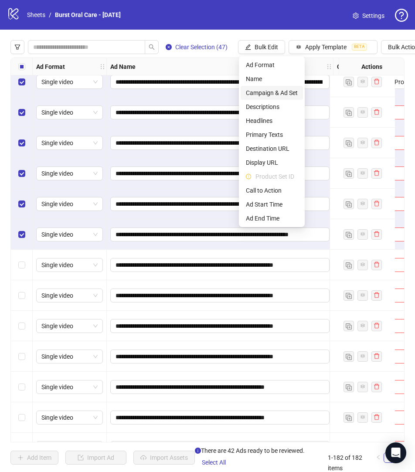
click at [264, 93] on span "Campaign & Ad Set" at bounding box center [272, 93] width 52 height 10
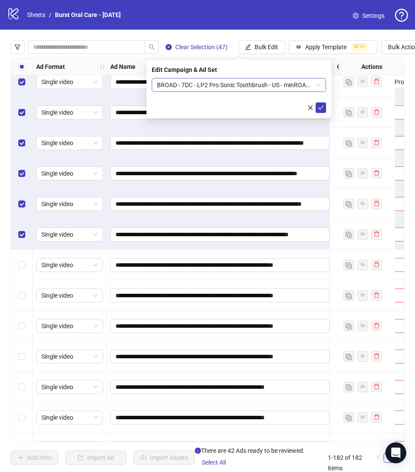
click at [222, 85] on span "BROAD - 7DC - LP2 Pro Sonic Toothbrush - US - minROAS - [DATE] - Ad Set 11" at bounding box center [239, 84] width 164 height 13
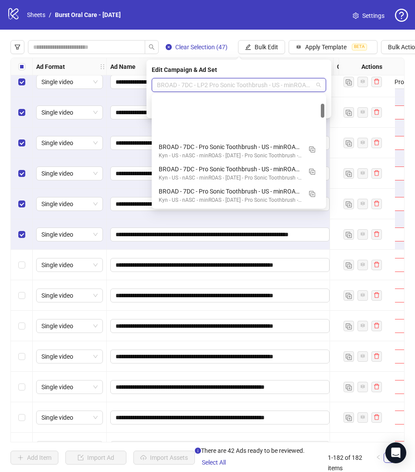
scroll to position [66, 0]
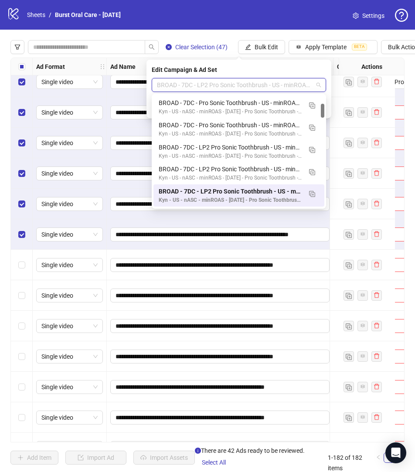
paste input "**********"
type input "**********"
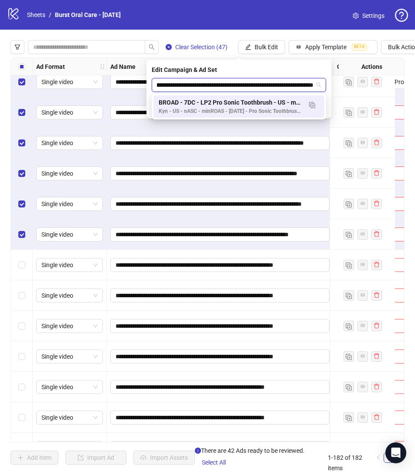
click at [249, 104] on div "BROAD - 7DC - LP2 Pro Sonic Toothbrush - US - minROAS - [DATE] - Ad Set 11" at bounding box center [230, 103] width 143 height 10
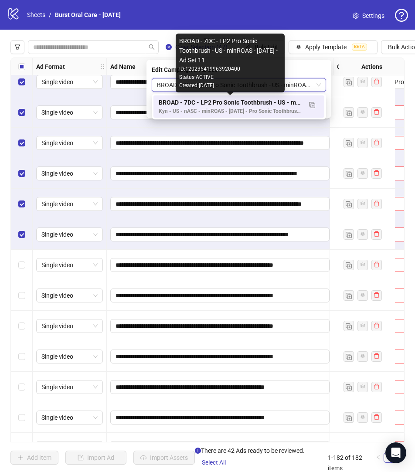
scroll to position [0, 0]
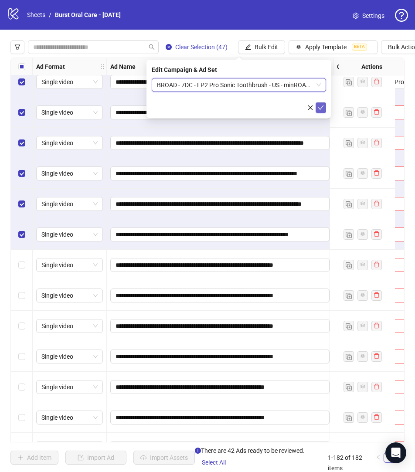
click at [321, 110] on icon "check" at bounding box center [321, 108] width 6 height 6
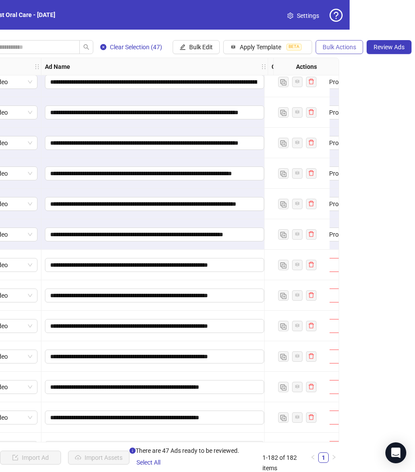
scroll to position [0, 70]
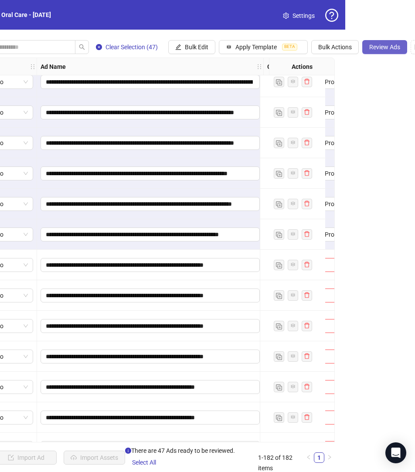
click at [388, 44] on span "Review Ads" at bounding box center [384, 47] width 31 height 7
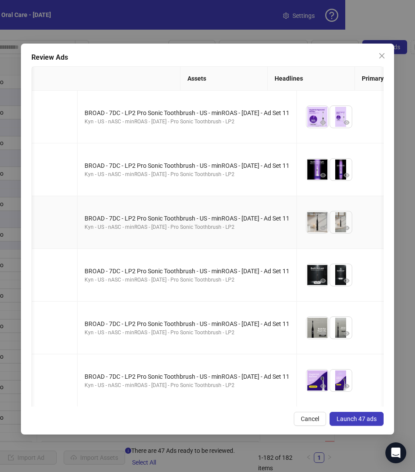
scroll to position [0, 0]
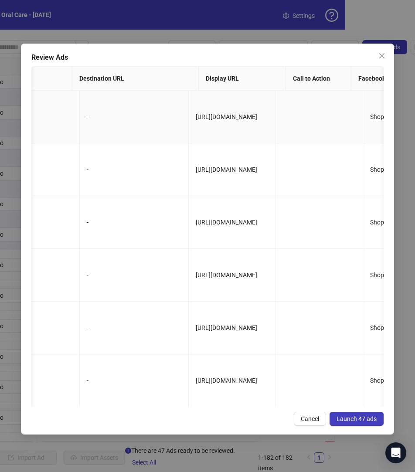
drag, startPoint x: 175, startPoint y: 124, endPoint x: 78, endPoint y: 114, distance: 97.7
click at [189, 114] on td "[URL][DOMAIN_NAME]" at bounding box center [232, 117] width 87 height 53
copy span "[URL][DOMAIN_NAME]"
click at [354, 420] on span "Launch 47 ads" at bounding box center [356, 418] width 40 height 7
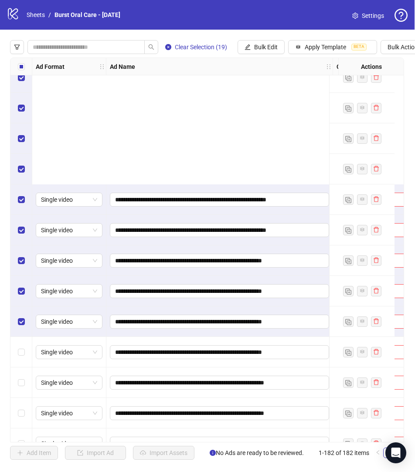
scroll to position [2876, 0]
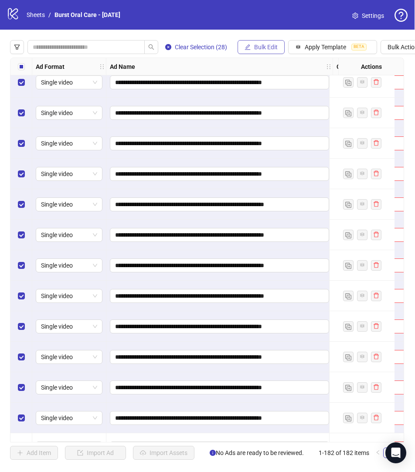
click at [265, 50] on span "Bulk Edit" at bounding box center [266, 47] width 24 height 7
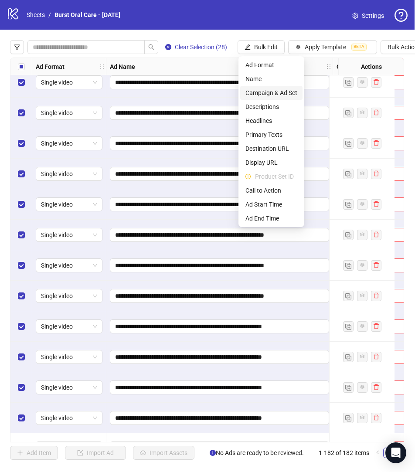
click at [268, 92] on span "Campaign & Ad Set" at bounding box center [271, 93] width 52 height 10
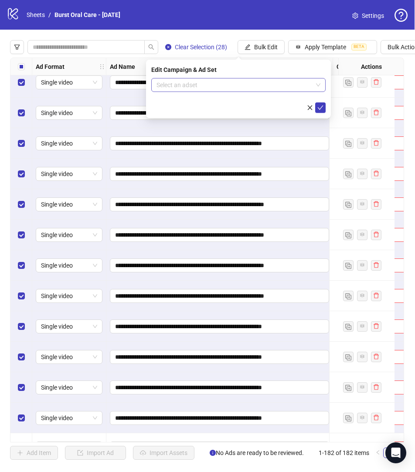
click at [205, 84] on input "search" at bounding box center [234, 84] width 156 height 13
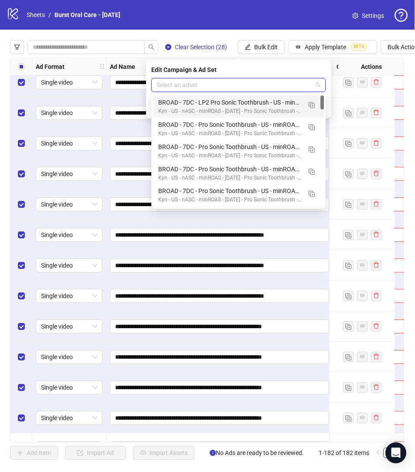
paste input "**********"
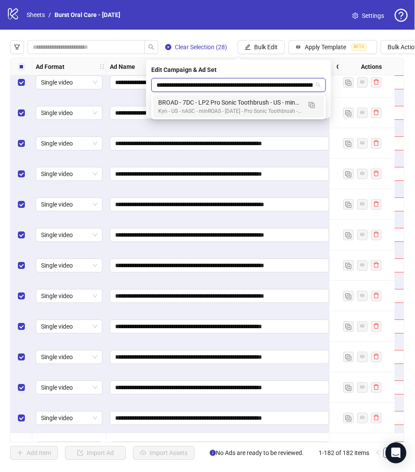
type input "**********"
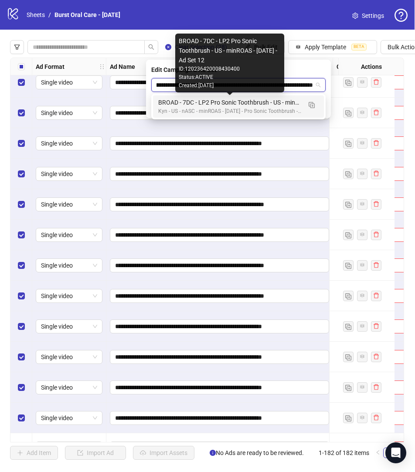
click at [219, 103] on div "BROAD - 7DC - LP2 Pro Sonic Toothbrush - US - minROAS - [DATE] - Ad Set 12" at bounding box center [229, 103] width 143 height 10
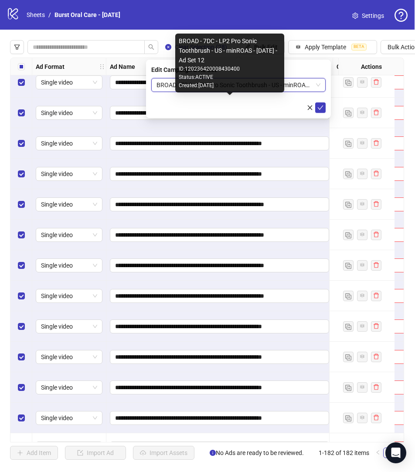
scroll to position [0, 0]
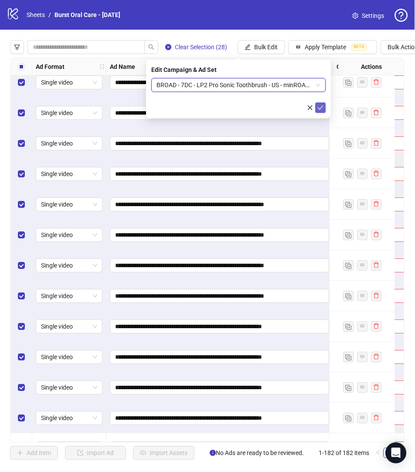
click at [320, 109] on icon "check" at bounding box center [320, 108] width 6 height 6
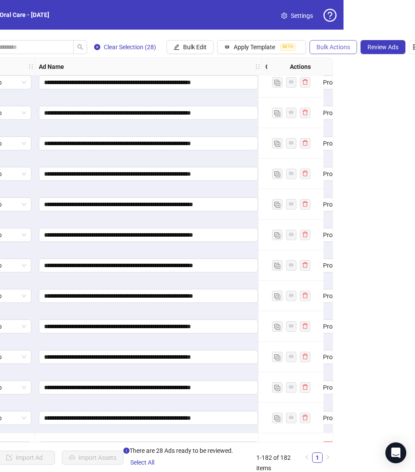
scroll to position [0, 81]
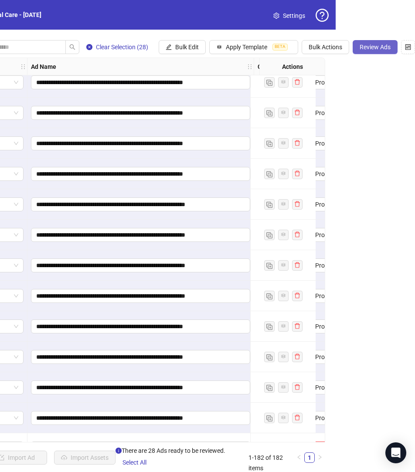
click at [382, 47] on span "Review Ads" at bounding box center [375, 47] width 31 height 7
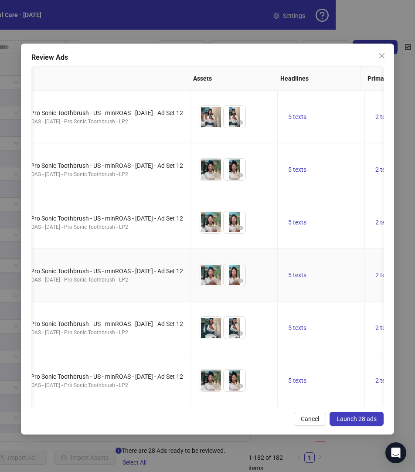
scroll to position [0, 298]
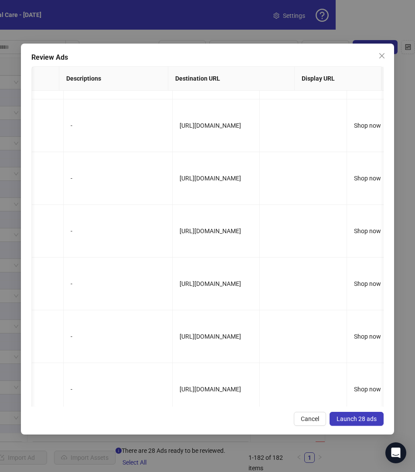
click at [357, 418] on span "Launch 28 ads" at bounding box center [356, 418] width 40 height 7
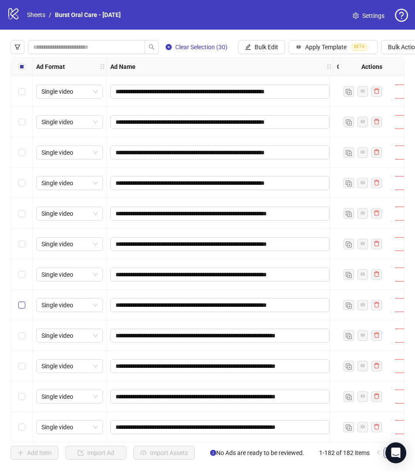
click at [24, 300] on label "Select row 146" at bounding box center [21, 305] width 7 height 10
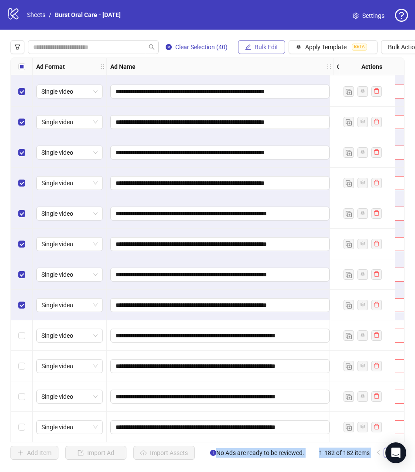
click at [270, 47] on span "Bulk Edit" at bounding box center [267, 47] width 24 height 7
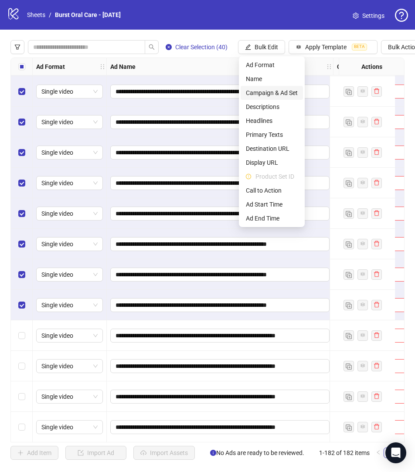
click at [285, 93] on span "Campaign & Ad Set" at bounding box center [272, 93] width 52 height 10
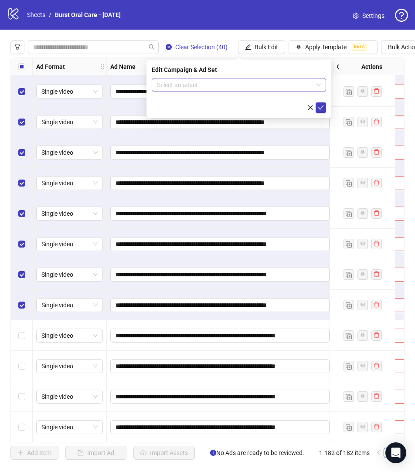
click at [263, 83] on input "search" at bounding box center [235, 84] width 156 height 13
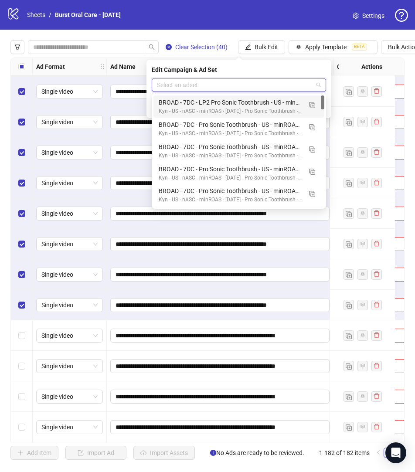
paste input "**********"
type input "**********"
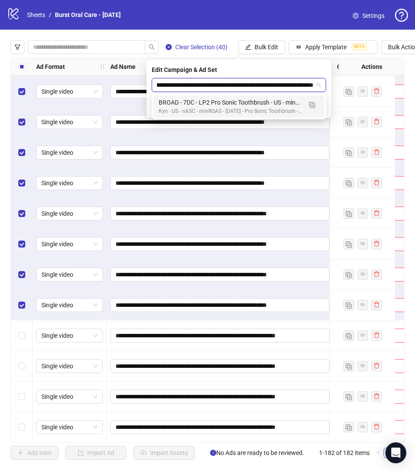
click at [258, 99] on div "BROAD - 7DC - LP2 Pro Sonic Toothbrush - US - minROAS - [DATE] - Ad Set 13" at bounding box center [230, 103] width 143 height 10
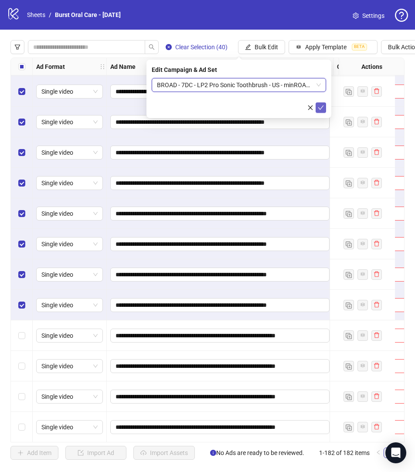
click at [320, 109] on icon "check" at bounding box center [321, 107] width 6 height 4
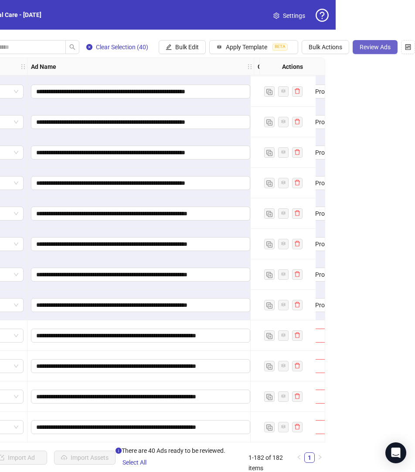
click at [370, 48] on span "Review Ads" at bounding box center [375, 47] width 31 height 7
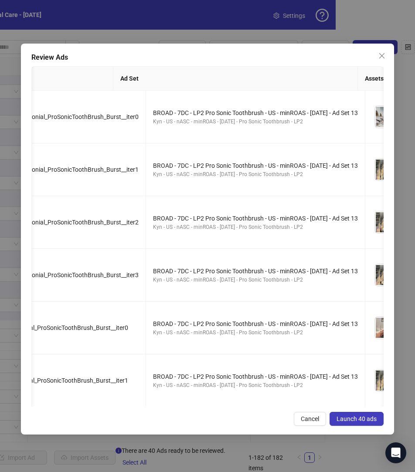
click at [352, 421] on span "Launch 40 ads" at bounding box center [356, 418] width 40 height 7
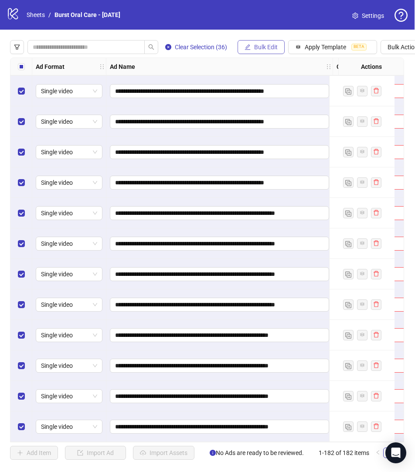
click at [255, 51] on span "Bulk Edit" at bounding box center [266, 47] width 24 height 7
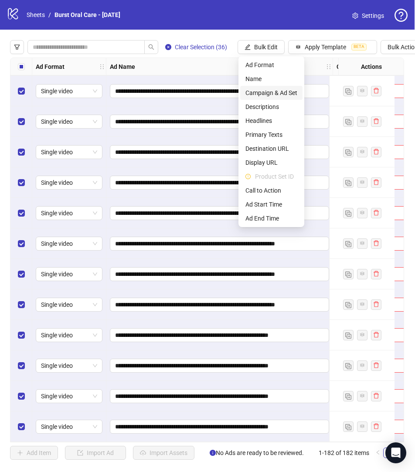
click at [263, 93] on span "Campaign & Ad Set" at bounding box center [271, 93] width 52 height 10
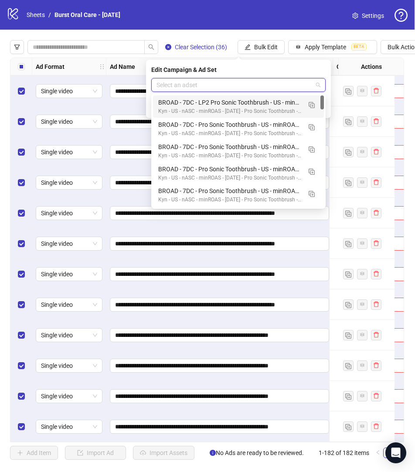
click at [230, 88] on input "search" at bounding box center [234, 84] width 156 height 13
paste input "**********"
type input "**********"
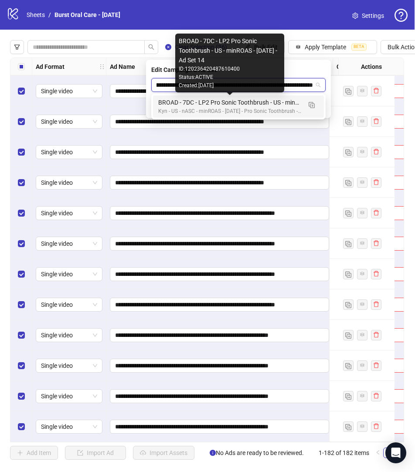
click at [232, 103] on div "BROAD - 7DC - LP2 Pro Sonic Toothbrush - US - minROAS - [DATE] - Ad Set 14" at bounding box center [229, 103] width 143 height 10
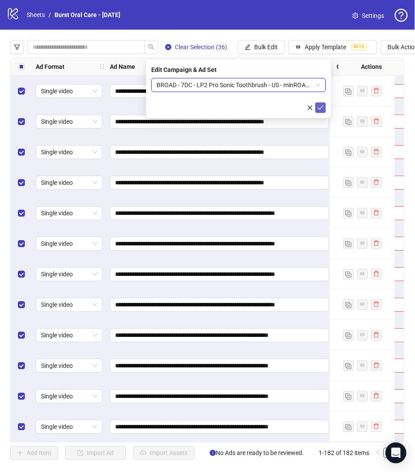
click at [317, 111] on span "submit" at bounding box center [320, 107] width 6 height 7
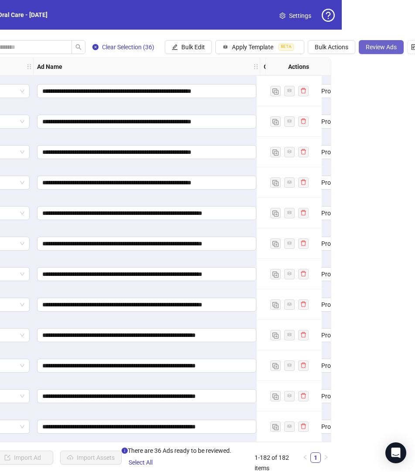
click at [385, 49] on span "Review Ads" at bounding box center [381, 47] width 31 height 7
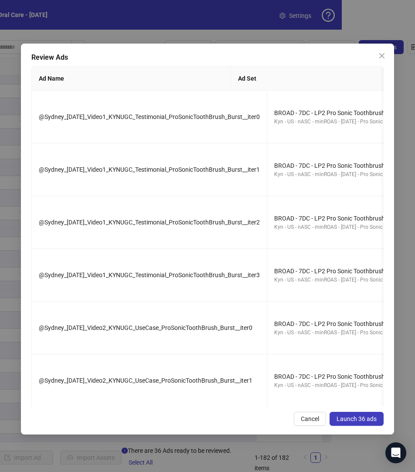
click at [354, 423] on button "Launch 36 ads" at bounding box center [356, 419] width 54 height 14
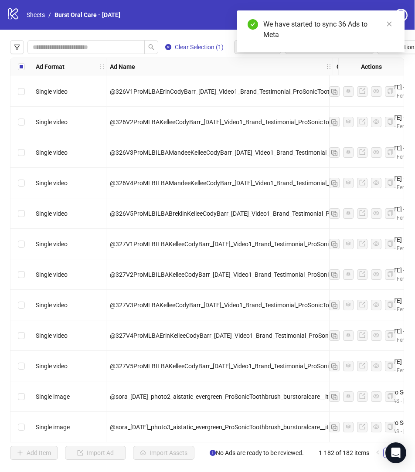
scroll to position [615, 0]
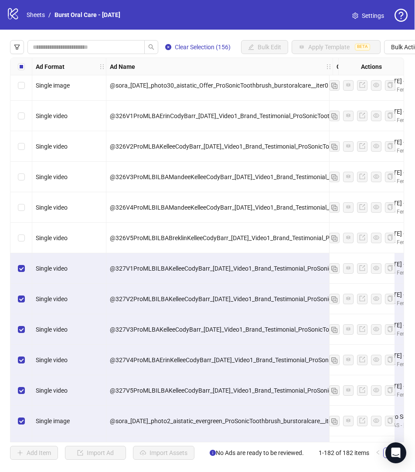
click at [21, 262] on div "Select row 27" at bounding box center [21, 268] width 22 height 31
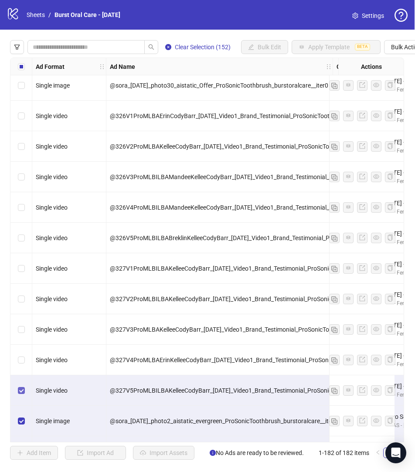
click at [21, 386] on label "Select row 31" at bounding box center [21, 391] width 7 height 10
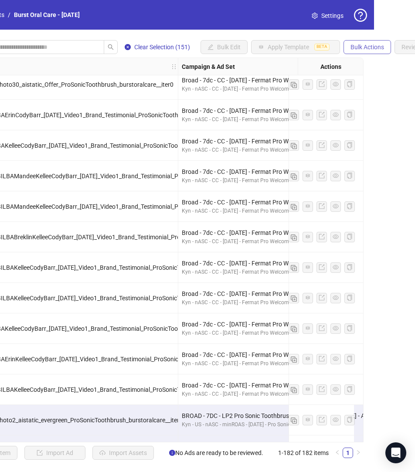
scroll to position [0, 49]
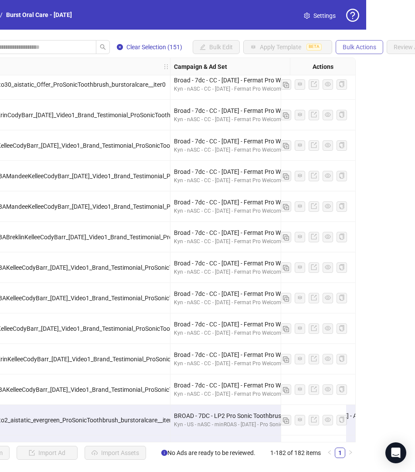
click at [376, 47] on span "Bulk Actions" at bounding box center [360, 47] width 34 height 7
click at [366, 97] on html "logo/logo-mobile Sheets / Burst Oral Care - [DATE] Settings Clear Selection (15…" at bounding box center [158, 236] width 415 height 472
click at [366, 191] on html "logo/logo-mobile Sheets / Burst Oral Care - [DATE] Settings Clear Selection (15…" at bounding box center [158, 236] width 415 height 472
click at [360, 48] on span "Bulk Actions" at bounding box center [360, 47] width 34 height 7
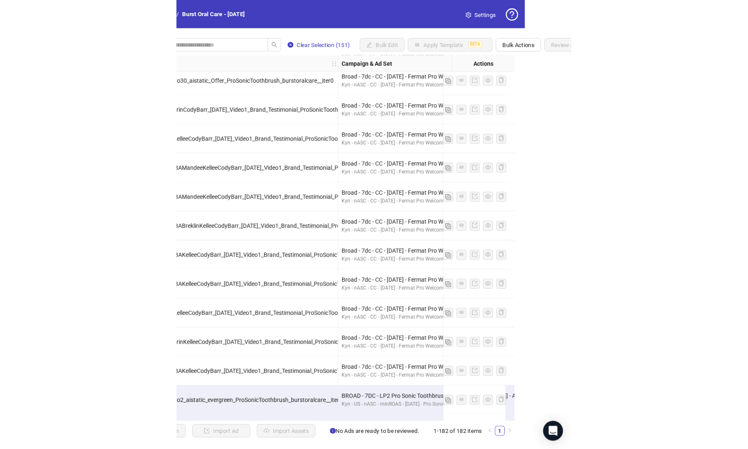
scroll to position [0, 0]
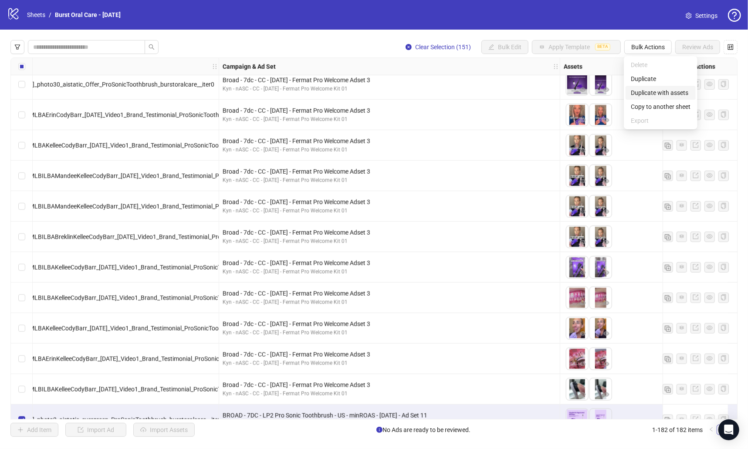
click at [414, 94] on span "Duplicate with assets" at bounding box center [661, 93] width 60 height 10
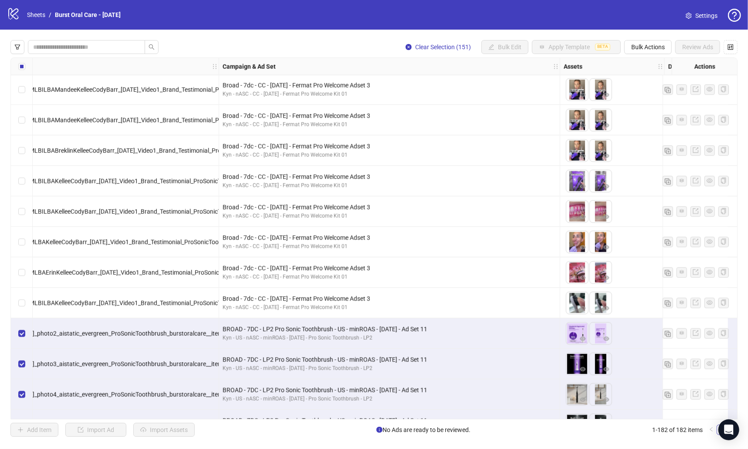
scroll to position [703, 114]
click at [414, 46] on span "Bulk Actions" at bounding box center [649, 47] width 34 height 7
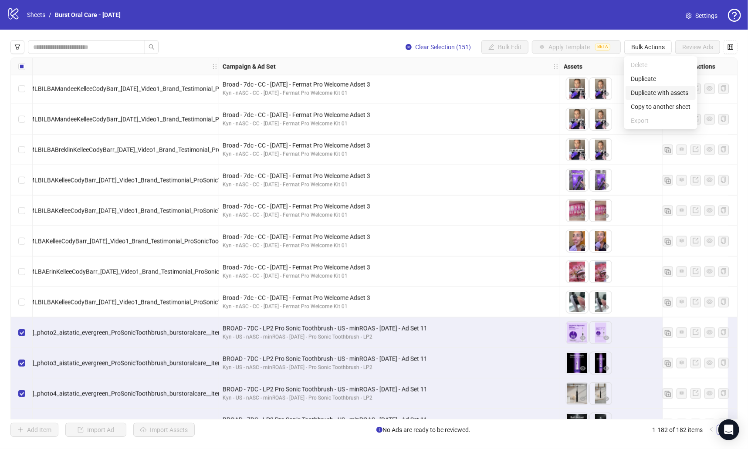
click at [414, 94] on span "Duplicate with assets" at bounding box center [661, 93] width 60 height 10
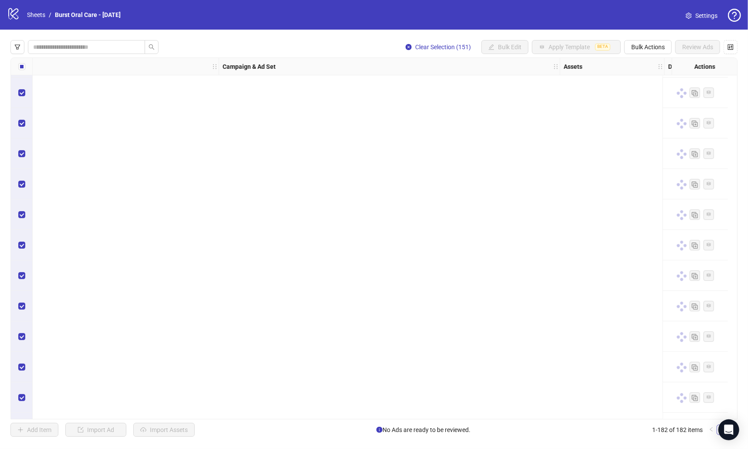
scroll to position [5212, 114]
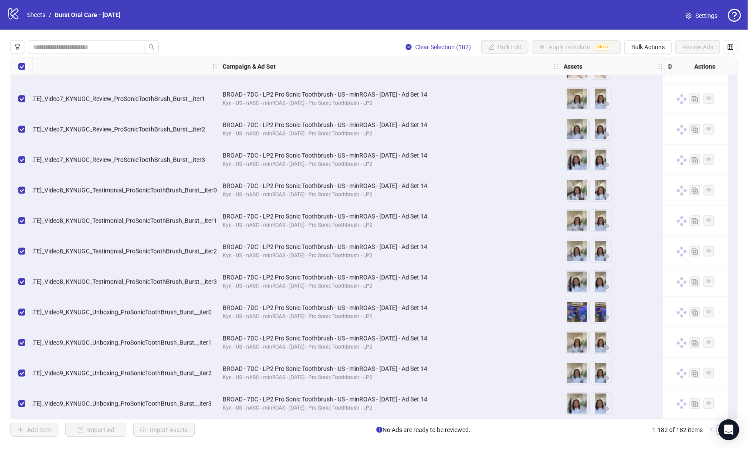
click at [27, 67] on div "Select all rows" at bounding box center [22, 66] width 22 height 17
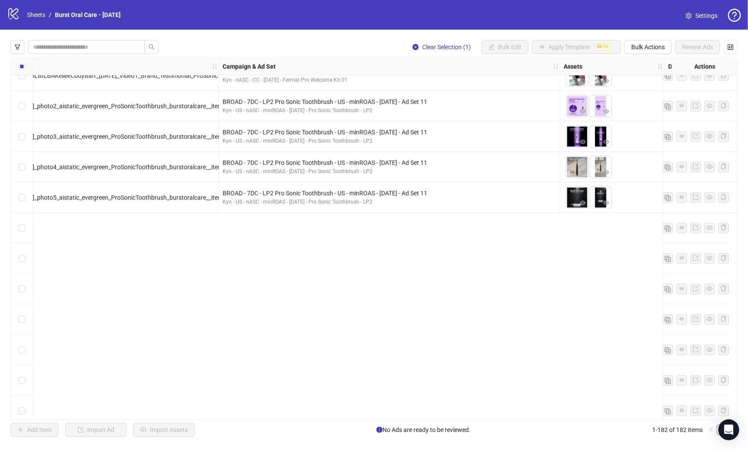
scroll to position [692, 114]
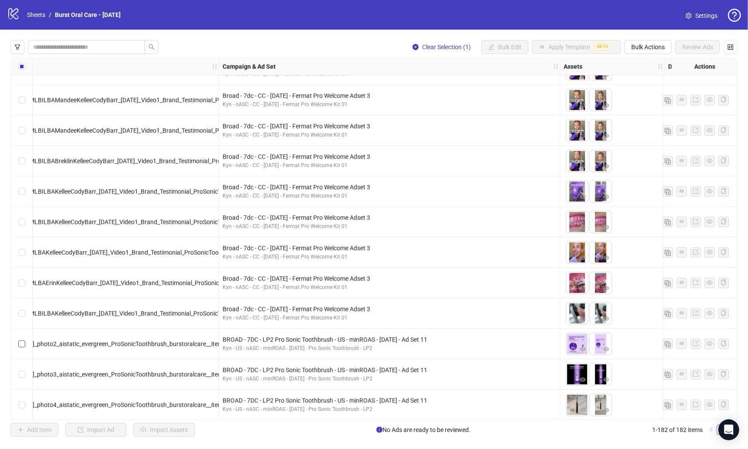
click at [20, 348] on label "Select row 32" at bounding box center [21, 345] width 7 height 10
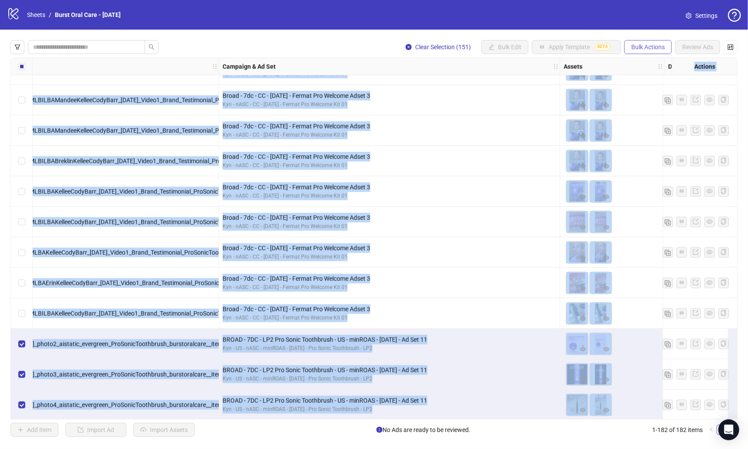
click at [414, 45] on span "Bulk Actions" at bounding box center [649, 47] width 34 height 7
click at [414, 107] on span "Copy to another sheet" at bounding box center [661, 107] width 60 height 10
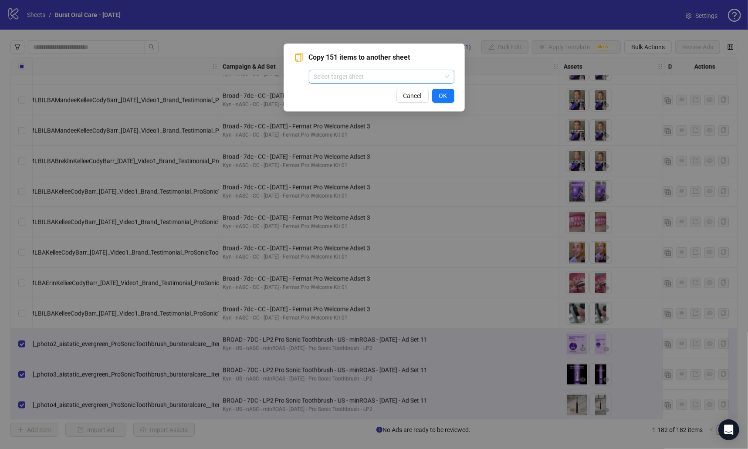
click at [401, 74] on input "search" at bounding box center [377, 76] width 127 height 13
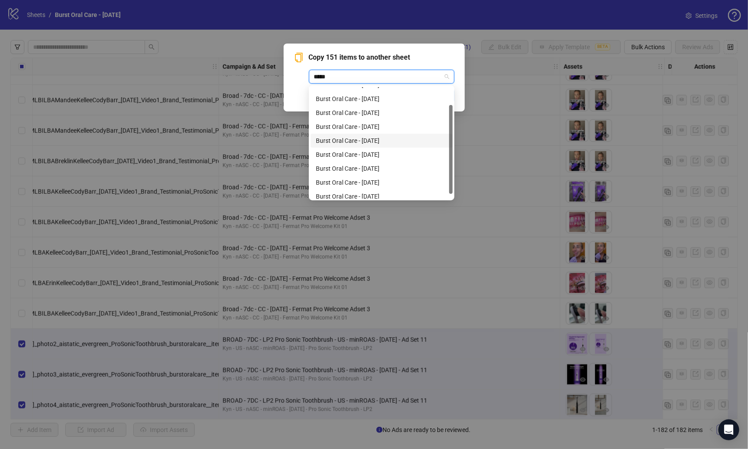
scroll to position [0, 0]
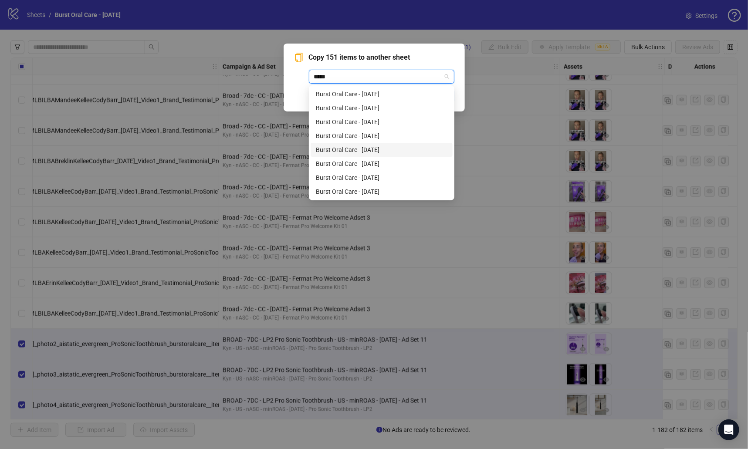
type input "*****"
click at [244, 38] on div "Copy 151 items to another sheet Select target sheet Cancel OK" at bounding box center [374, 224] width 748 height 449
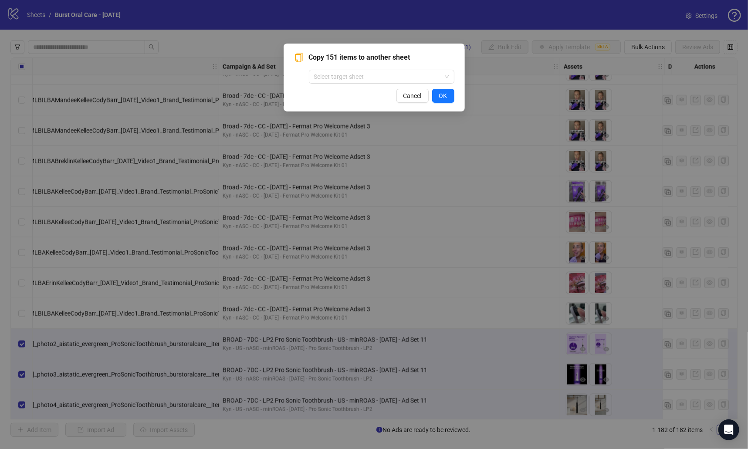
click at [41, 14] on div "Copy 151 items to another sheet Select target sheet Cancel OK" at bounding box center [374, 224] width 748 height 449
click at [413, 98] on span "Cancel" at bounding box center [413, 95] width 18 height 7
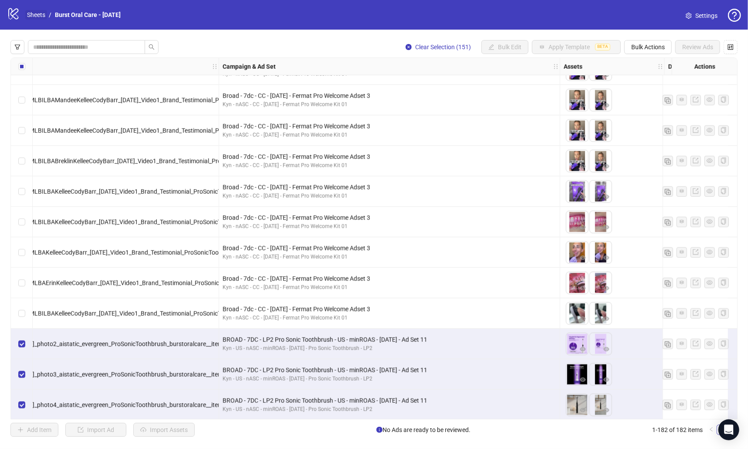
click at [41, 14] on link "Sheets" at bounding box center [36, 15] width 22 height 10
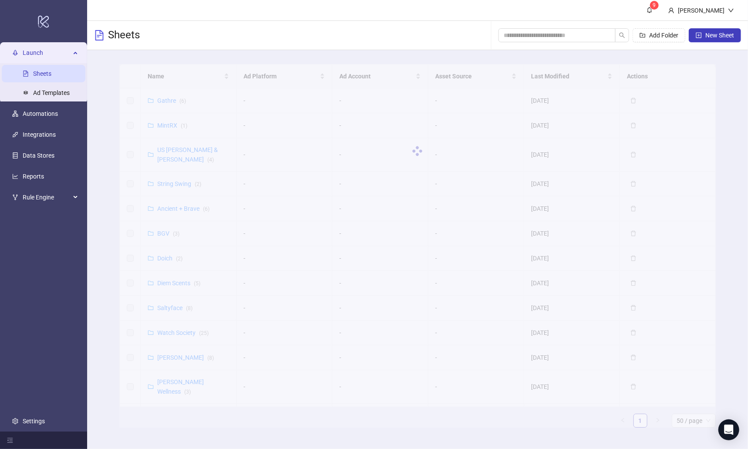
click at [193, 72] on div at bounding box center [417, 151] width 596 height 174
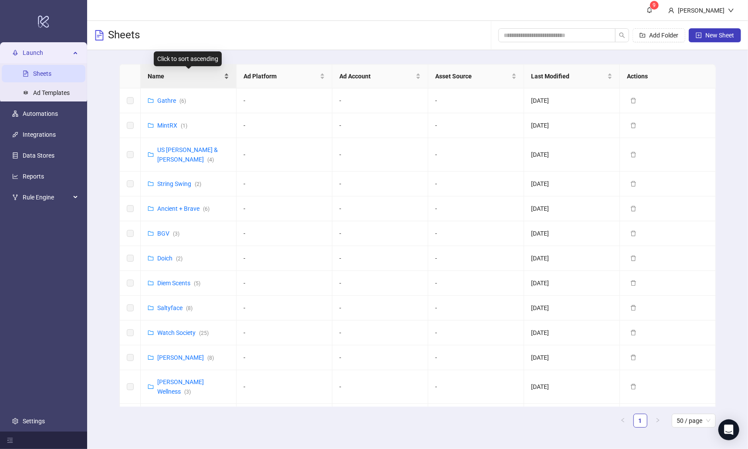
click at [182, 78] on span "Name" at bounding box center [185, 76] width 75 height 10
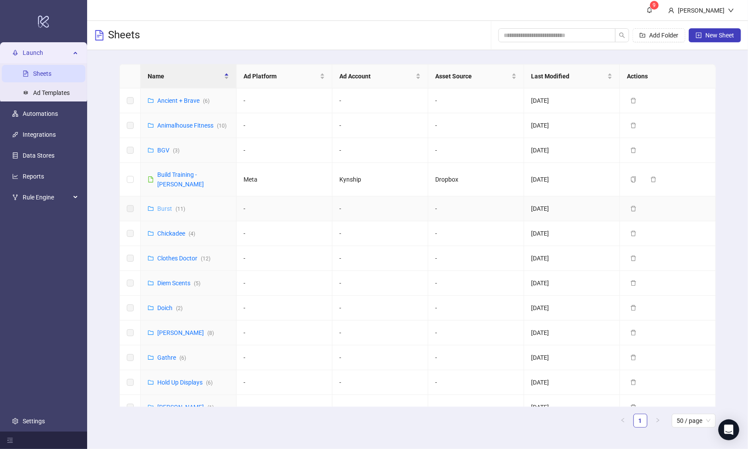
click at [166, 205] on link "Burst ( 11 )" at bounding box center [171, 208] width 28 height 7
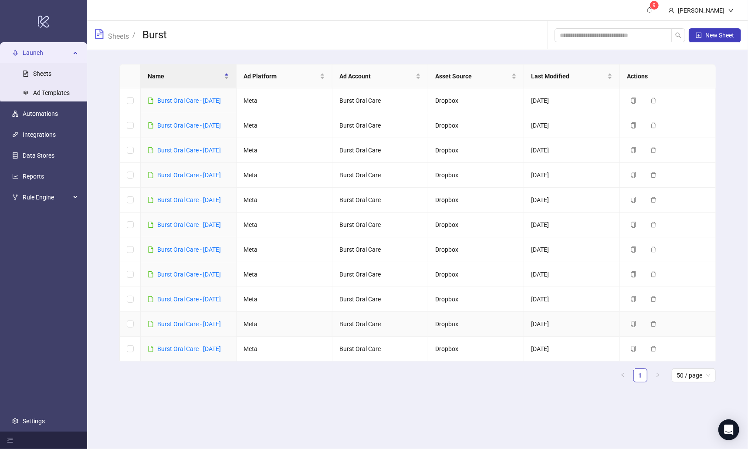
scroll to position [37, 0]
click at [414, 253] on icon "copy" at bounding box center [633, 250] width 5 height 6
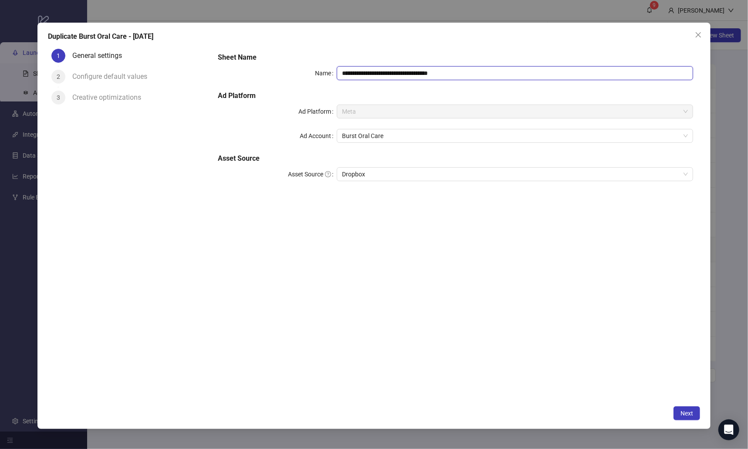
drag, startPoint x: 464, startPoint y: 72, endPoint x: 428, endPoint y: 72, distance: 35.7
click at [414, 72] on input "**********" at bounding box center [515, 73] width 357 height 14
type input "**********"
click at [414, 409] on button "Next" at bounding box center [687, 414] width 27 height 14
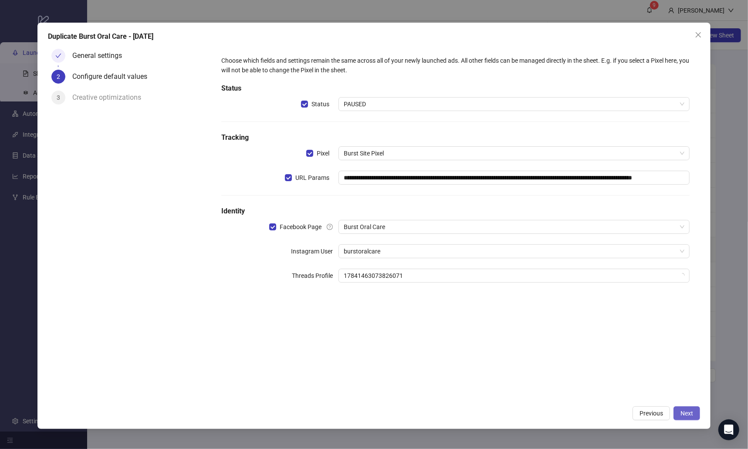
click at [414, 409] on button "Next" at bounding box center [687, 414] width 27 height 14
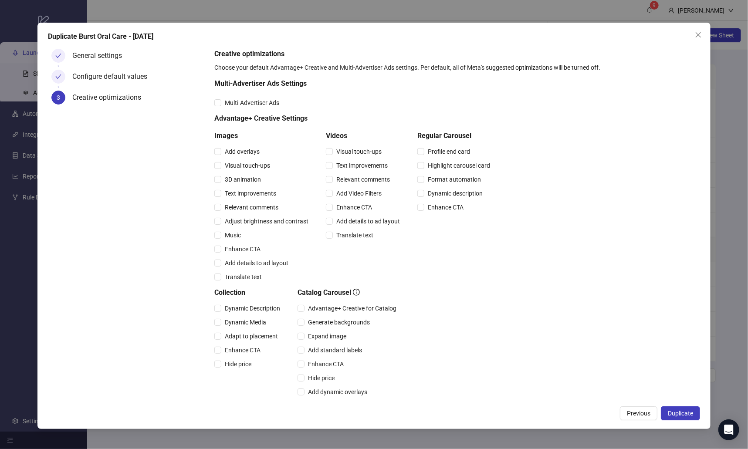
click at [414, 409] on button "Duplicate" at bounding box center [680, 414] width 39 height 14
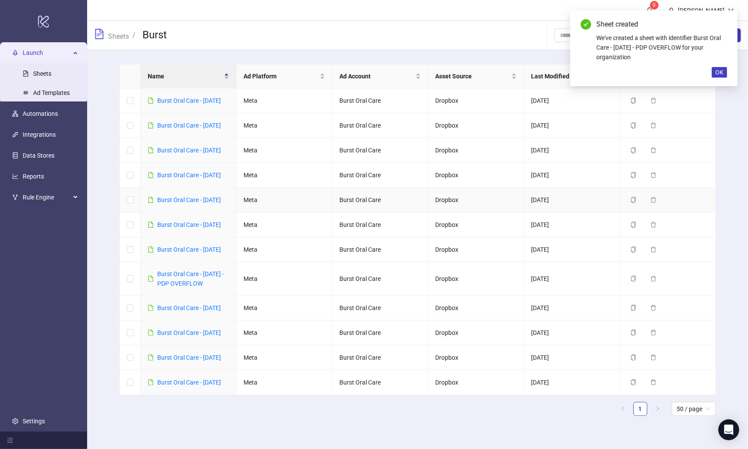
scroll to position [82, 0]
click at [209, 246] on link "Burst Oral Care - [DATE]" at bounding box center [189, 249] width 64 height 7
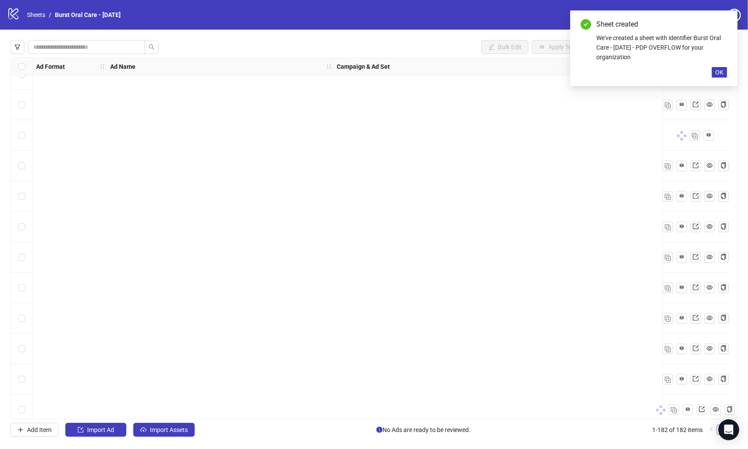
scroll to position [5212, 0]
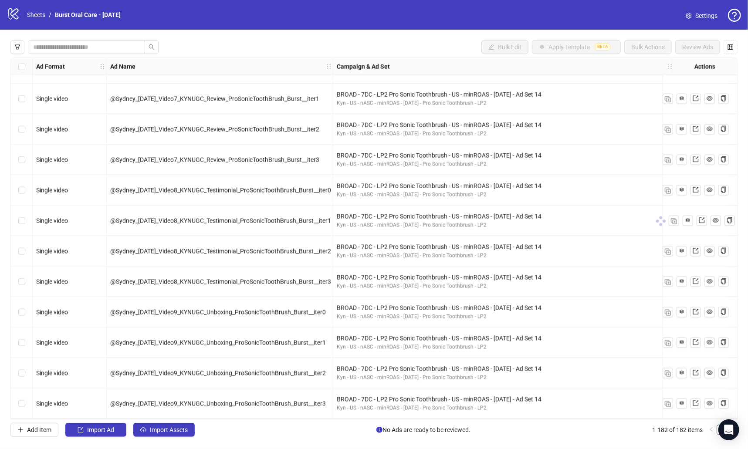
click at [17, 400] on div "Select row 182" at bounding box center [22, 404] width 22 height 31
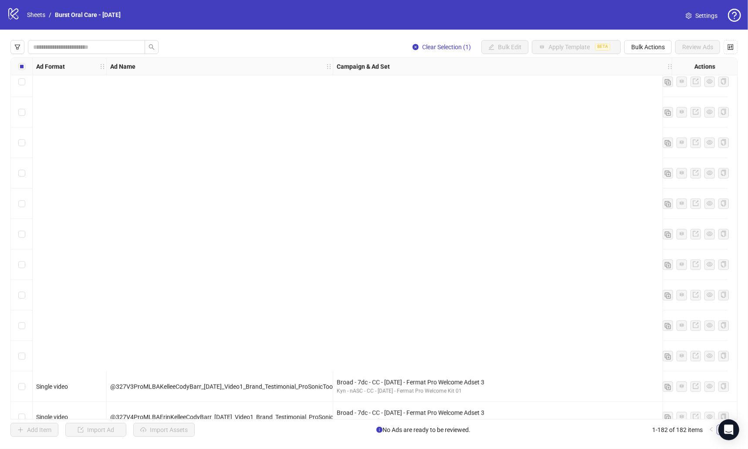
scroll to position [928, 0]
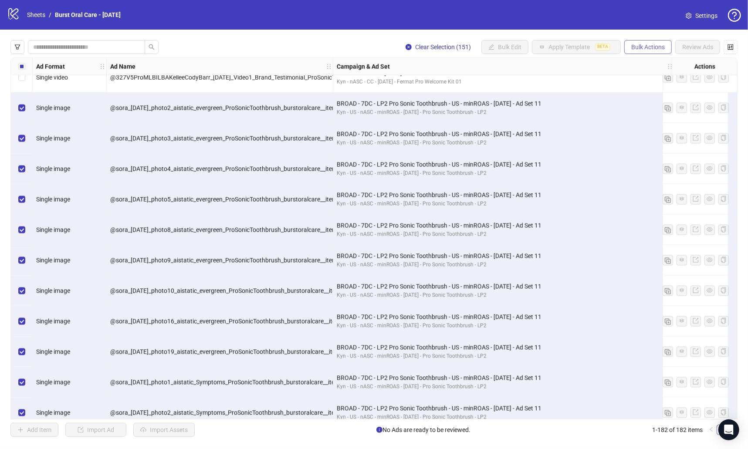
click at [414, 44] on span "Bulk Actions" at bounding box center [649, 47] width 34 height 7
click at [414, 105] on span "Copy to another sheet" at bounding box center [661, 107] width 60 height 10
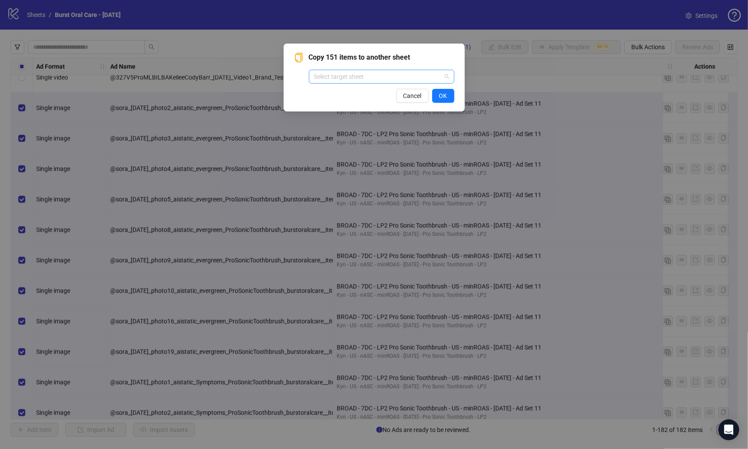
click at [414, 71] on input "search" at bounding box center [377, 76] width 127 height 13
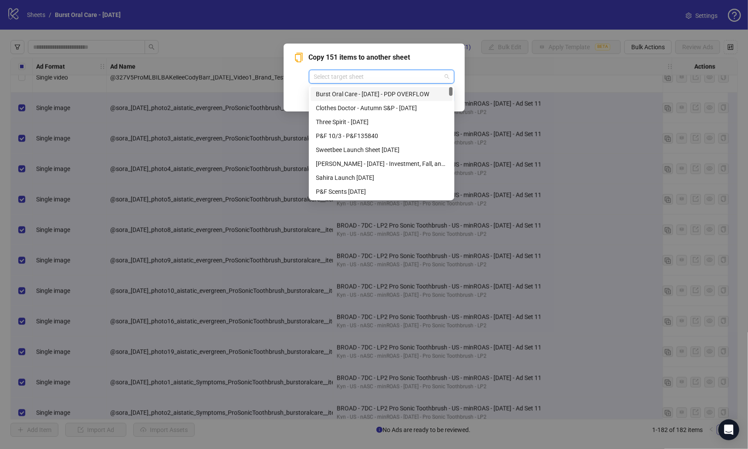
type input "*"
click at [405, 98] on div "Burst Oral Care - [DATE] - PDP OVERFLOW" at bounding box center [382, 94] width 132 height 10
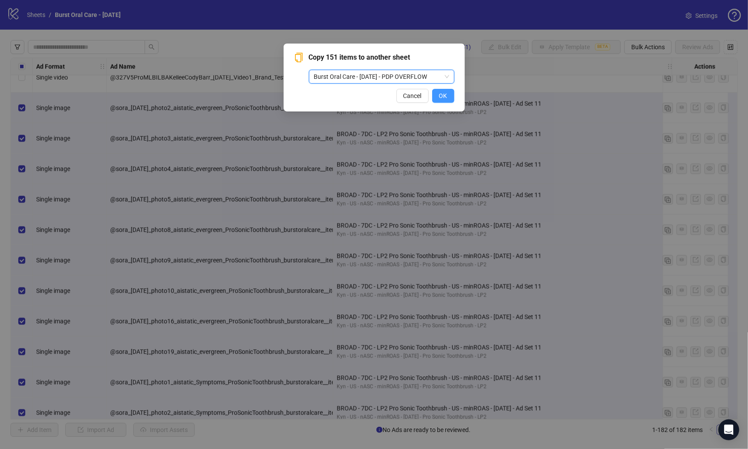
click at [414, 97] on span "OK" at bounding box center [443, 95] width 8 height 7
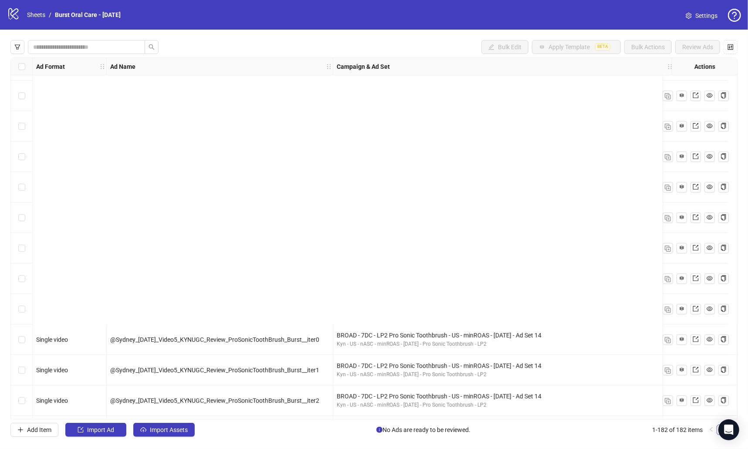
scroll to position [5212, 0]
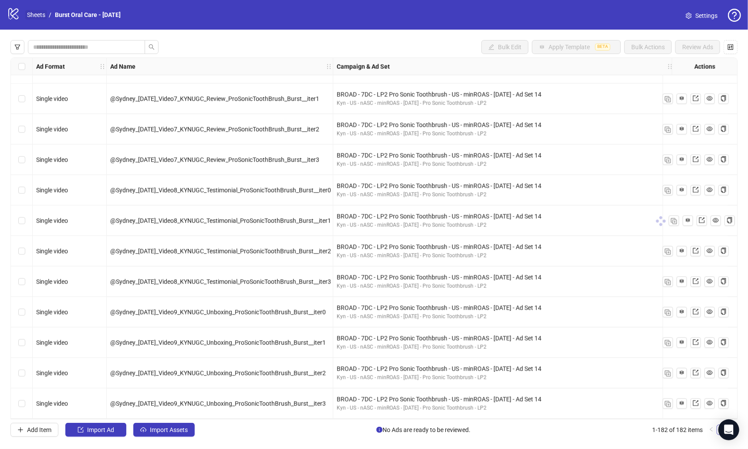
click at [41, 14] on link "Sheets" at bounding box center [36, 15] width 22 height 10
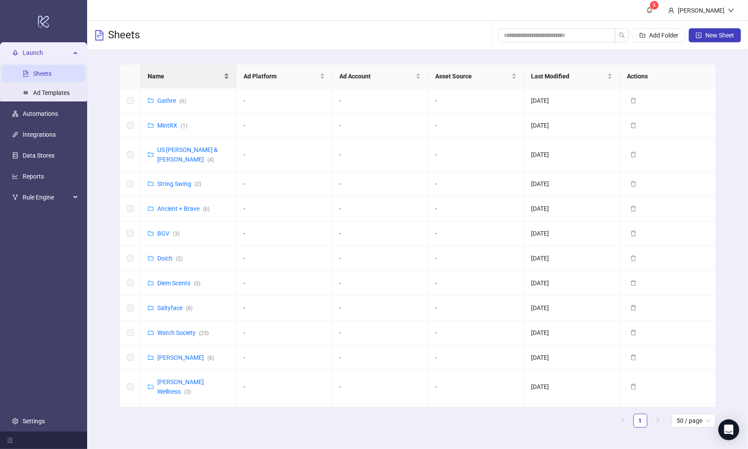
click at [180, 79] on span "Name" at bounding box center [185, 76] width 75 height 10
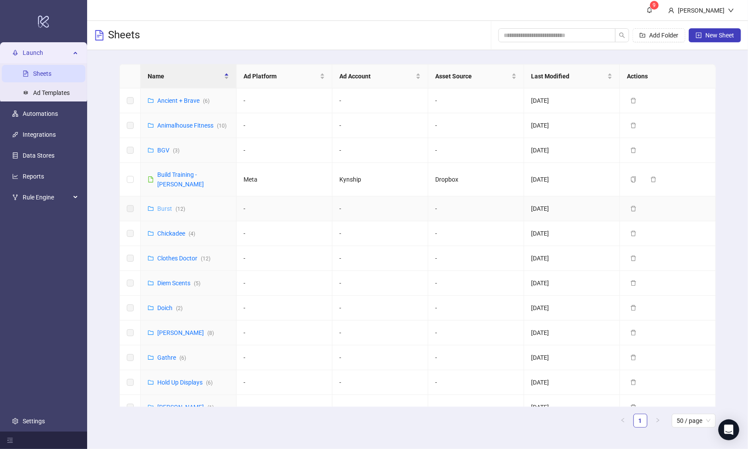
click at [165, 205] on link "Burst ( 12 )" at bounding box center [171, 208] width 28 height 7
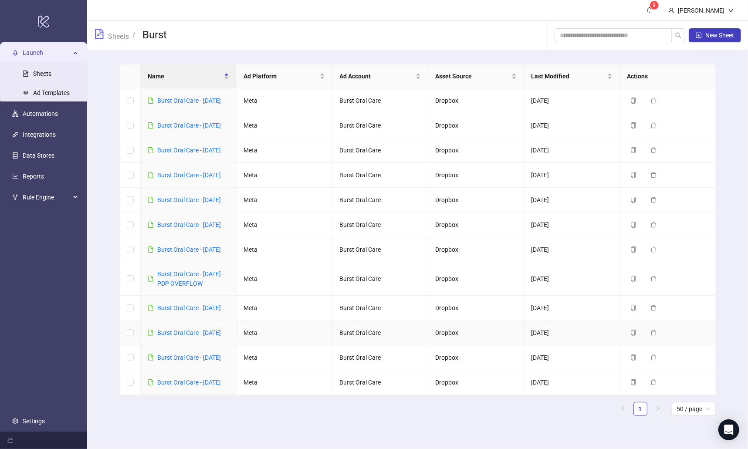
scroll to position [14, 0]
click at [192, 287] on link "Burst Oral Care - [DATE] - PDP OVERFLOW" at bounding box center [190, 279] width 67 height 17
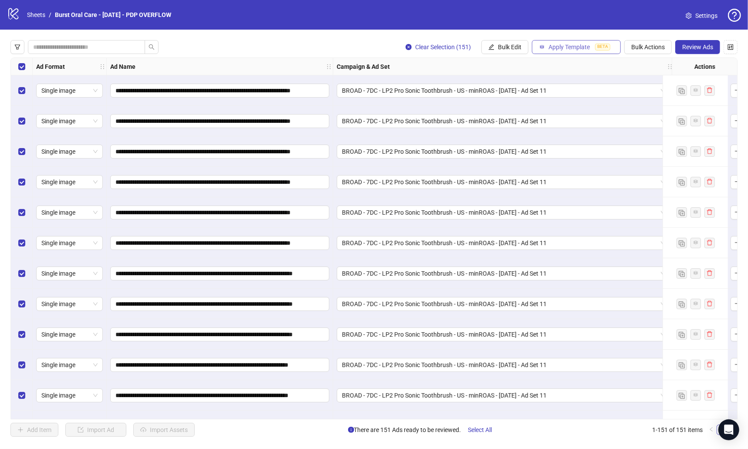
click at [414, 49] on span "Apply Template" at bounding box center [569, 47] width 41 height 7
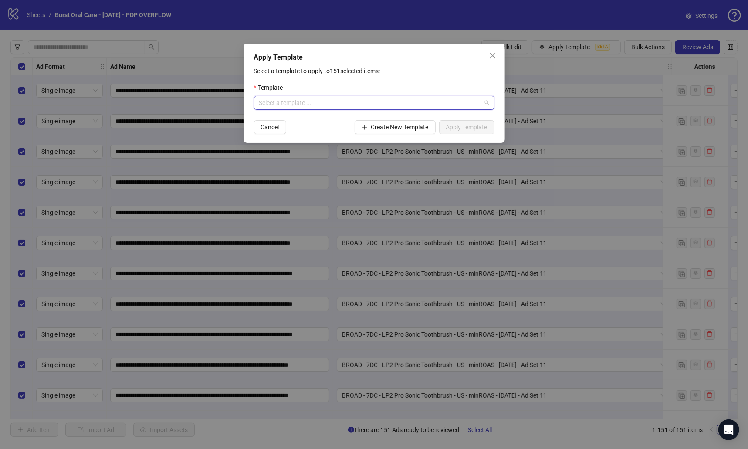
click at [414, 103] on input "search" at bounding box center [370, 102] width 222 height 13
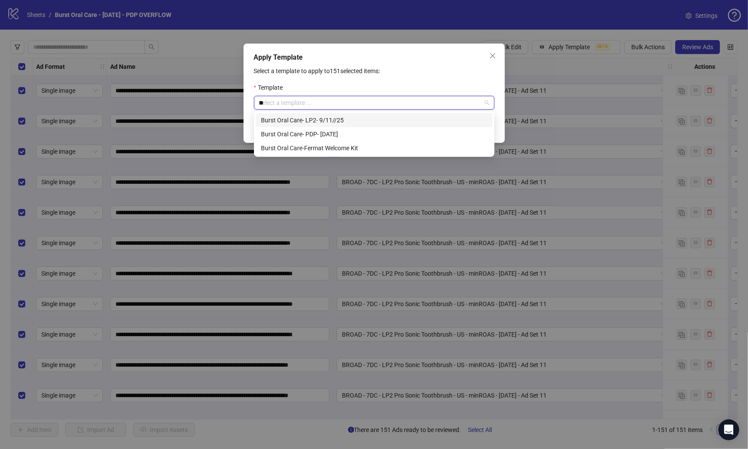
type input "***"
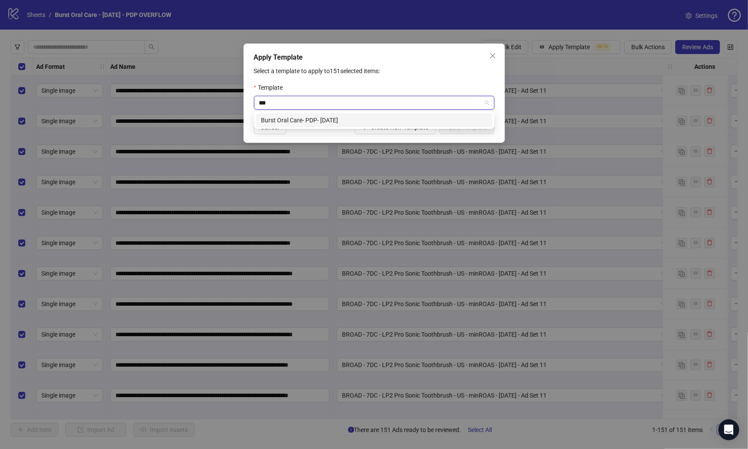
click at [414, 119] on div "Burst Oral Care- PDP- [DATE]" at bounding box center [374, 120] width 227 height 10
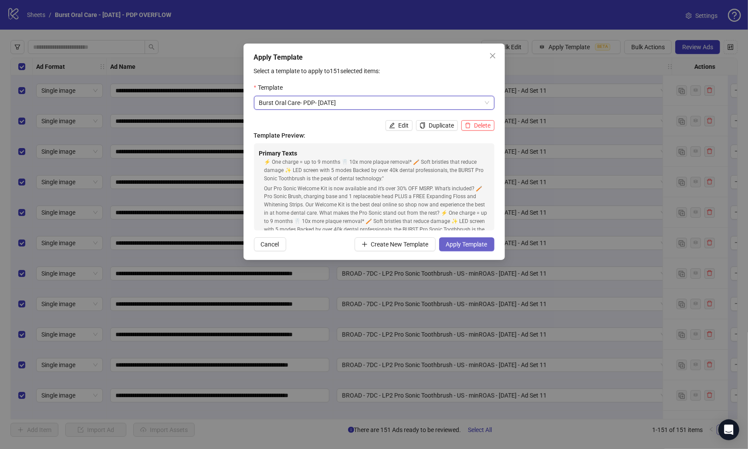
click at [414, 245] on span "Apply Template" at bounding box center [466, 244] width 41 height 7
click at [414, 246] on span "Apply Template" at bounding box center [466, 244] width 41 height 7
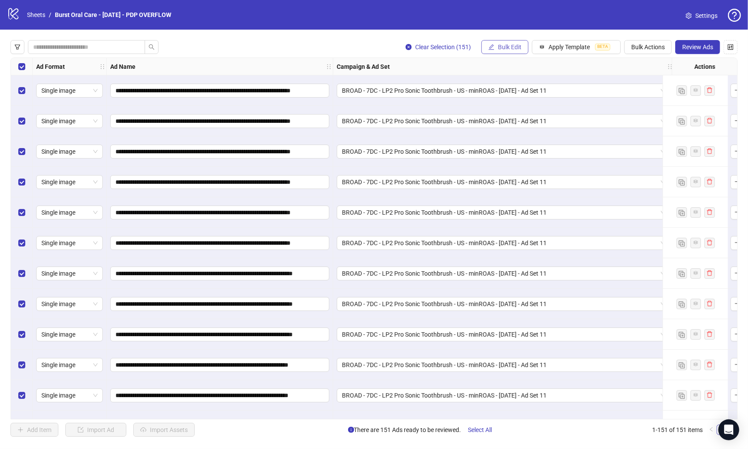
click at [414, 52] on button "Bulk Edit" at bounding box center [505, 47] width 47 height 14
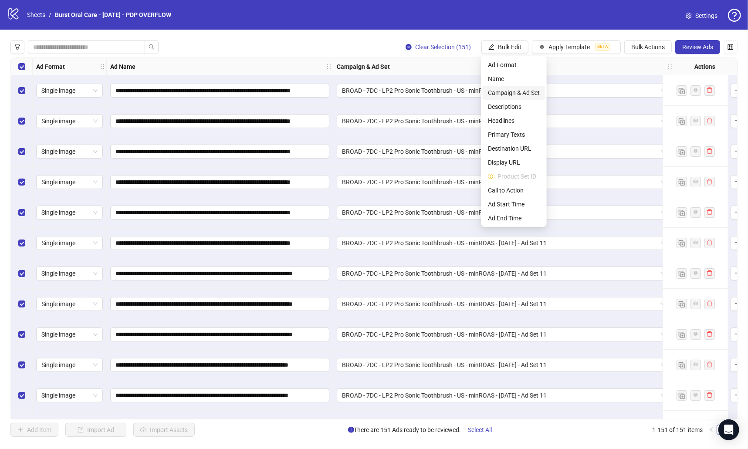
click at [414, 94] on span "Campaign & Ad Set" at bounding box center [514, 93] width 52 height 10
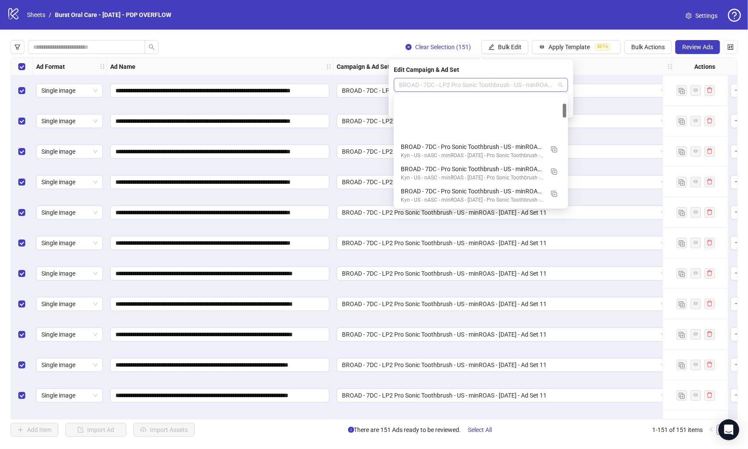
click at [414, 83] on span "BROAD - 7DC - LP2 Pro Sonic Toothbrush - US - minROAS - [DATE] - Ad Set 11" at bounding box center [481, 84] width 164 height 13
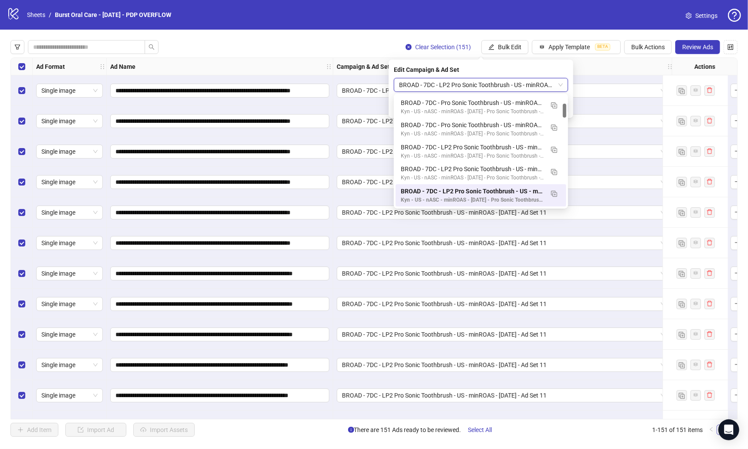
click at [414, 68] on div "Edit Campaign & Ad Set" at bounding box center [481, 70] width 174 height 10
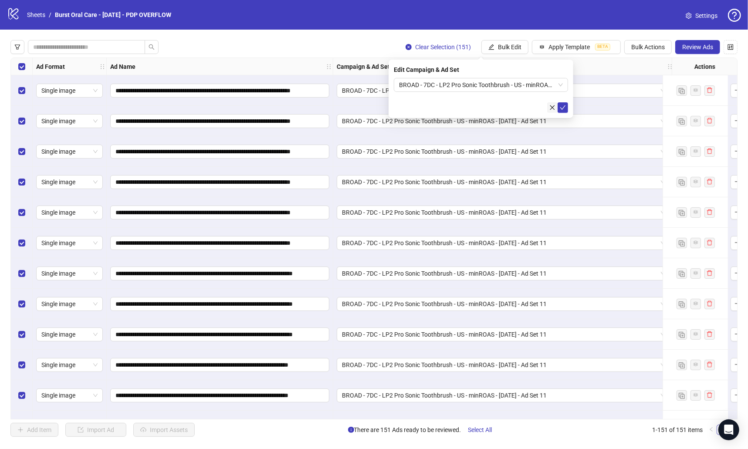
click at [414, 107] on icon "close" at bounding box center [553, 108] width 6 height 6
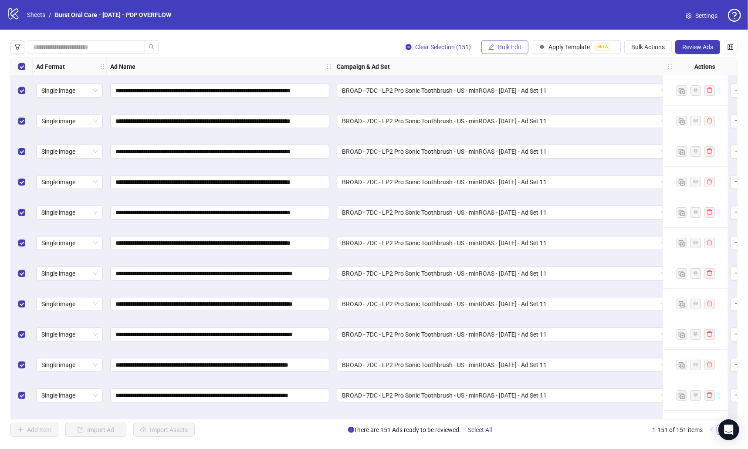
click at [414, 45] on span "Bulk Edit" at bounding box center [510, 47] width 24 height 7
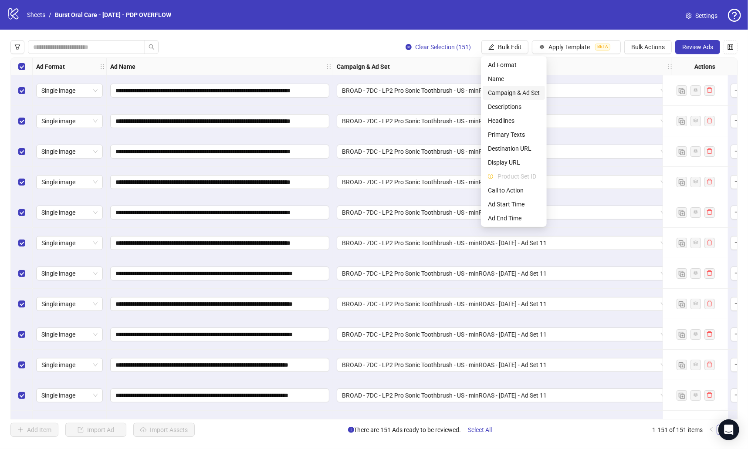
click at [414, 87] on li "Campaign & Ad Set" at bounding box center [514, 93] width 62 height 14
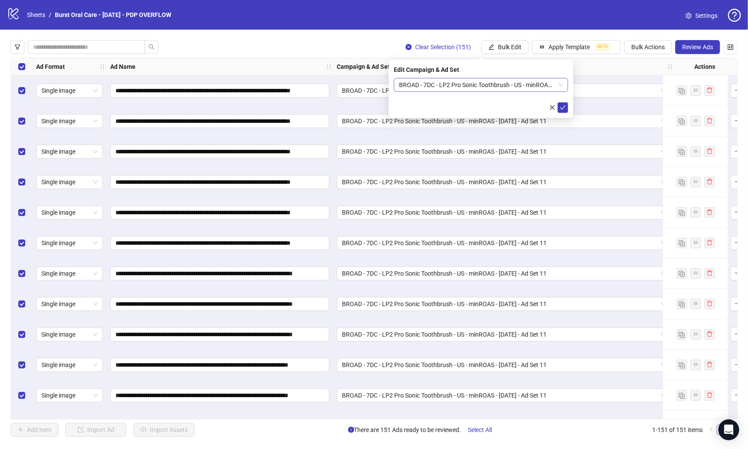
click at [414, 85] on span "BROAD - 7DC - LP2 Pro Sonic Toothbrush - US - minROAS - [DATE] - Ad Set 11" at bounding box center [481, 84] width 164 height 13
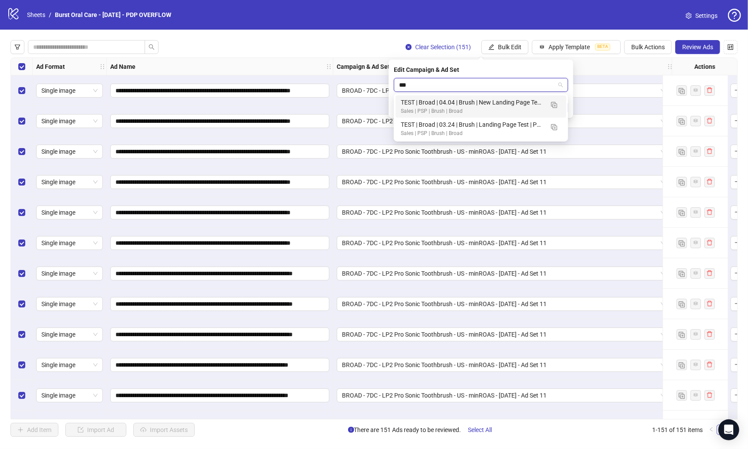
type input "***"
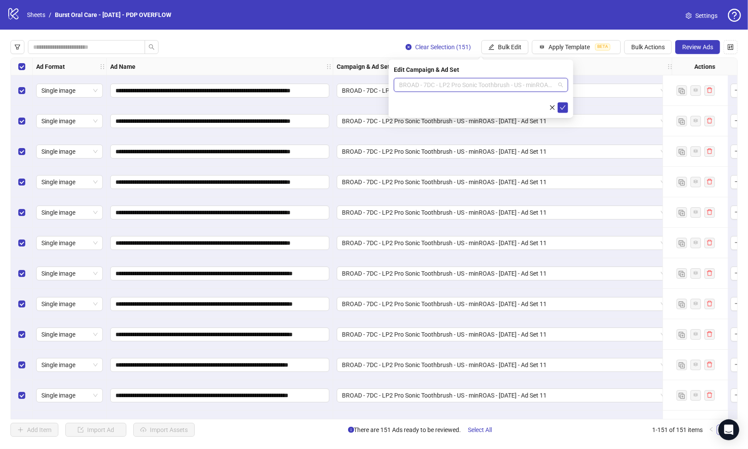
click at [414, 84] on span "BROAD - 7DC - LP2 Pro Sonic Toothbrush - US - minROAS - [DATE] - Ad Set 11" at bounding box center [481, 84] width 164 height 13
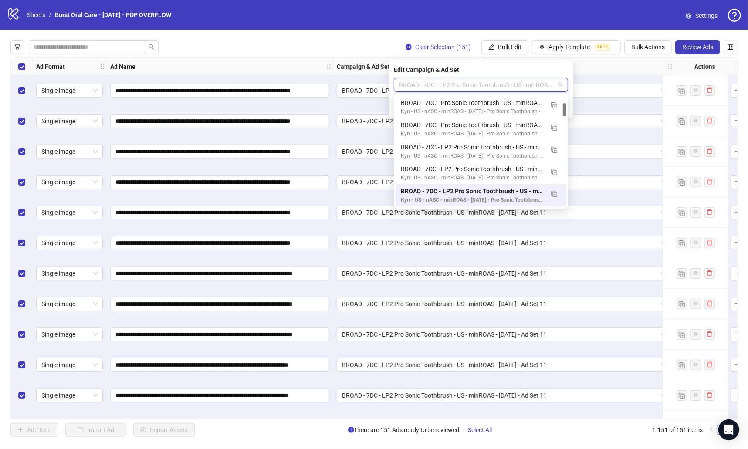
paste input "**********"
type input "**********"
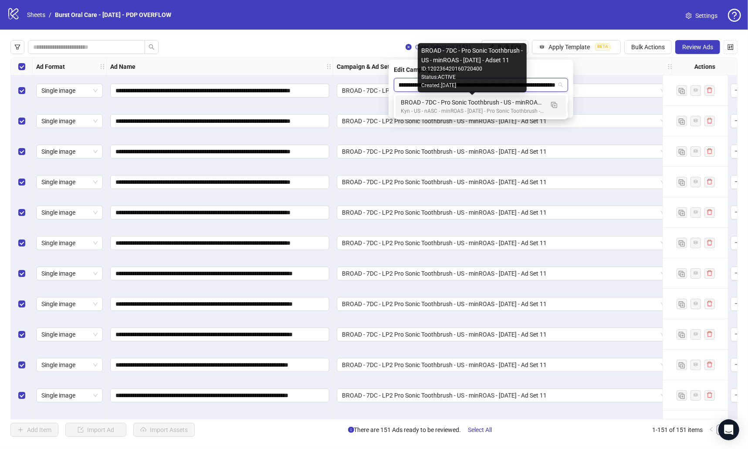
click at [414, 110] on div "Kyn - US - nASC - minROAS - [DATE] - Pro Sonic Toothbrush - PDP" at bounding box center [472, 111] width 143 height 8
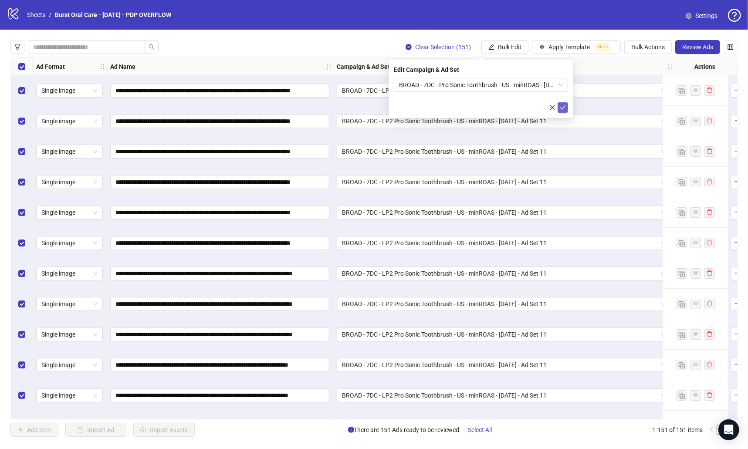
click at [414, 107] on icon "check" at bounding box center [563, 108] width 6 height 6
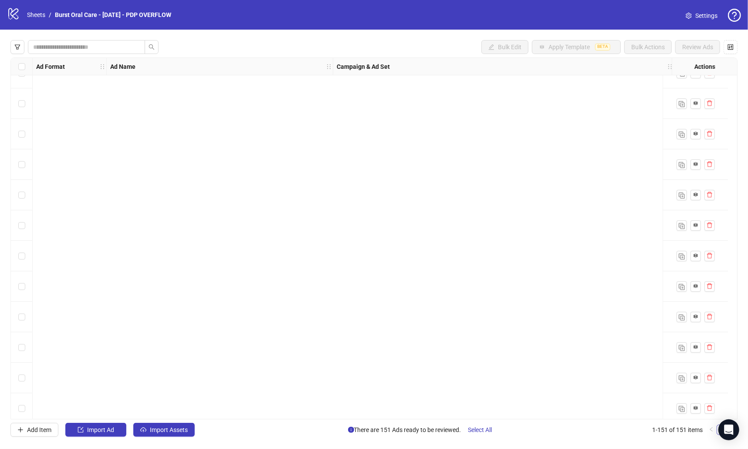
scroll to position [4266, 0]
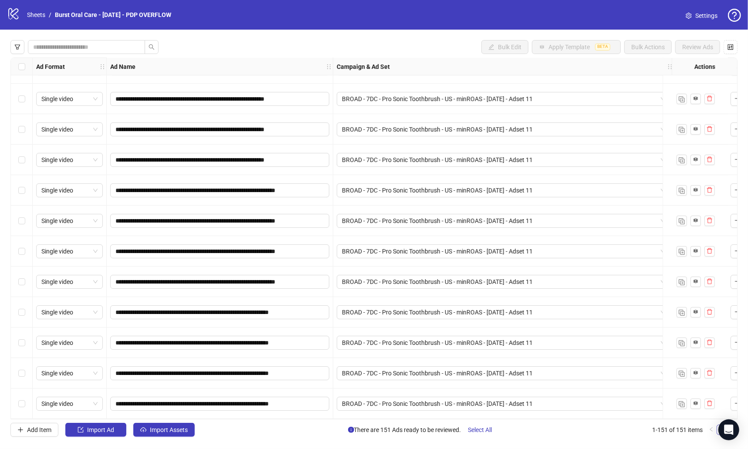
click at [25, 401] on div "Select row 151" at bounding box center [22, 404] width 22 height 31
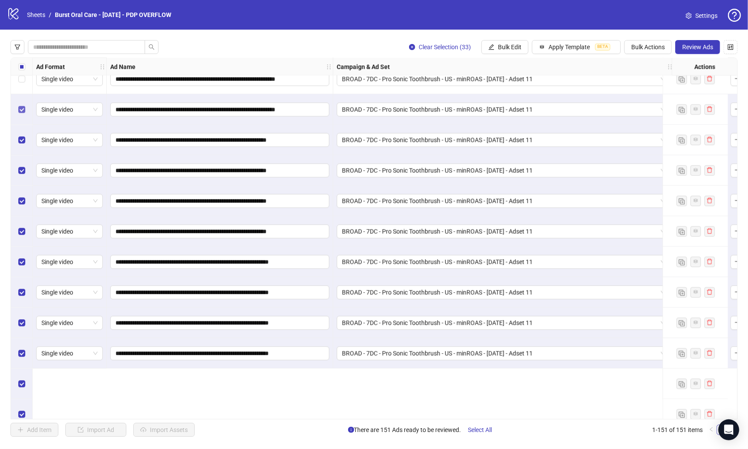
scroll to position [3496, 0]
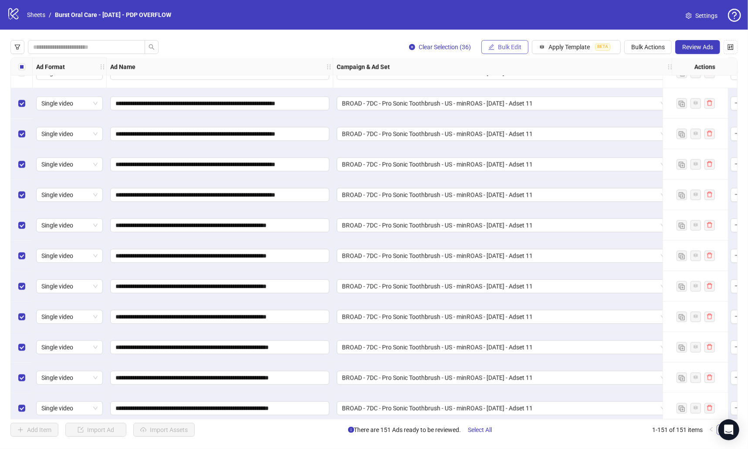
click at [414, 50] on span "Bulk Edit" at bounding box center [510, 47] width 24 height 7
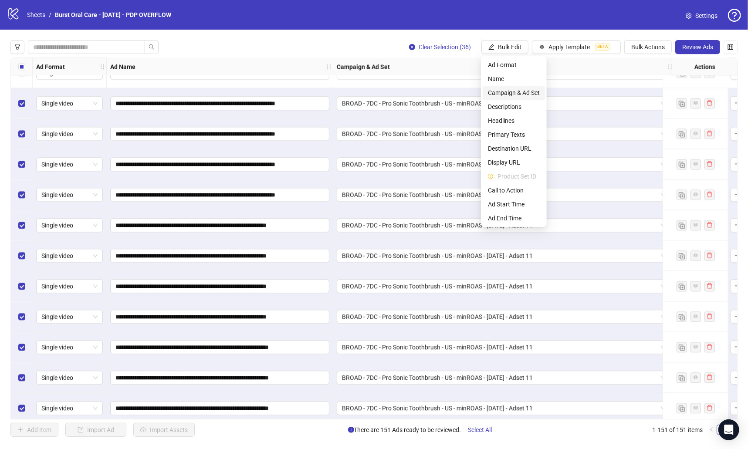
click at [414, 93] on span "Campaign & Ad Set" at bounding box center [514, 93] width 52 height 10
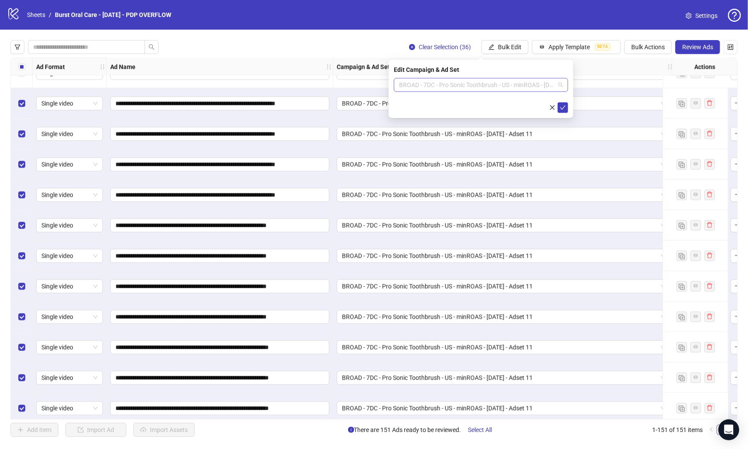
click at [414, 85] on span "BROAD - 7DC - Pro Sonic Toothbrush - US - minROAS - [DATE] - Adset 11" at bounding box center [481, 84] width 164 height 13
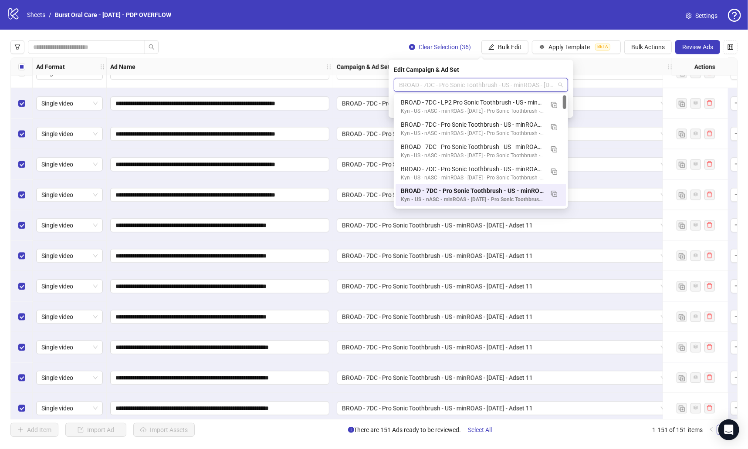
paste input "**********"
type input "**********"
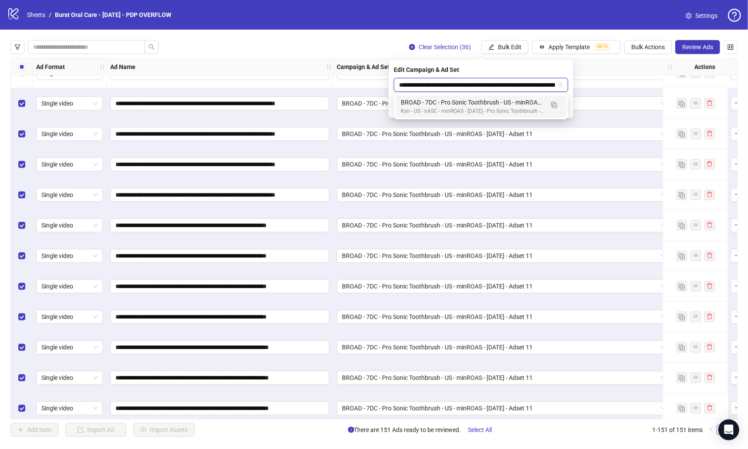
scroll to position [0, 59]
click at [414, 105] on div "BROAD - 7DC - Pro Sonic Toothbrush - US - minROAS - [DATE] - Adset 14" at bounding box center [472, 103] width 143 height 10
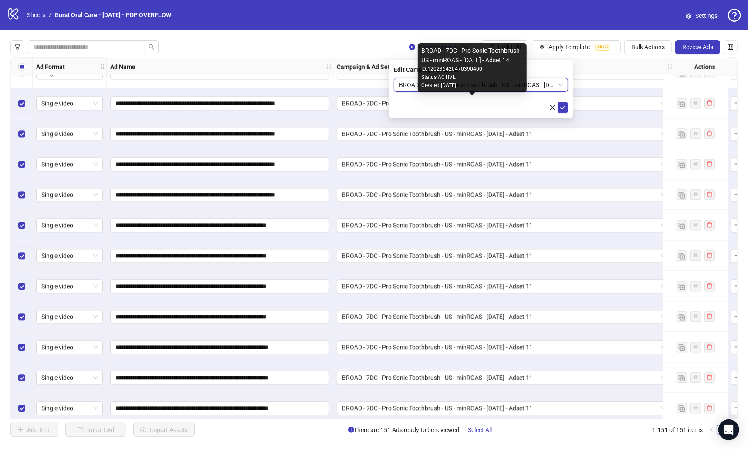
scroll to position [0, 0]
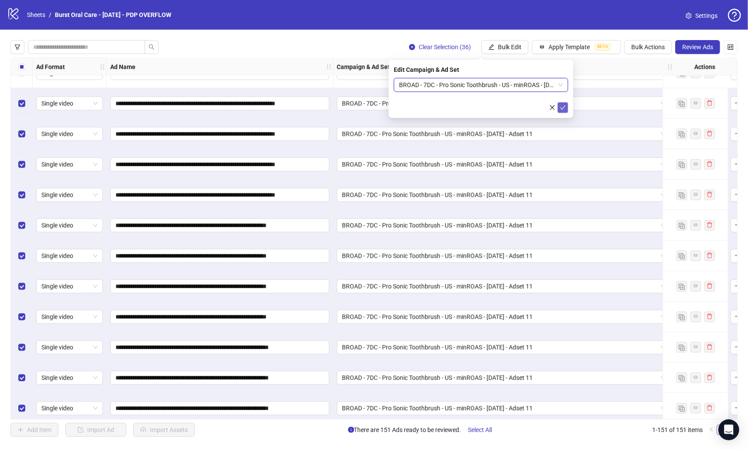
click at [414, 109] on icon "check" at bounding box center [563, 108] width 6 height 6
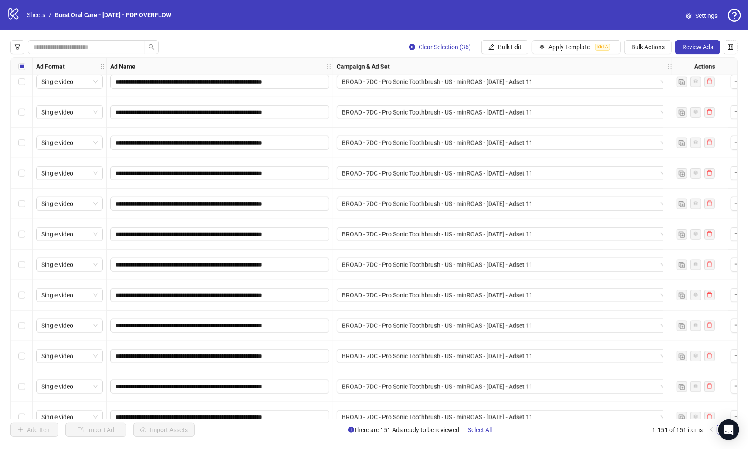
scroll to position [2903, 0]
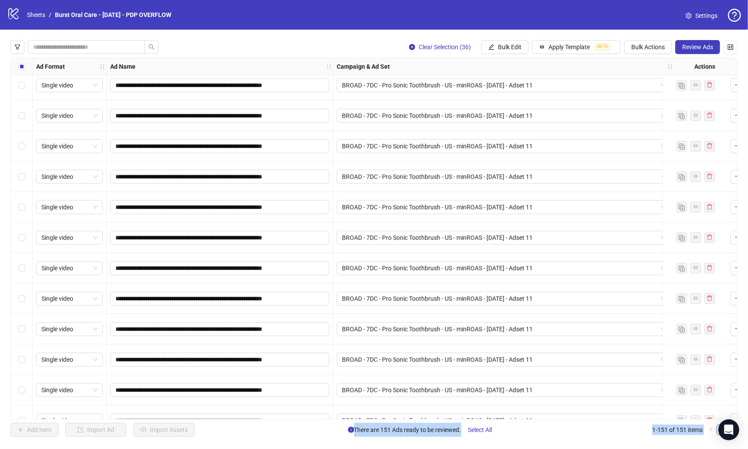
click at [25, 146] on div "Select row 98" at bounding box center [22, 146] width 22 height 31
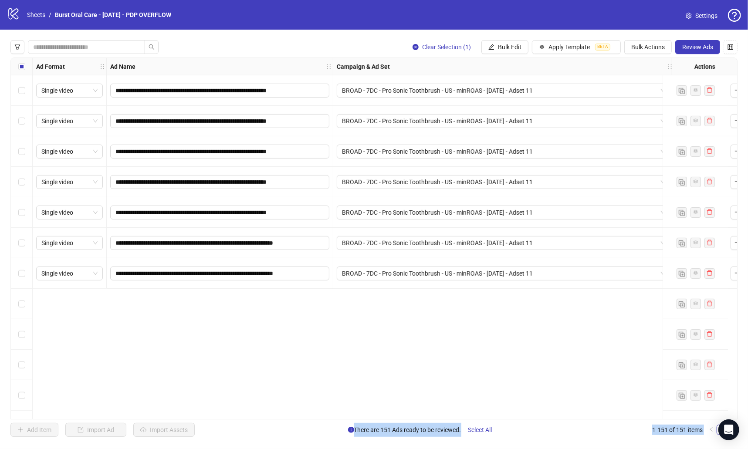
scroll to position [2335, 0]
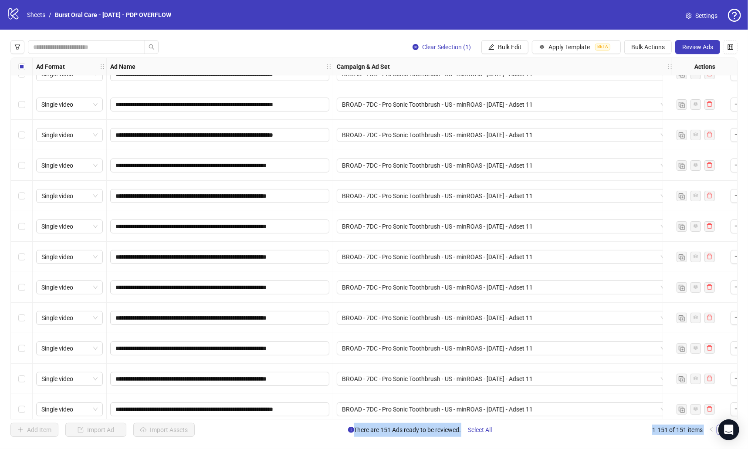
click at [24, 142] on div "Select row 79" at bounding box center [22, 135] width 22 height 31
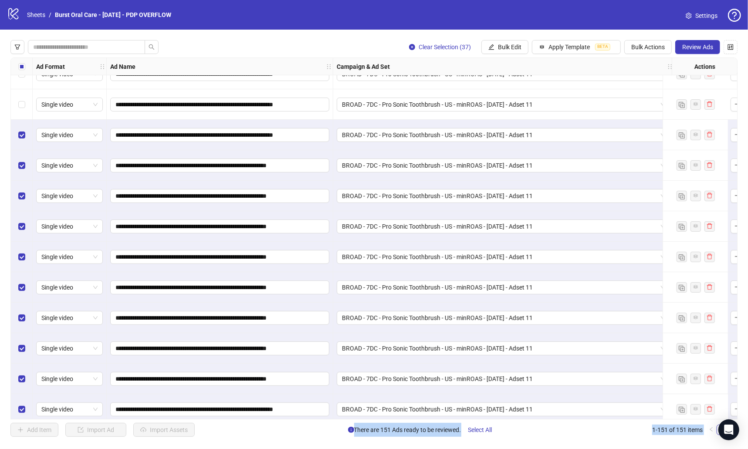
scroll to position [2272, 0]
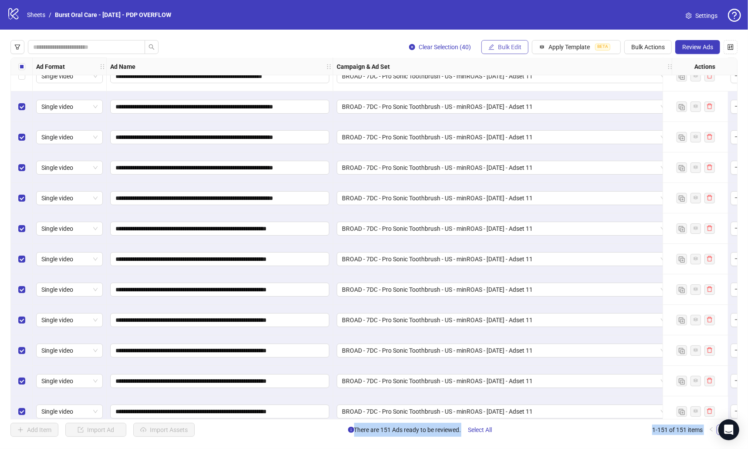
click at [414, 46] on span "Bulk Edit" at bounding box center [510, 47] width 24 height 7
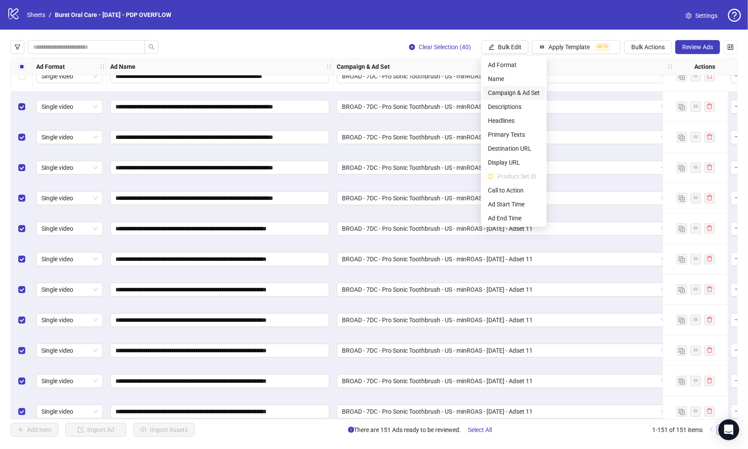
click at [414, 92] on span "Campaign & Ad Set" at bounding box center [514, 93] width 52 height 10
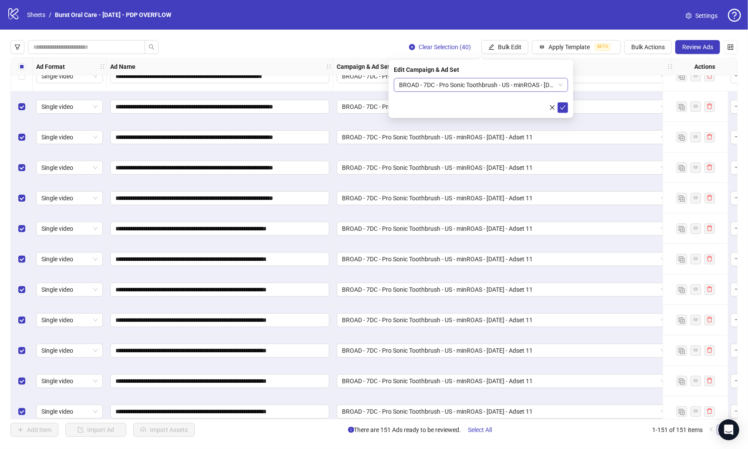
click at [414, 84] on span "BROAD - 7DC - Pro Sonic Toothbrush - US - minROAS - [DATE] - Adset 11" at bounding box center [481, 84] width 164 height 13
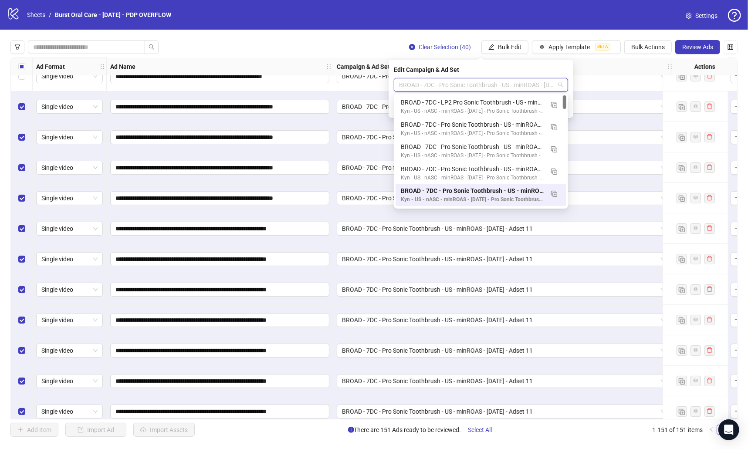
paste input "**********"
type input "**********"
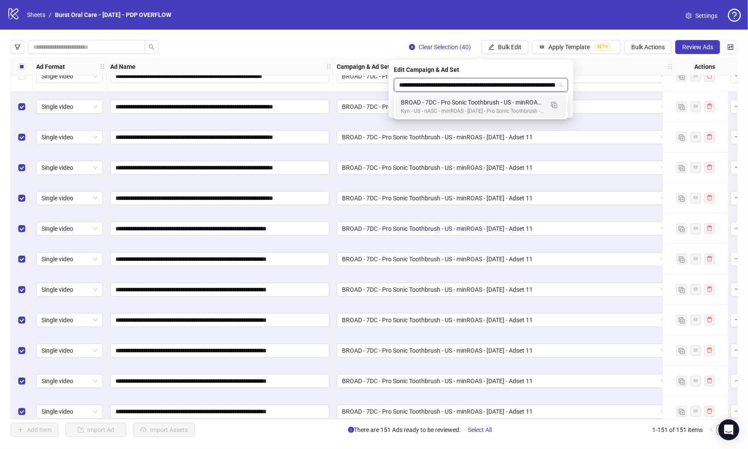
scroll to position [0, 59]
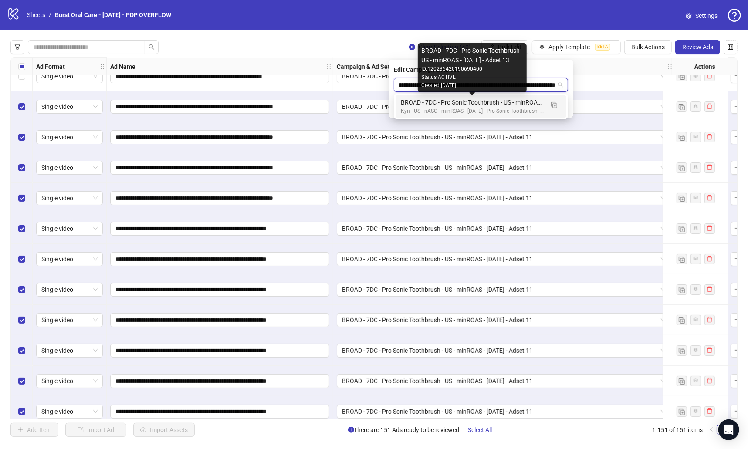
click at [414, 105] on div "BROAD - 7DC - Pro Sonic Toothbrush - US - minROAS - [DATE] - Adset 13" at bounding box center [472, 103] width 143 height 10
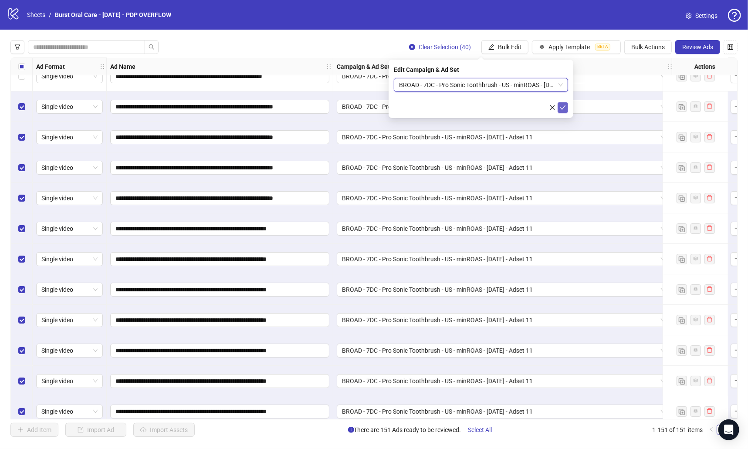
click at [414, 109] on icon "check" at bounding box center [563, 108] width 6 height 6
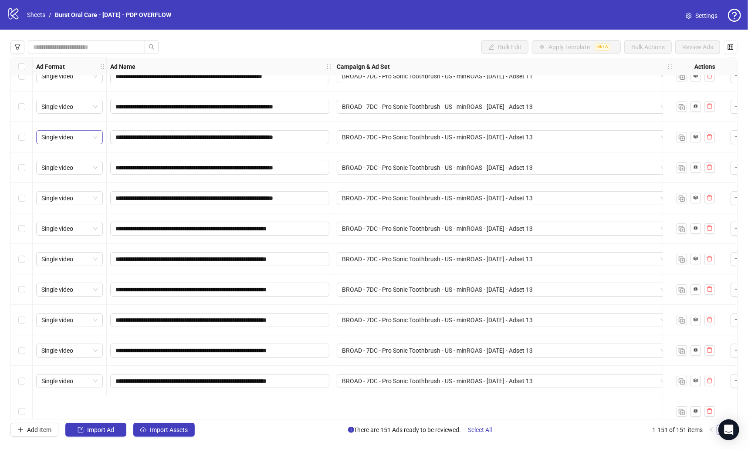
scroll to position [2185, 0]
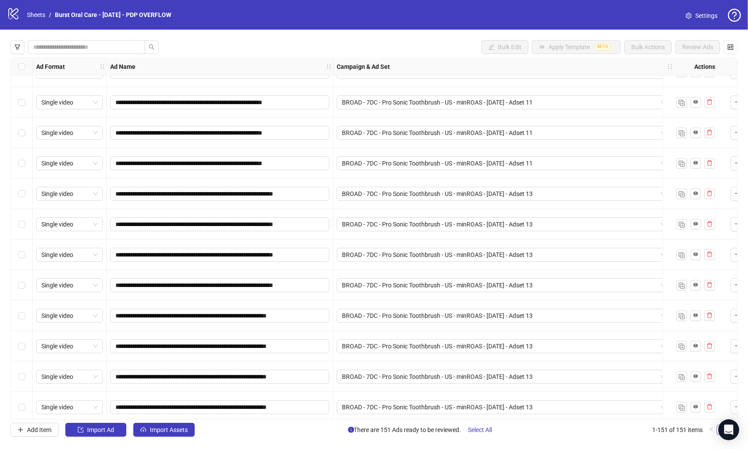
click at [17, 166] on div "Select row 75" at bounding box center [22, 163] width 22 height 31
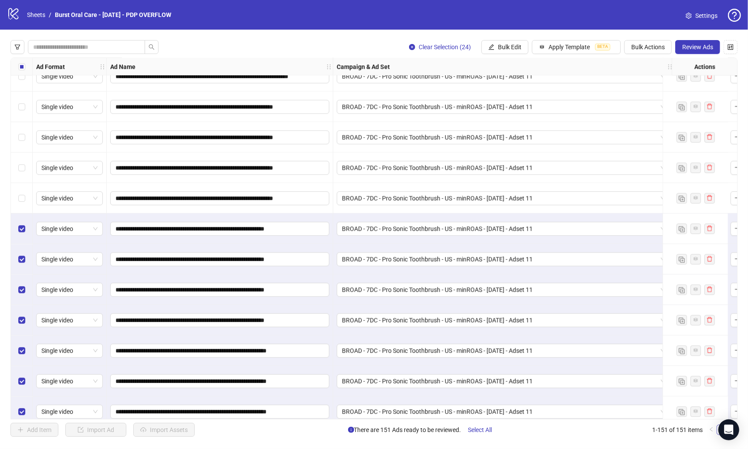
scroll to position [1409, 0]
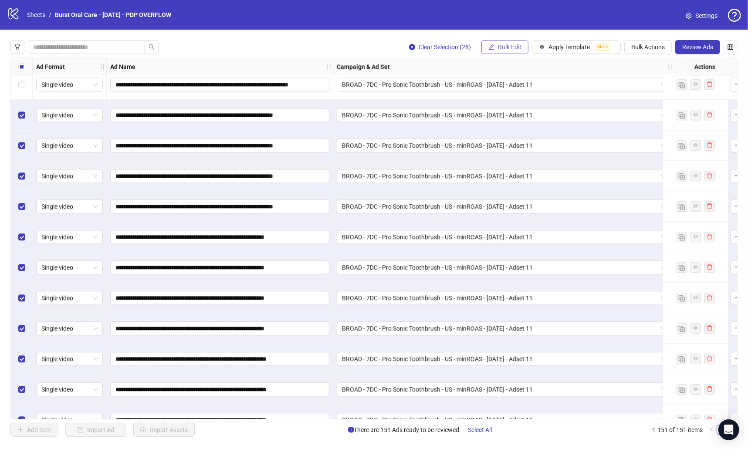
click at [414, 43] on button "Bulk Edit" at bounding box center [505, 47] width 47 height 14
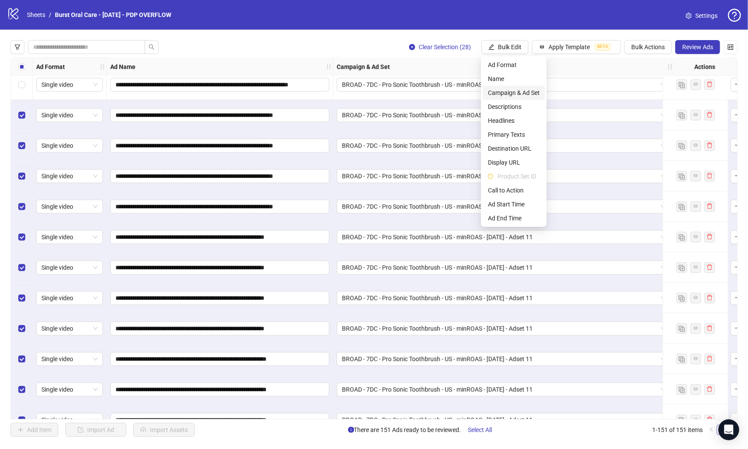
click at [414, 94] on span "Campaign & Ad Set" at bounding box center [514, 93] width 52 height 10
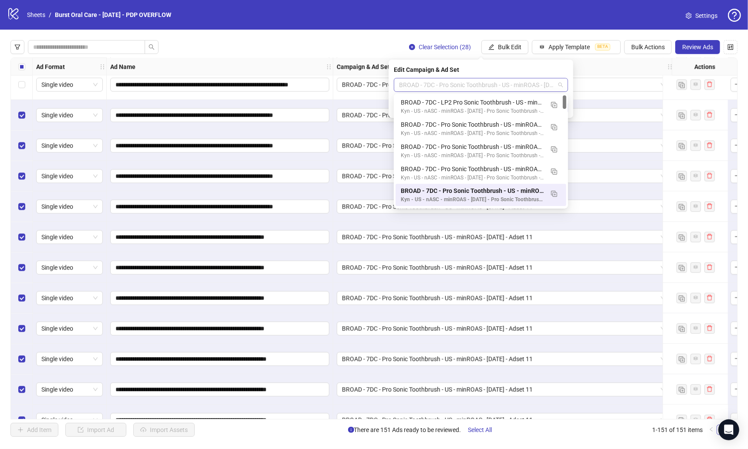
click at [414, 84] on span "BROAD - 7DC - Pro Sonic Toothbrush - US - minROAS - [DATE] - Adset 11" at bounding box center [481, 84] width 164 height 13
paste input "**********"
type input "**********"
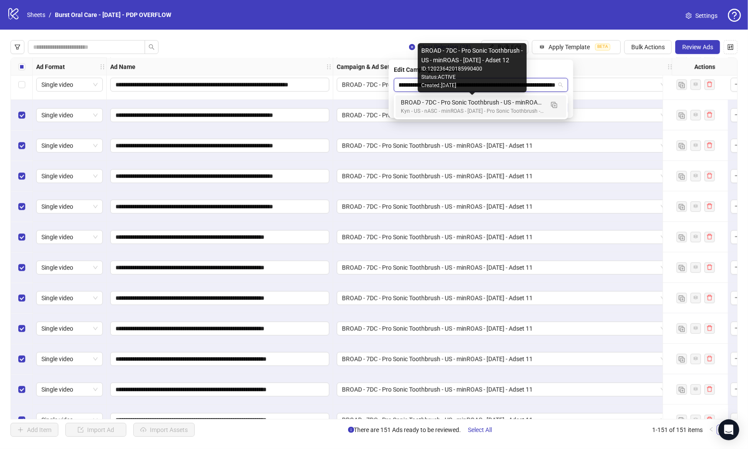
click at [414, 106] on div "BROAD - 7DC - Pro Sonic Toothbrush - US - minROAS - [DATE] - Adset 12" at bounding box center [472, 103] width 143 height 10
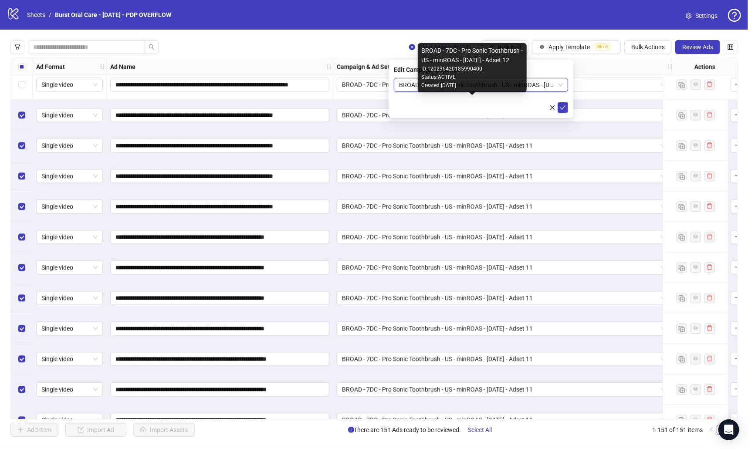
scroll to position [0, 0]
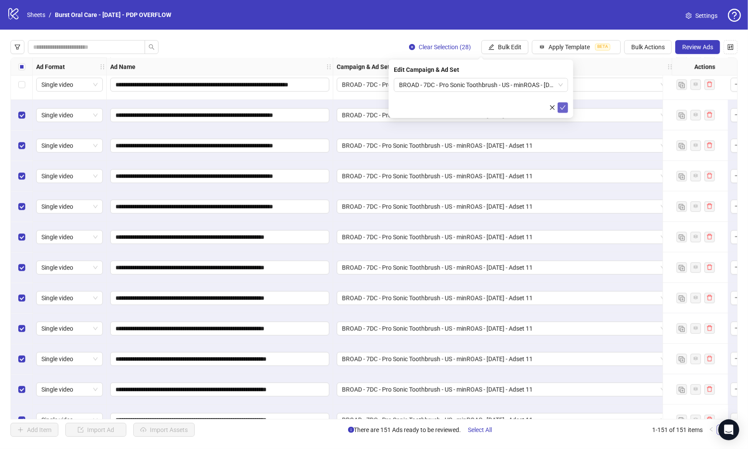
click at [414, 106] on icon "check" at bounding box center [563, 108] width 6 height 6
